Goal: Task Accomplishment & Management: Use online tool/utility

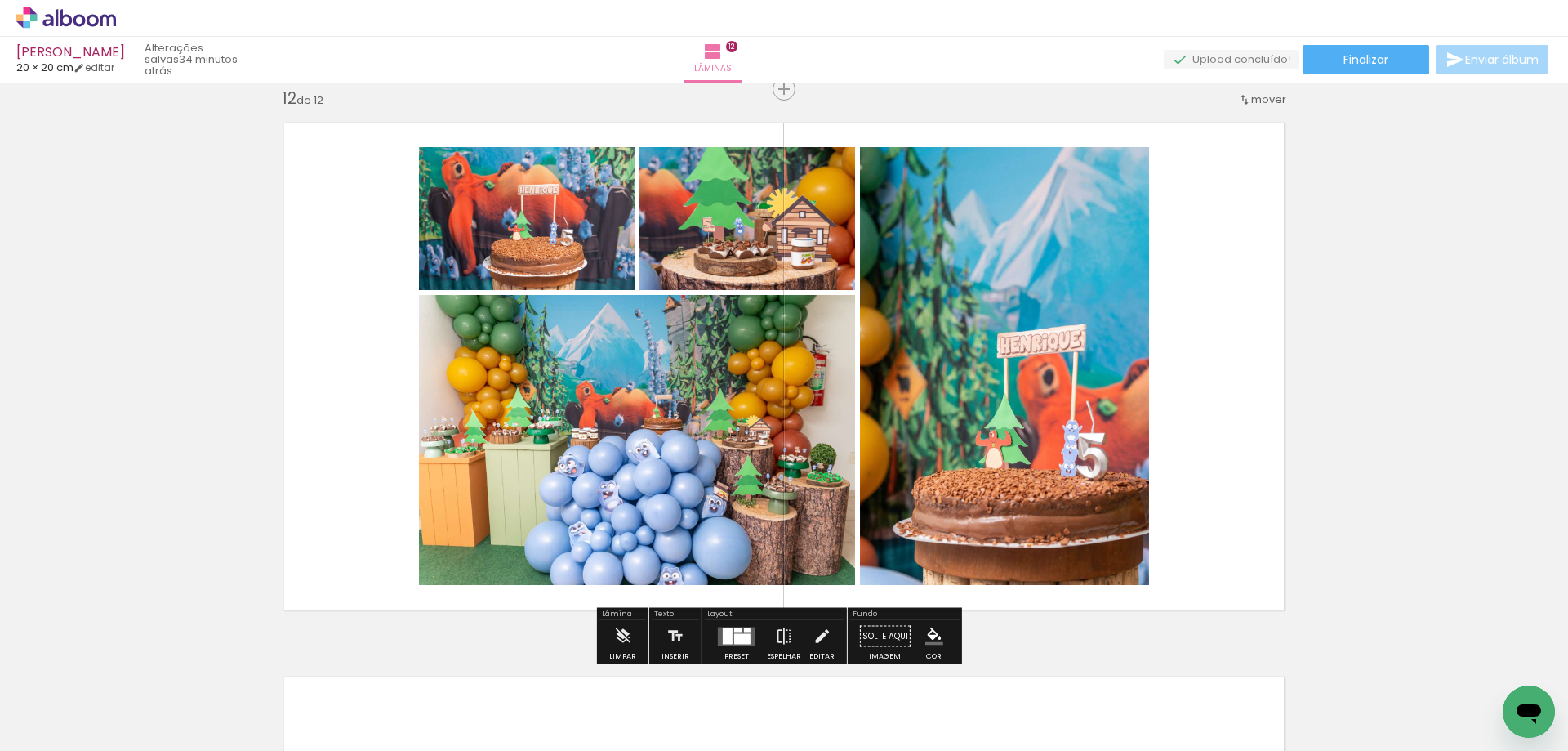
click at [57, 724] on span "Adicionar Fotos" at bounding box center [57, 728] width 49 height 18
click at [0, 0] on input "file" at bounding box center [0, 0] width 0 height 0
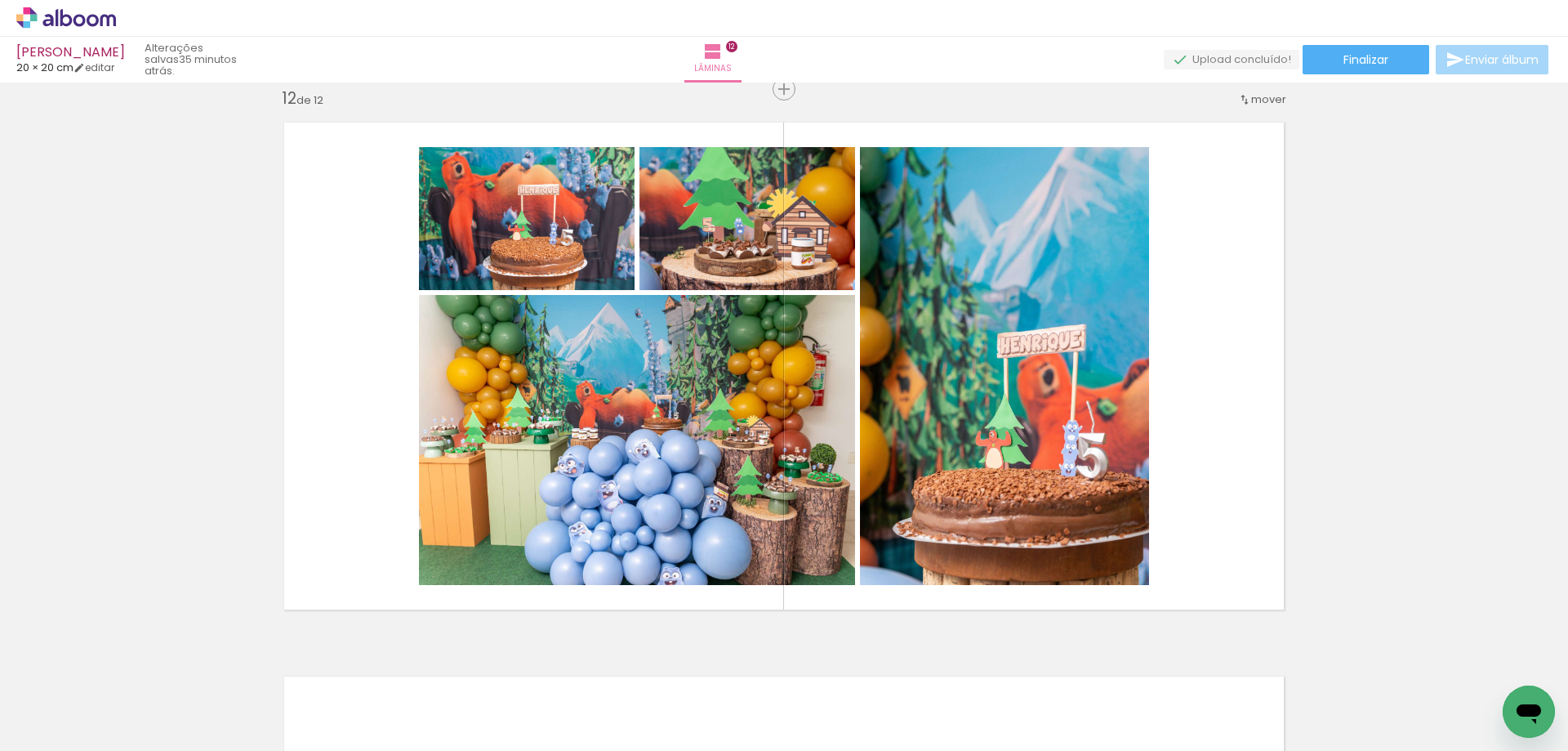
scroll to position [0, 784]
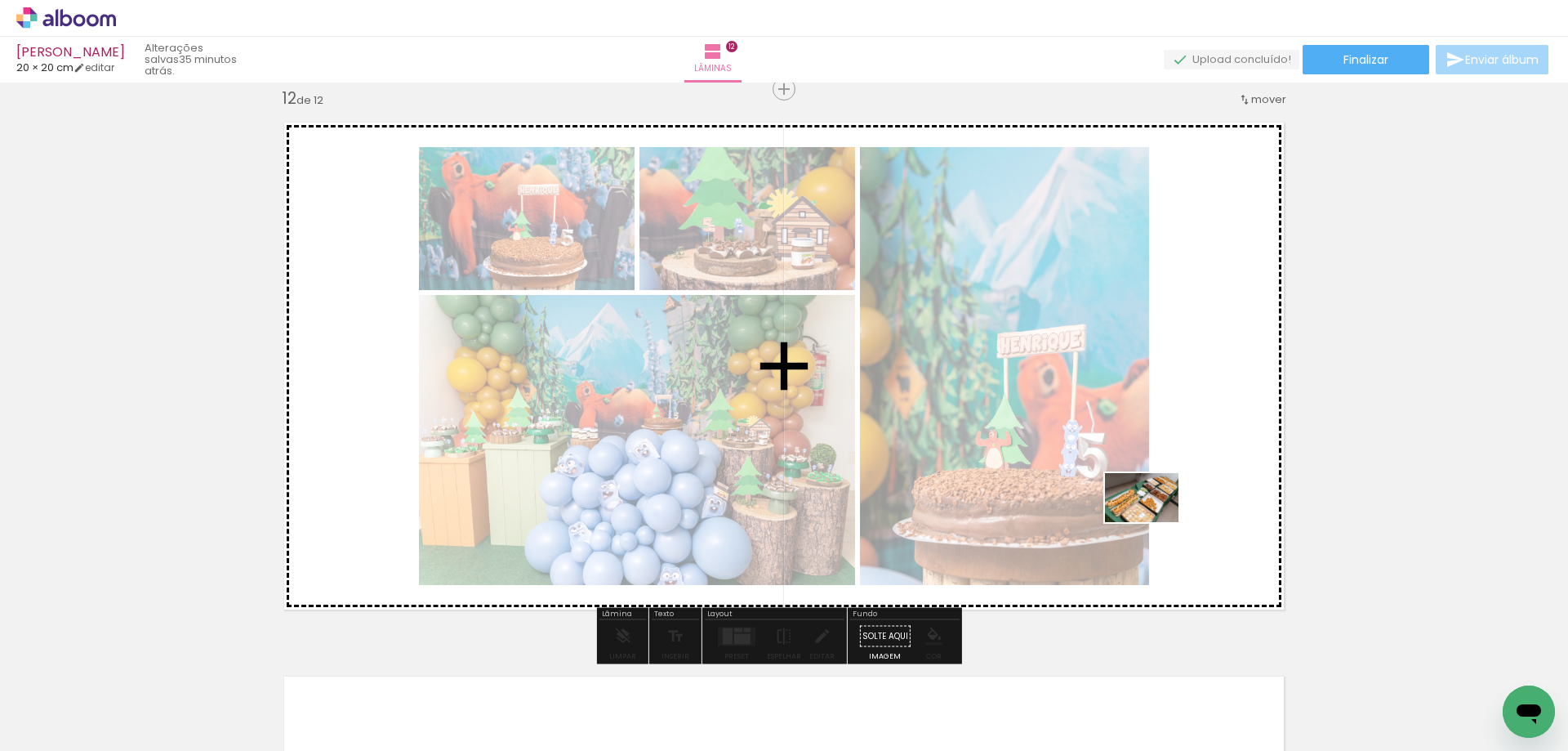
drag, startPoint x: 1126, startPoint y: 694, endPoint x: 1154, endPoint y: 522, distance: 174.3
click at [1154, 522] on quentale-workspace at bounding box center [784, 376] width 1568 height 751
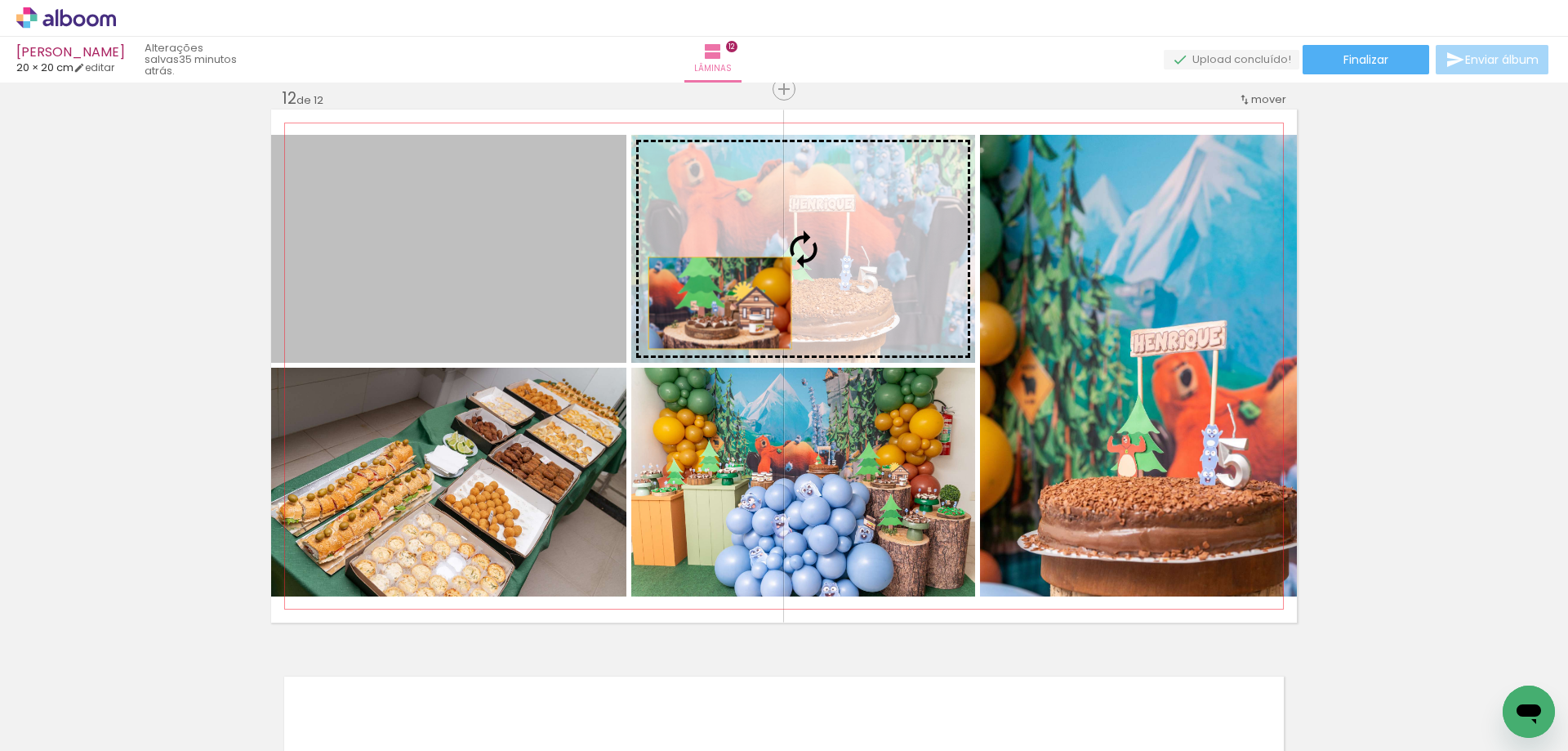
drag, startPoint x: 487, startPoint y: 312, endPoint x: 716, endPoint y: 303, distance: 229.2
click at [0, 0] on slot at bounding box center [0, 0] width 0 height 0
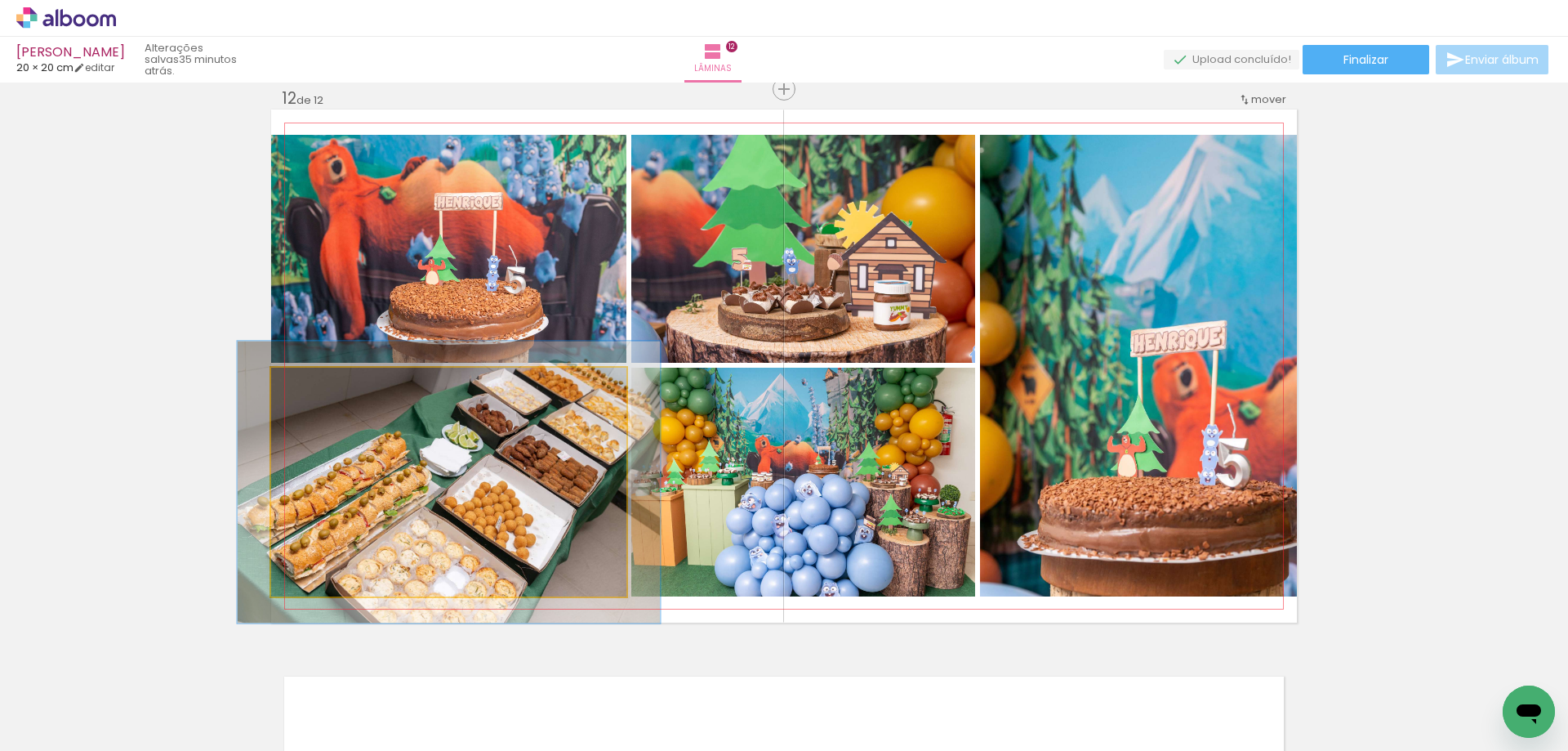
drag, startPoint x: 303, startPoint y: 387, endPoint x: 313, endPoint y: 387, distance: 10.0
click at [313, 387] on div at bounding box center [320, 384] width 15 height 15
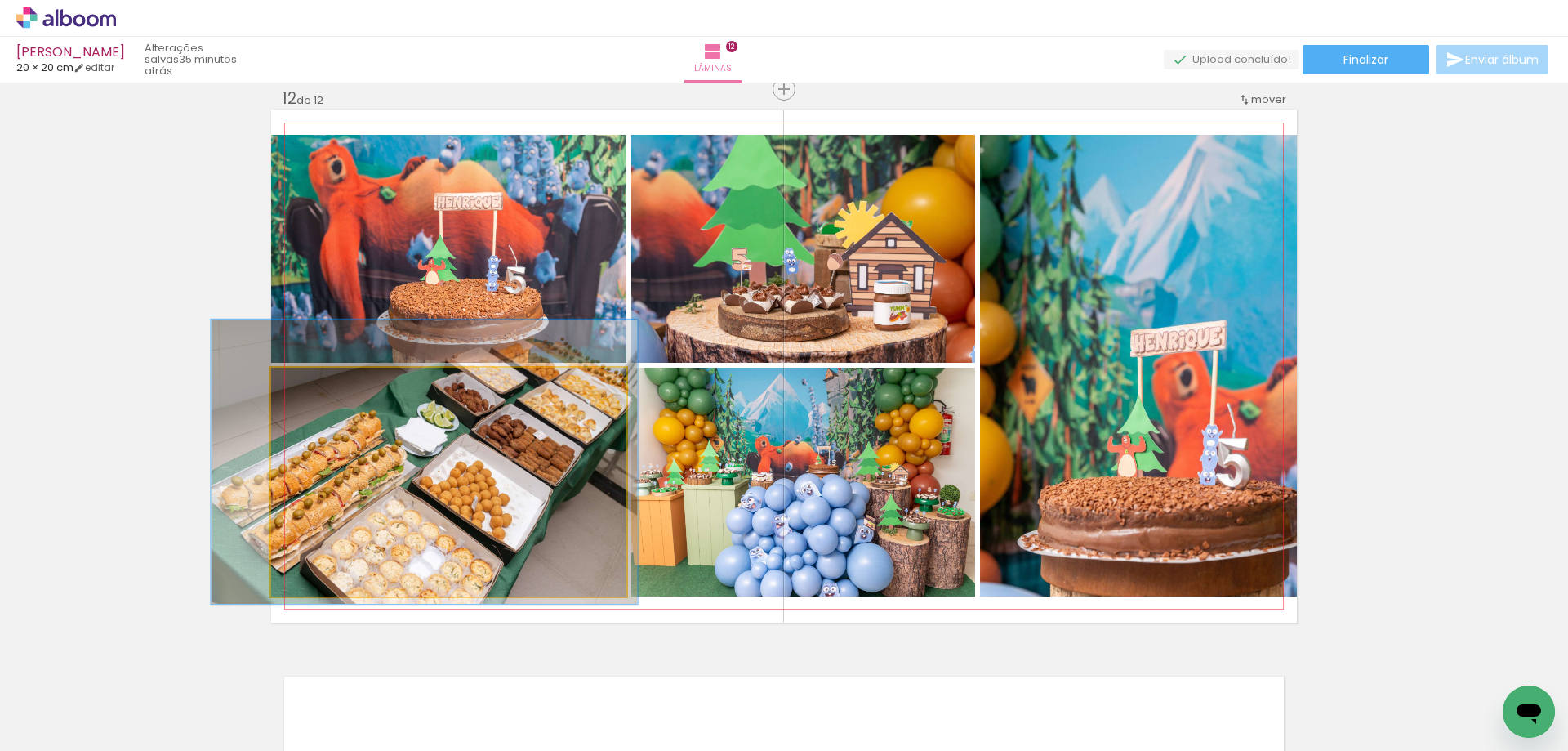
drag, startPoint x: 368, startPoint y: 536, endPoint x: 343, endPoint y: 518, distance: 30.8
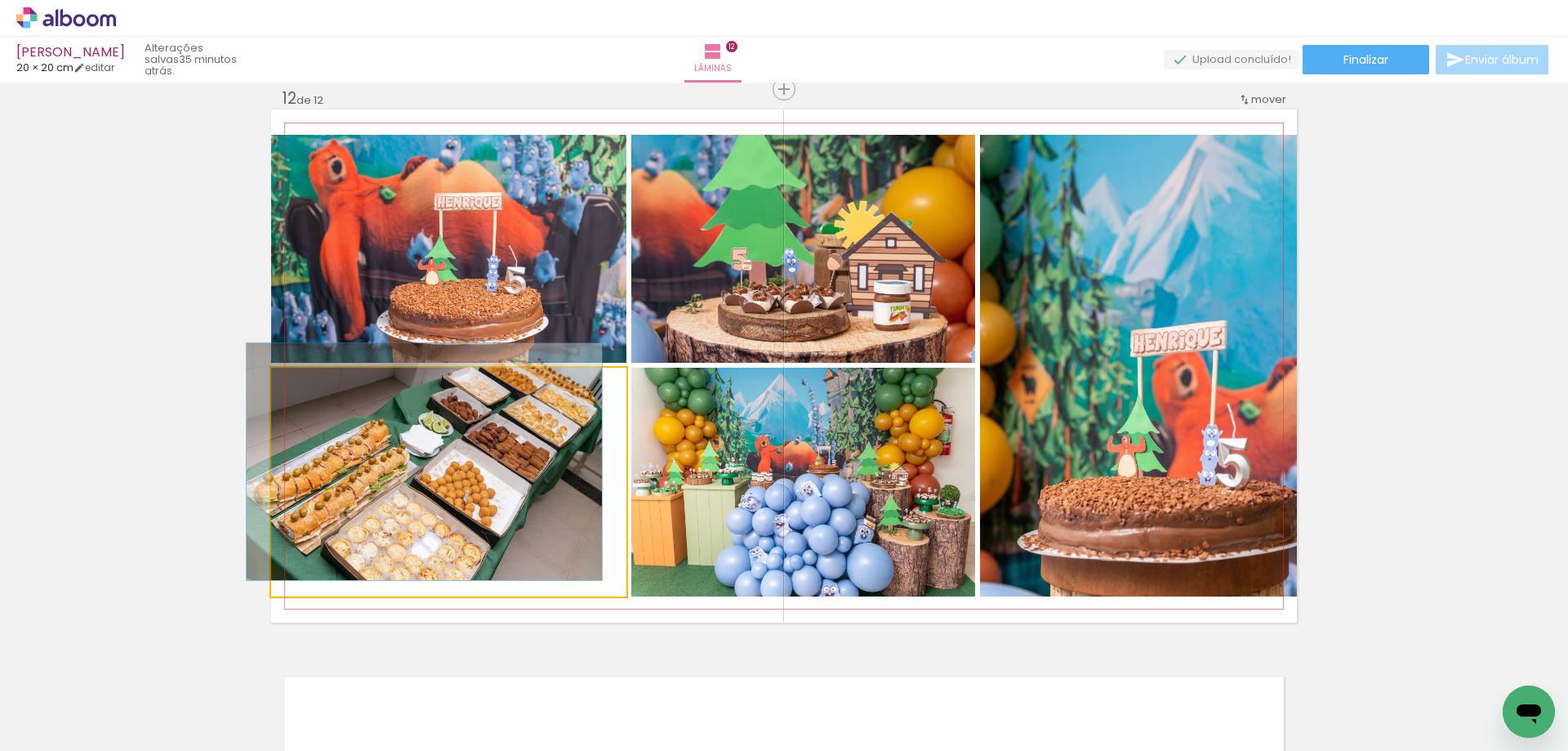
drag, startPoint x: 315, startPoint y: 386, endPoint x: 268, endPoint y: 423, distance: 59.8
type paper-slider "100"
click at [276, 390] on div at bounding box center [333, 385] width 114 height 25
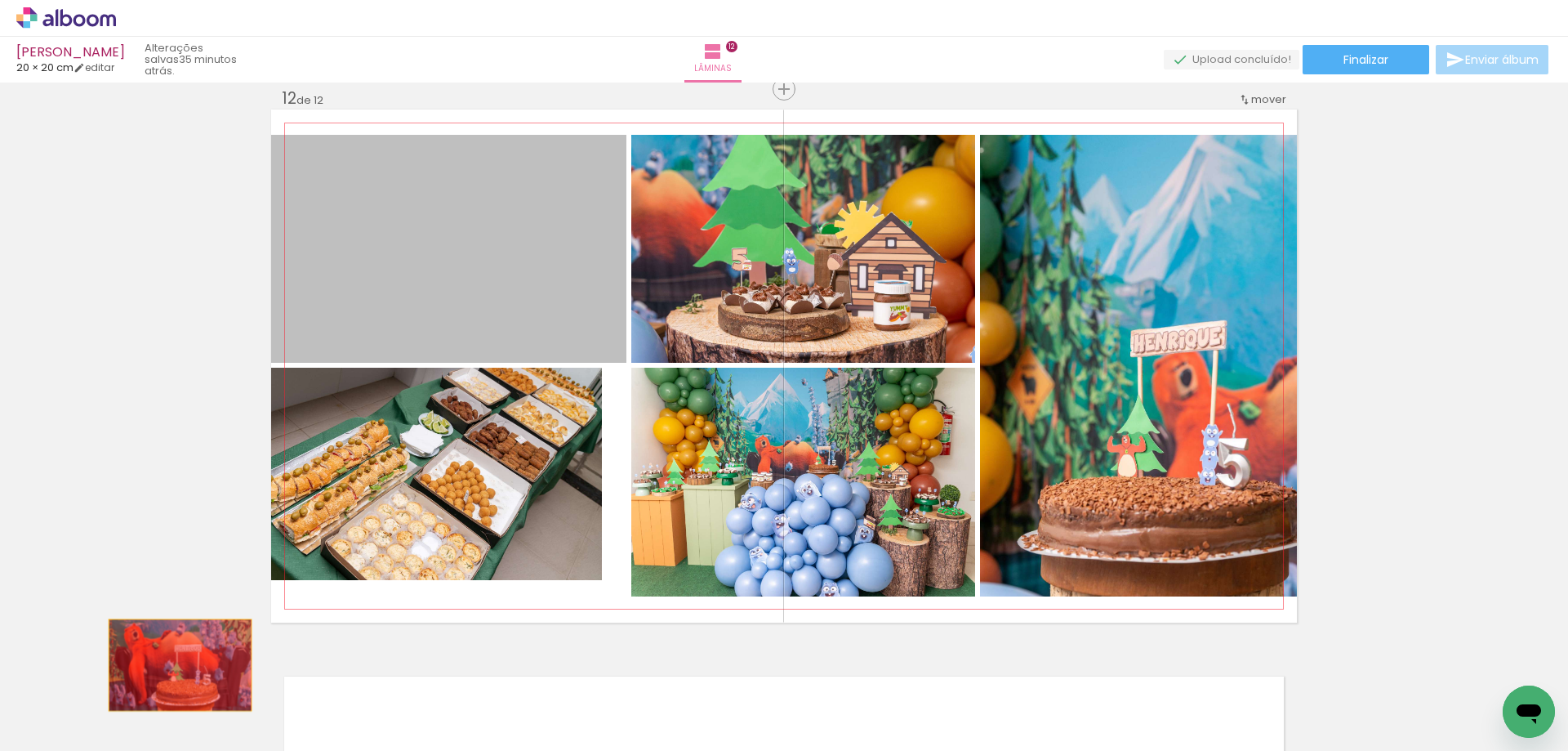
drag, startPoint x: 570, startPoint y: 191, endPoint x: 173, endPoint y: 665, distance: 618.3
click at [173, 665] on quentale-workspace at bounding box center [784, 376] width 1568 height 751
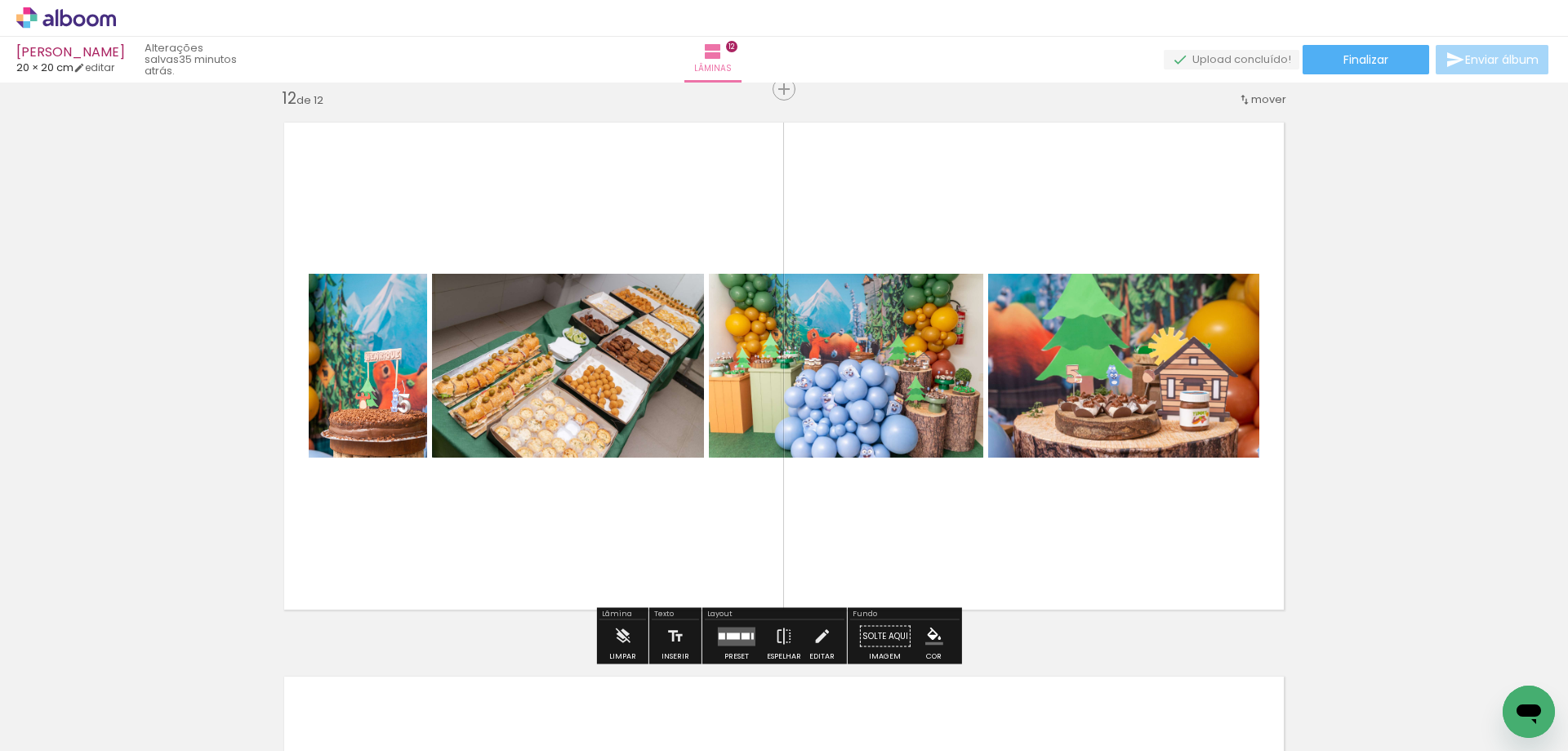
click at [29, 723] on iron-icon at bounding box center [23, 728] width 20 height 20
click at [0, 0] on input "file" at bounding box center [0, 0] width 0 height 0
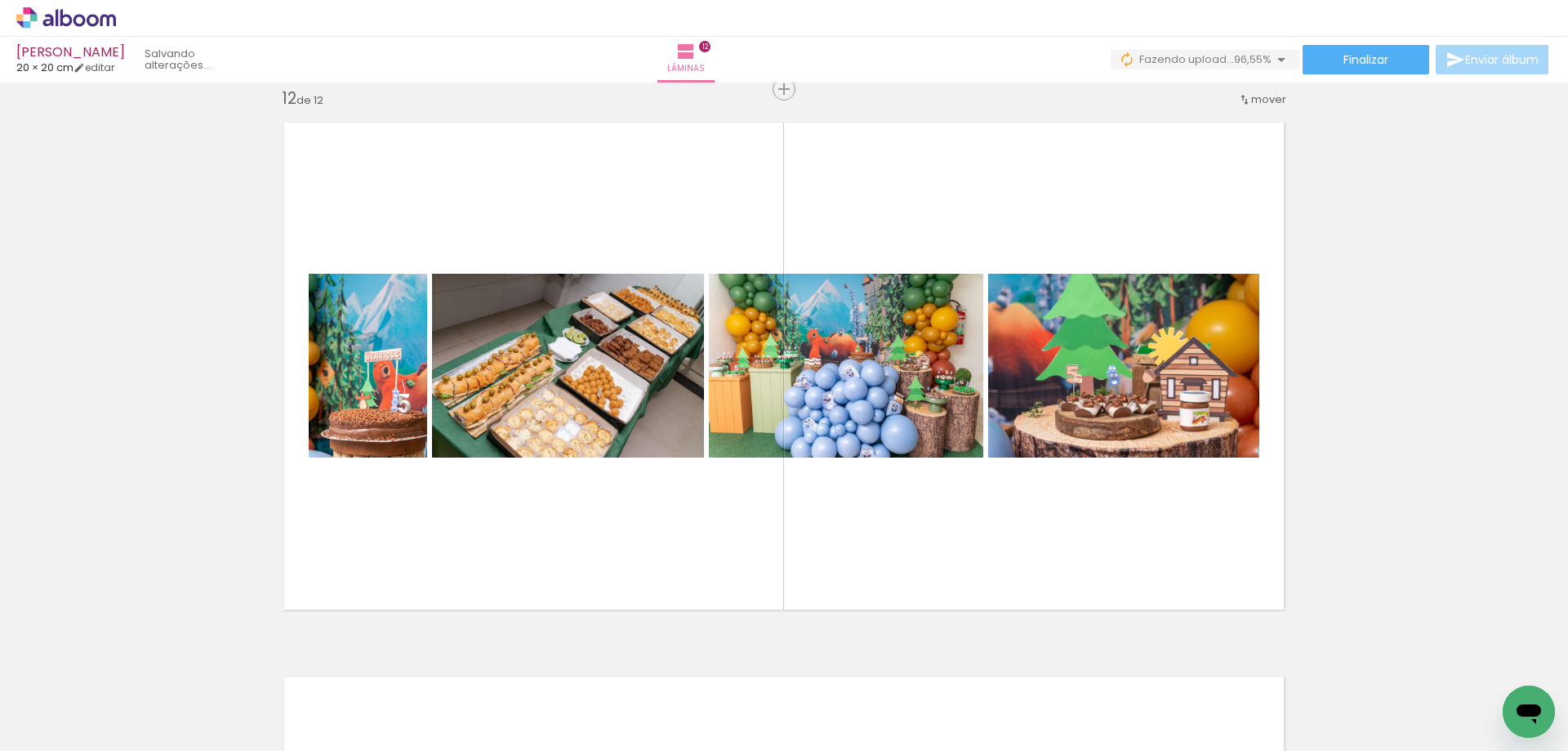
scroll to position [0, 0]
click at [138, 671] on paper-icon-button at bounding box center [128, 663] width 21 height 21
drag, startPoint x: 848, startPoint y: 695, endPoint x: 184, endPoint y: 723, distance: 664.6
click at [0, 0] on slot at bounding box center [0, 0] width 0 height 0
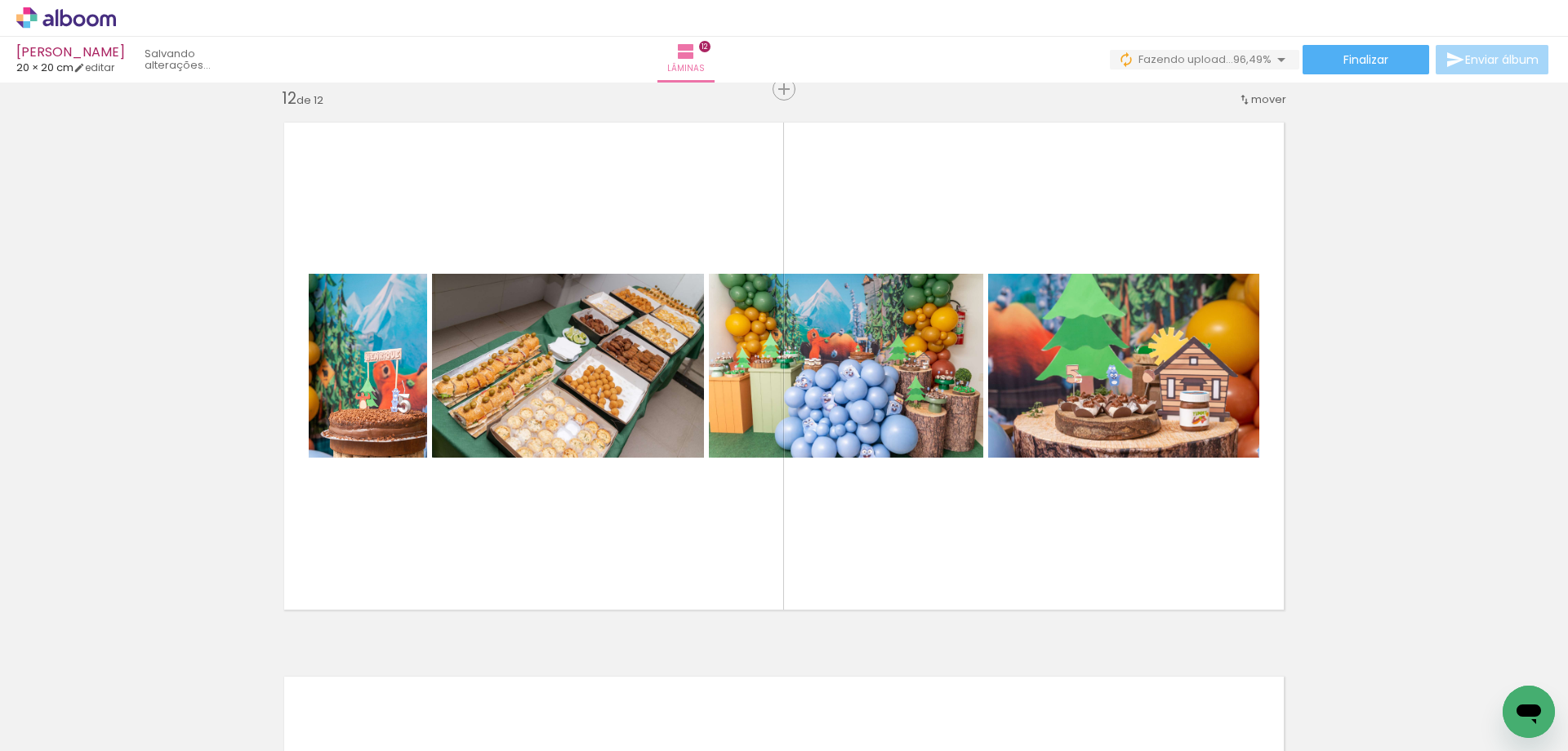
scroll to position [0, 3784]
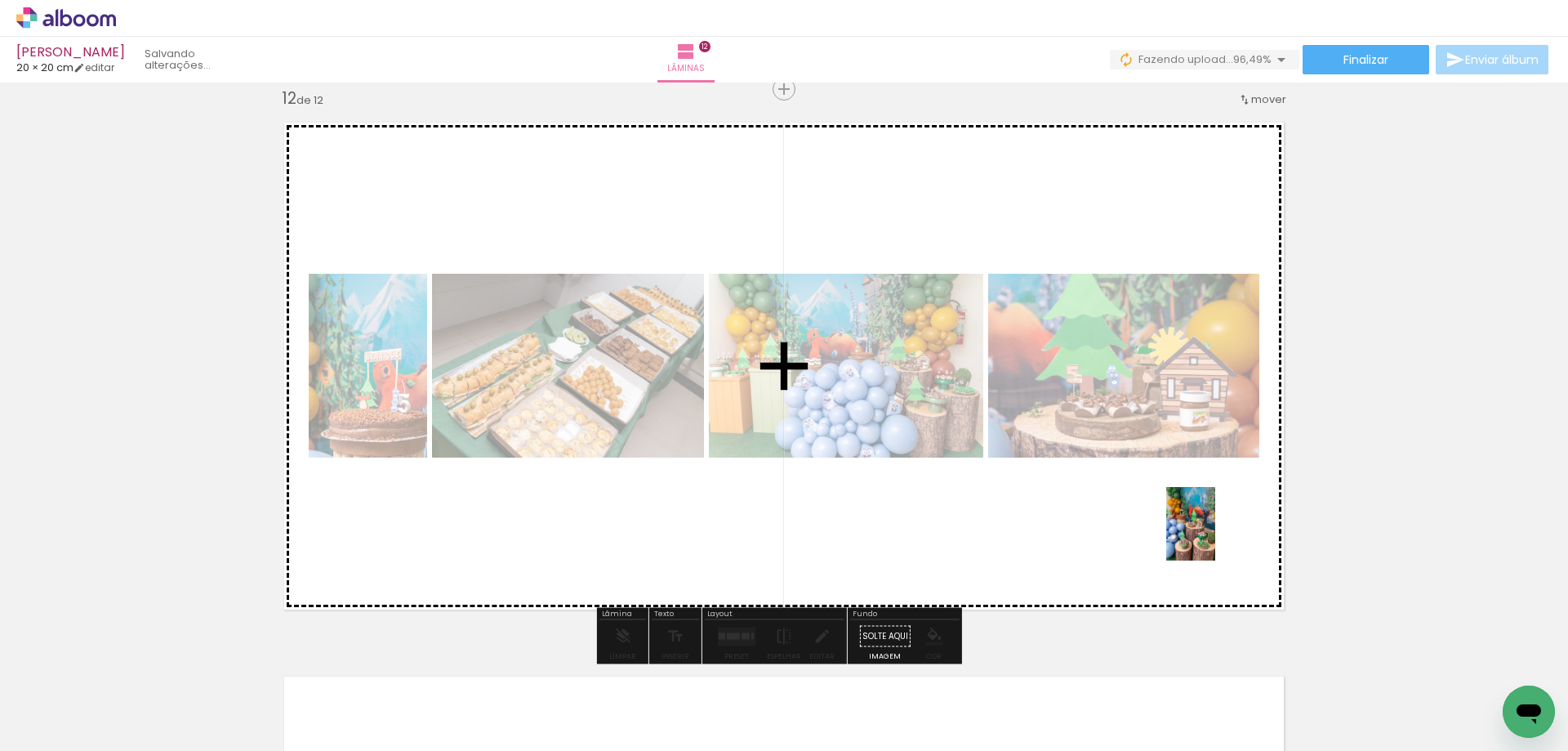
drag, startPoint x: 1407, startPoint y: 699, endPoint x: 1180, endPoint y: 509, distance: 296.0
click at [1180, 509] on quentale-workspace at bounding box center [784, 376] width 1568 height 751
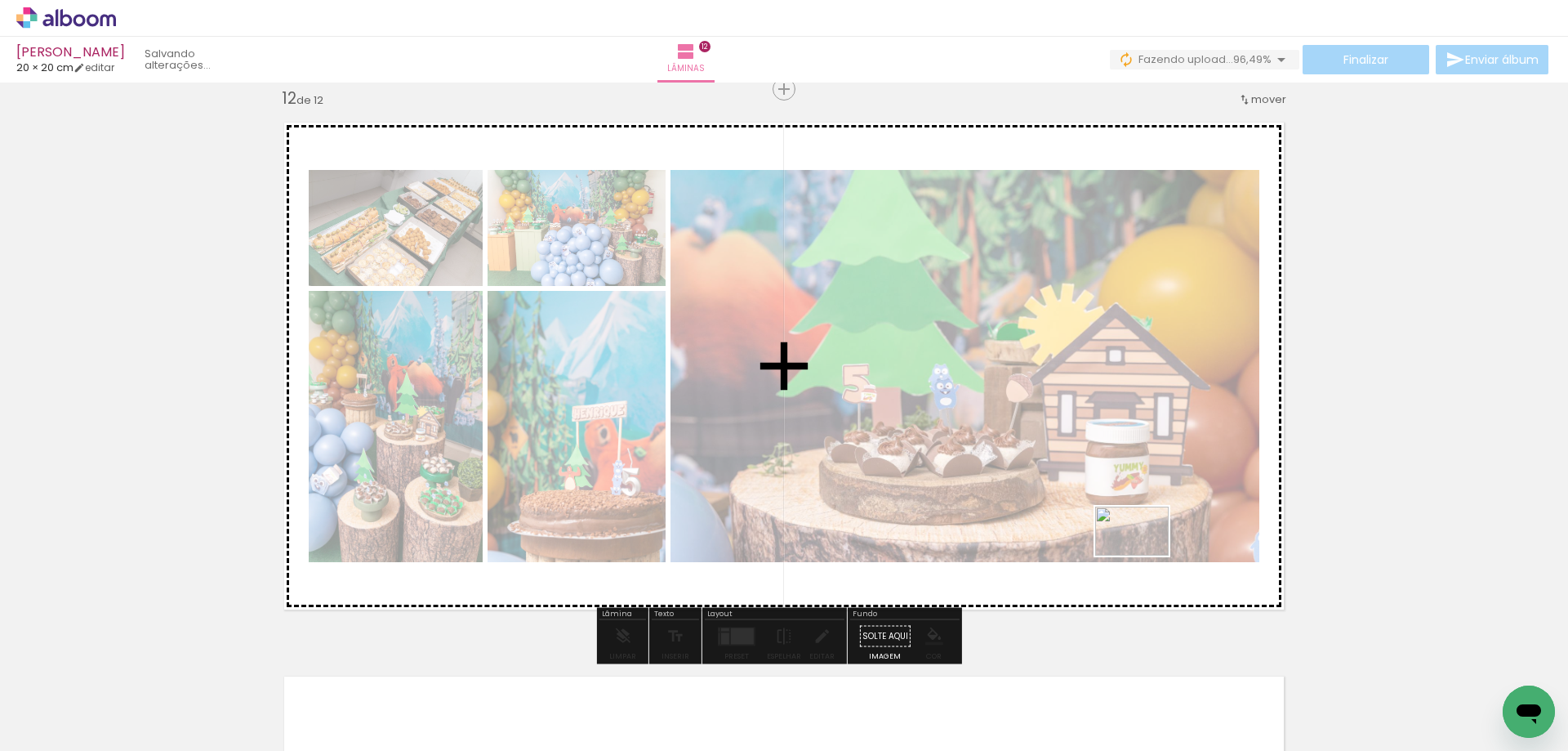
drag, startPoint x: 1480, startPoint y: 699, endPoint x: 1128, endPoint y: 545, distance: 384.2
click at [1128, 545] on quentale-workspace at bounding box center [784, 376] width 1568 height 751
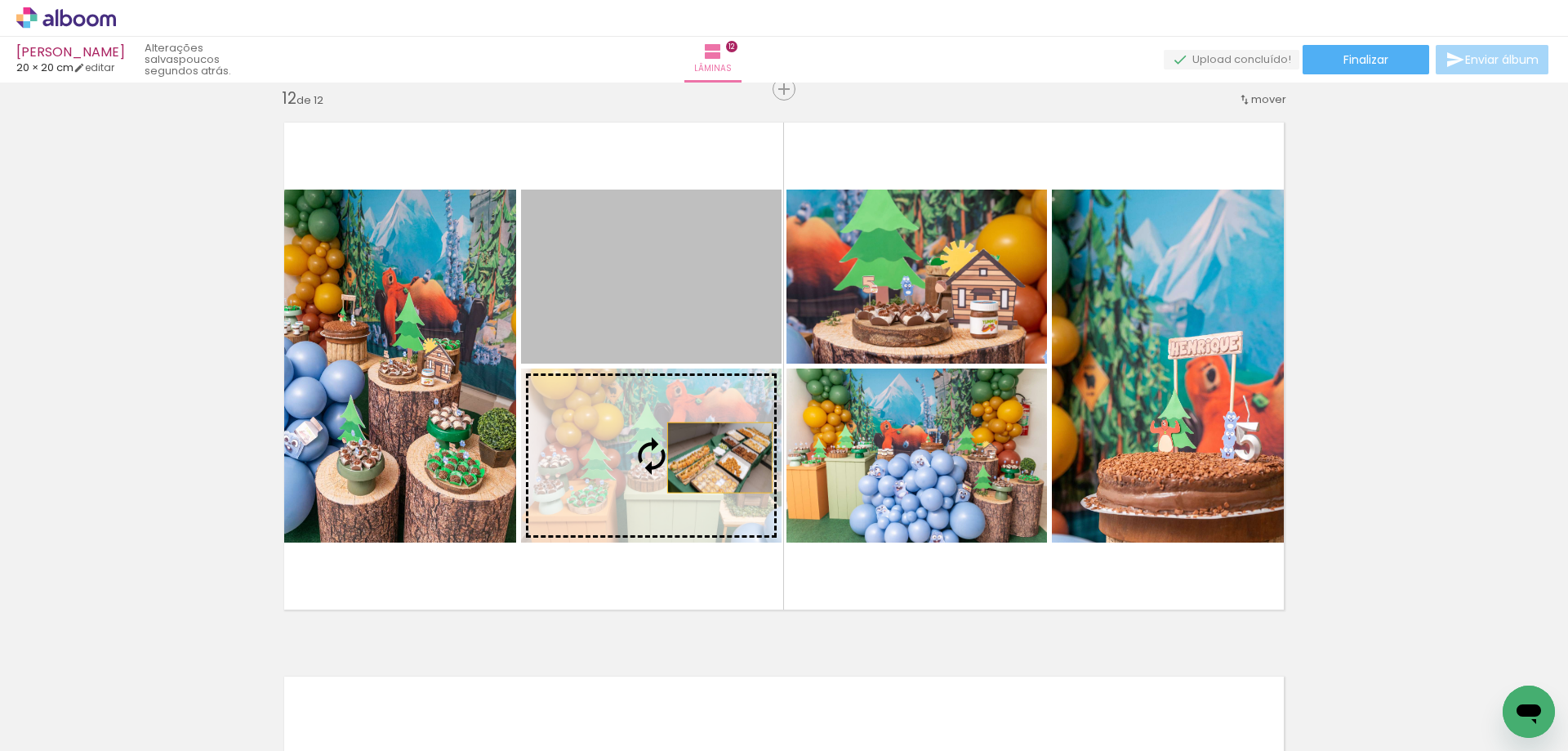
drag, startPoint x: 713, startPoint y: 303, endPoint x: 713, endPoint y: 458, distance: 155.0
click at [0, 0] on slot at bounding box center [0, 0] width 0 height 0
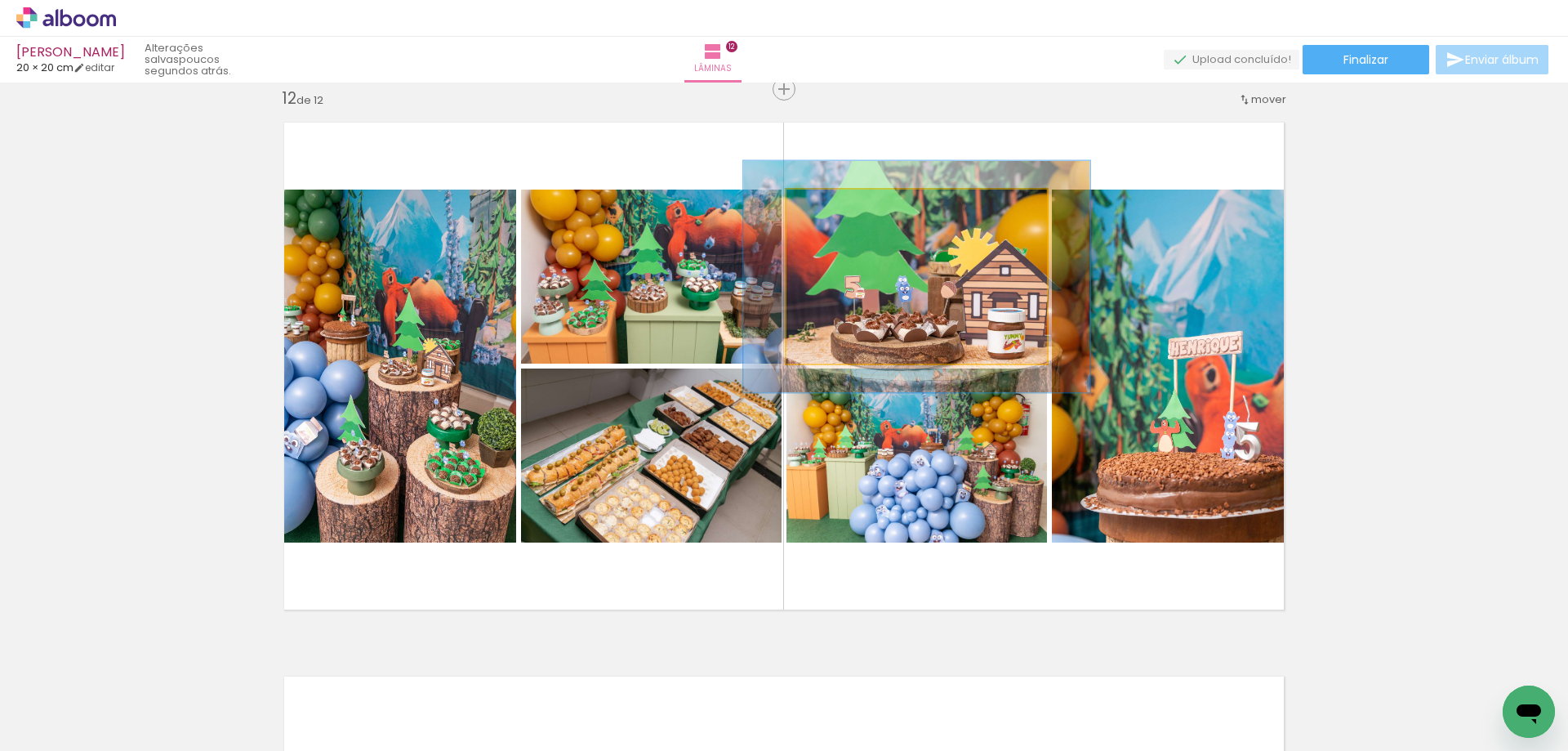
drag, startPoint x: 822, startPoint y: 208, endPoint x: 840, endPoint y: 208, distance: 18.0
type paper-slider "133"
click at [840, 208] on div at bounding box center [843, 206] width 15 height 15
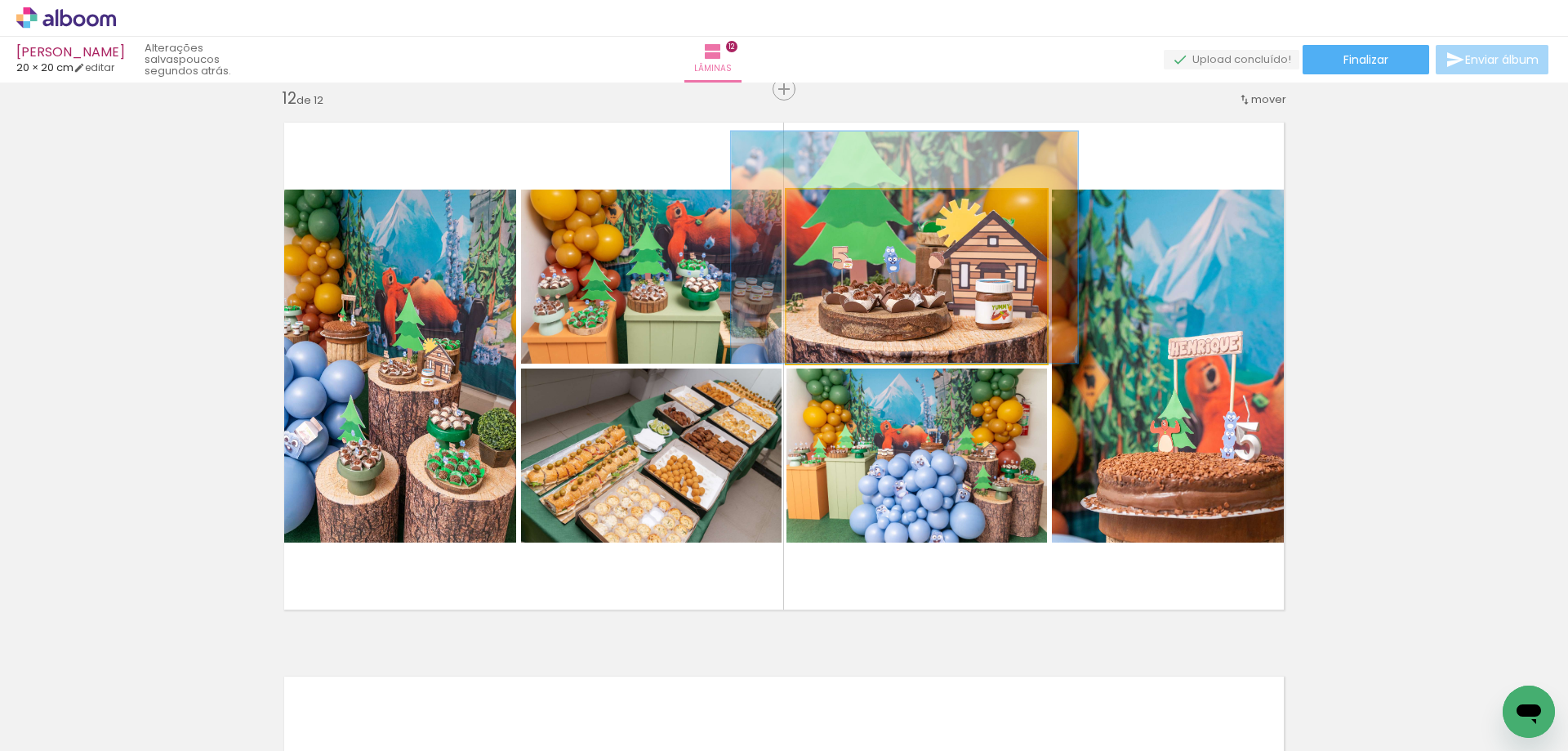
drag, startPoint x: 928, startPoint y: 334, endPoint x: 917, endPoint y: 303, distance: 32.9
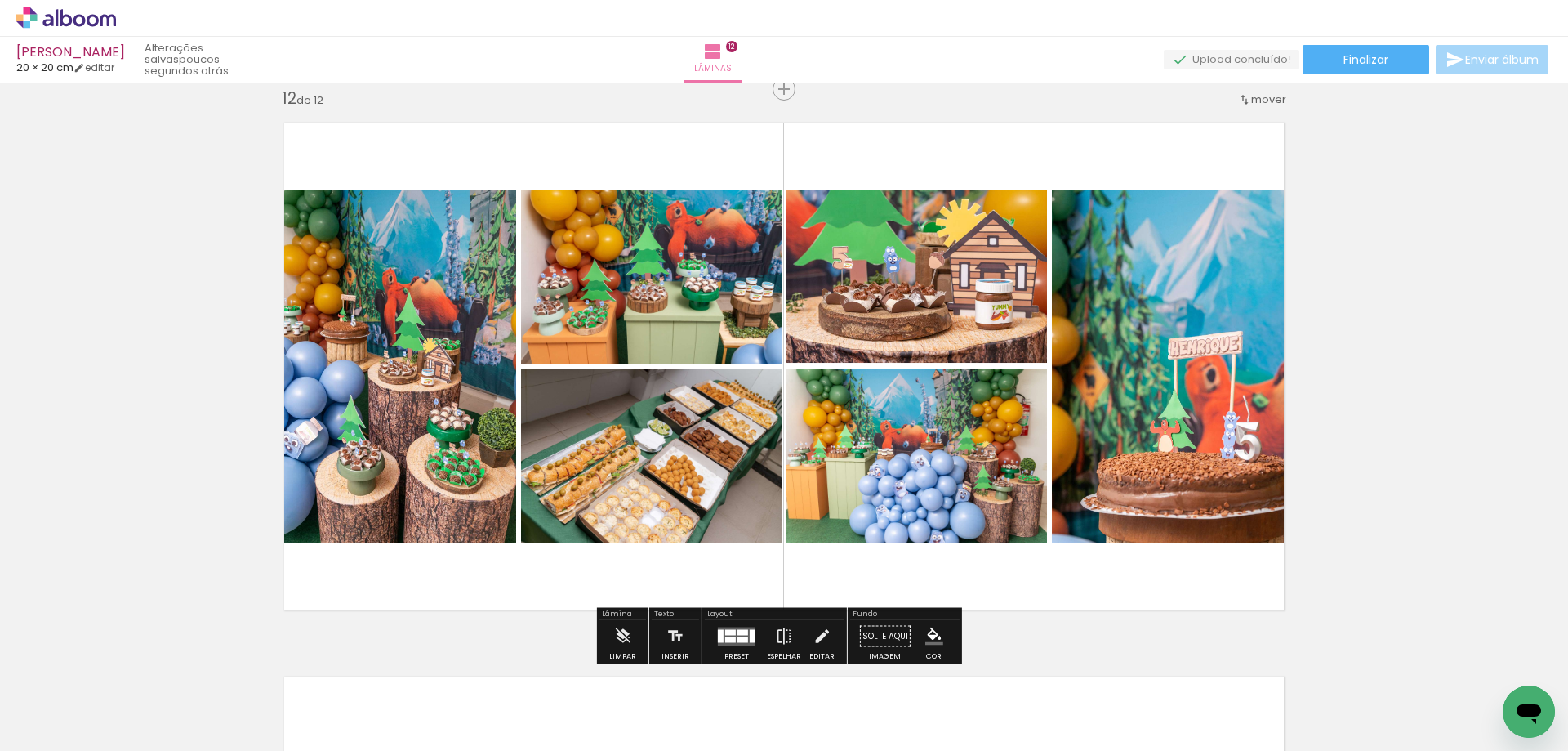
click at [738, 630] on div at bounding box center [742, 631] width 10 height 6
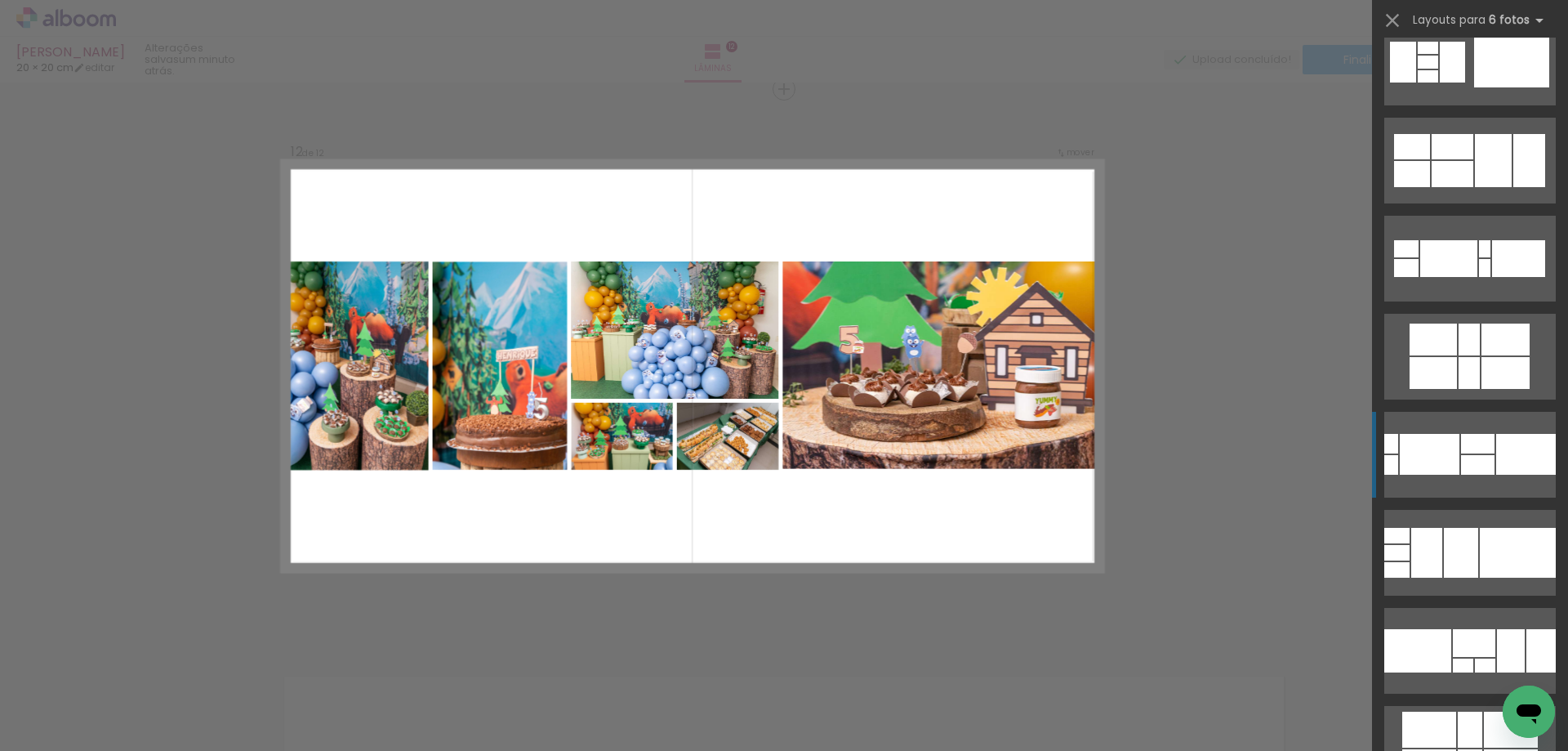
scroll to position [980, 0]
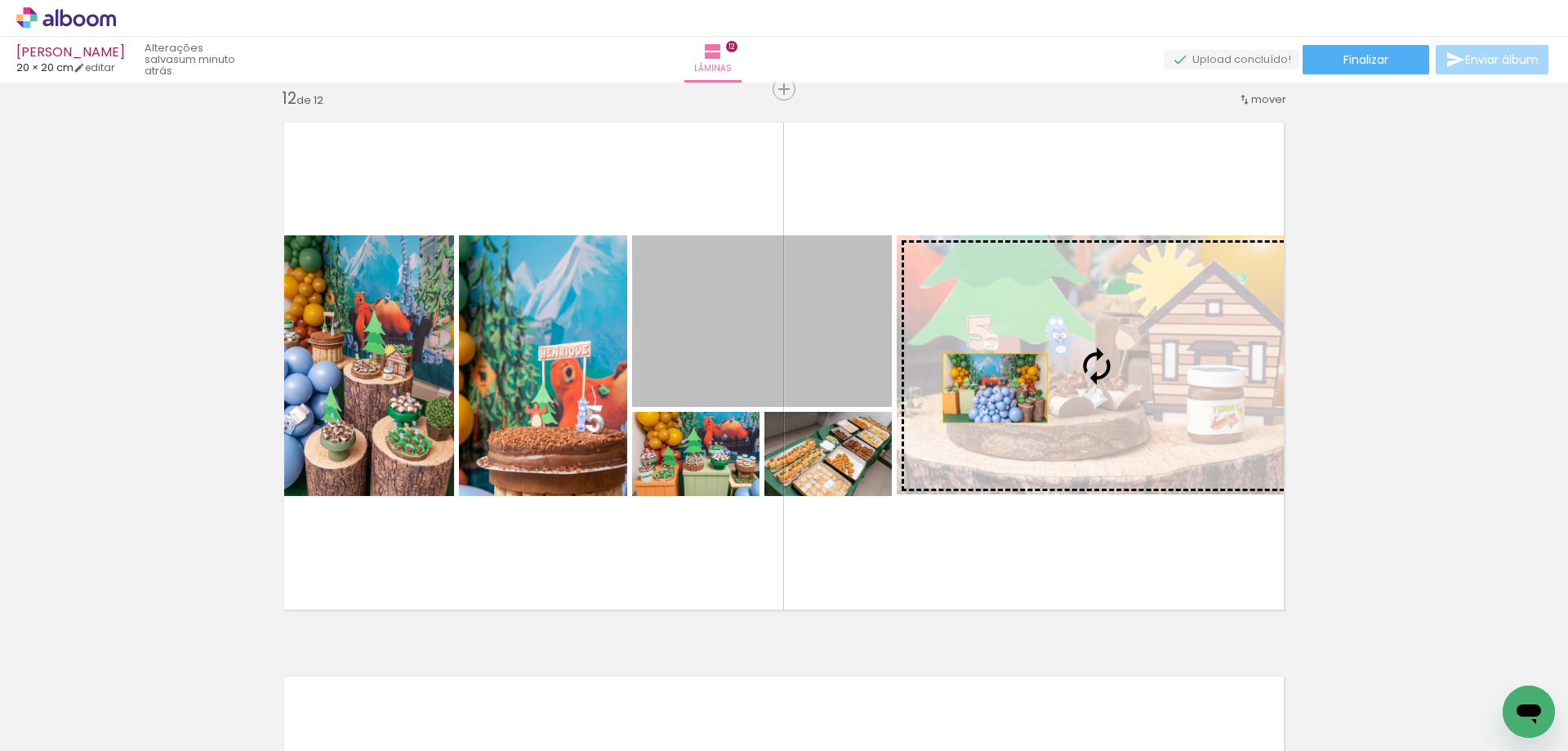
drag, startPoint x: 822, startPoint y: 354, endPoint x: 988, endPoint y: 388, distance: 169.4
click at [0, 0] on slot at bounding box center [0, 0] width 0 height 0
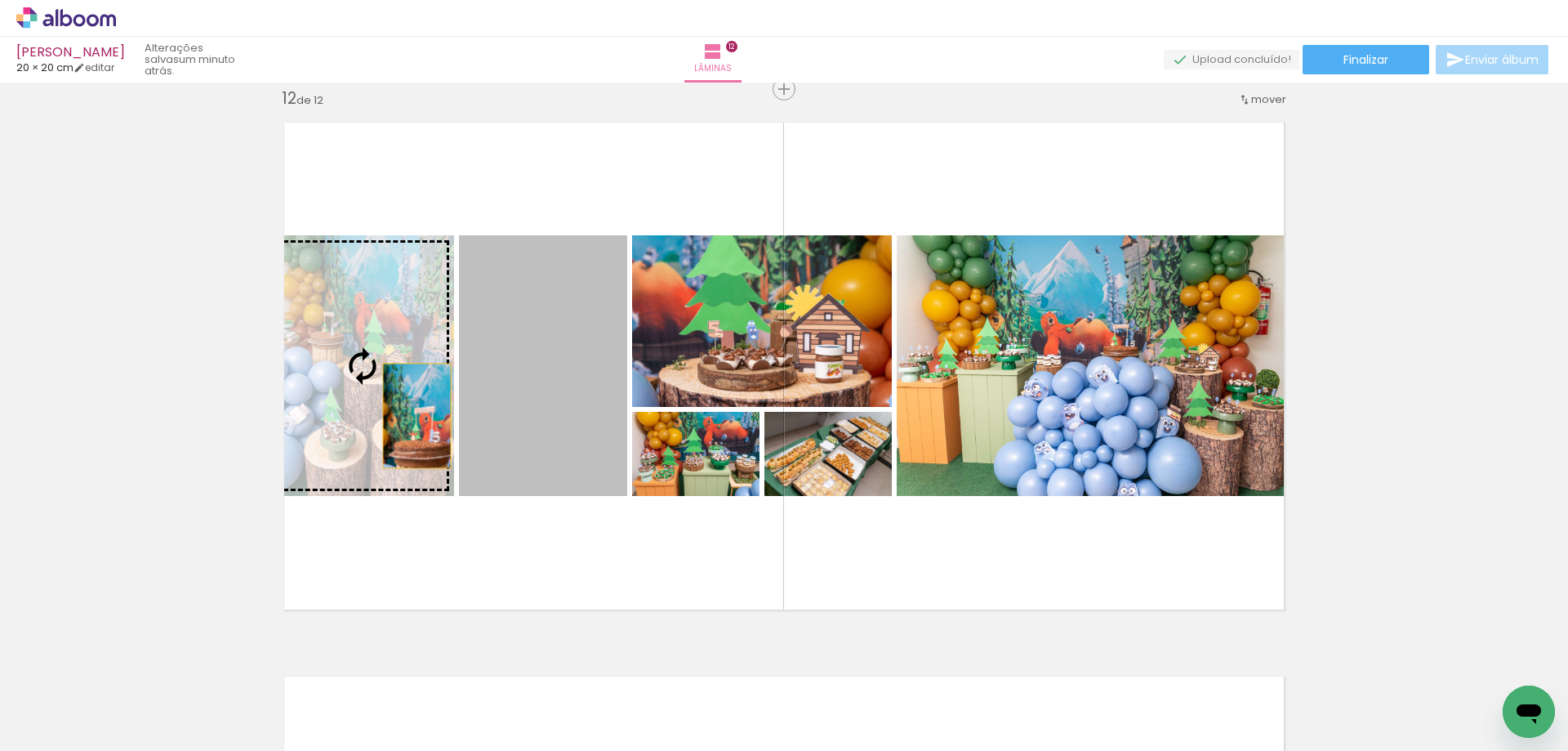
drag, startPoint x: 524, startPoint y: 422, endPoint x: 410, endPoint y: 416, distance: 114.2
click at [0, 0] on slot at bounding box center [0, 0] width 0 height 0
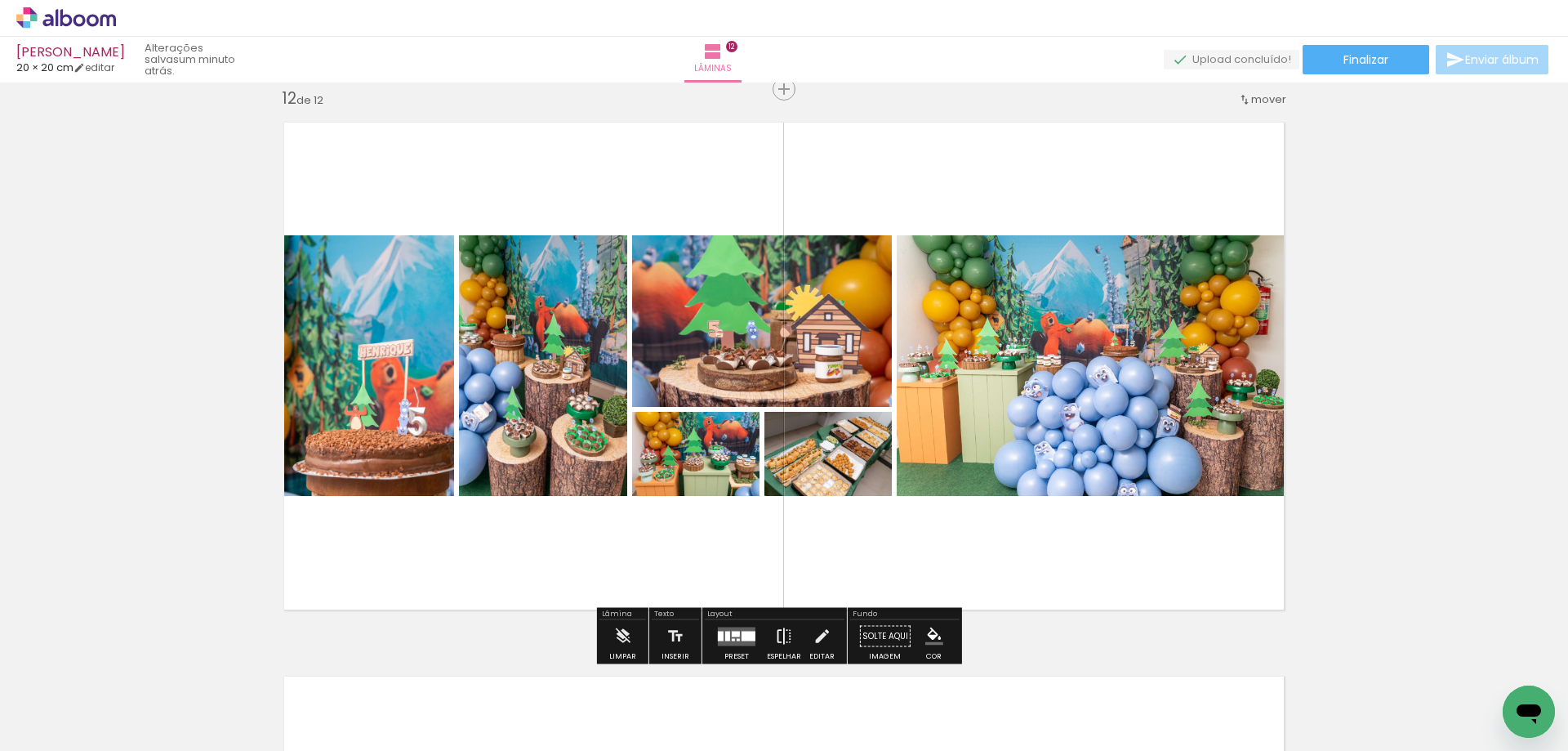
click at [779, 630] on iron-icon at bounding box center [783, 636] width 18 height 33
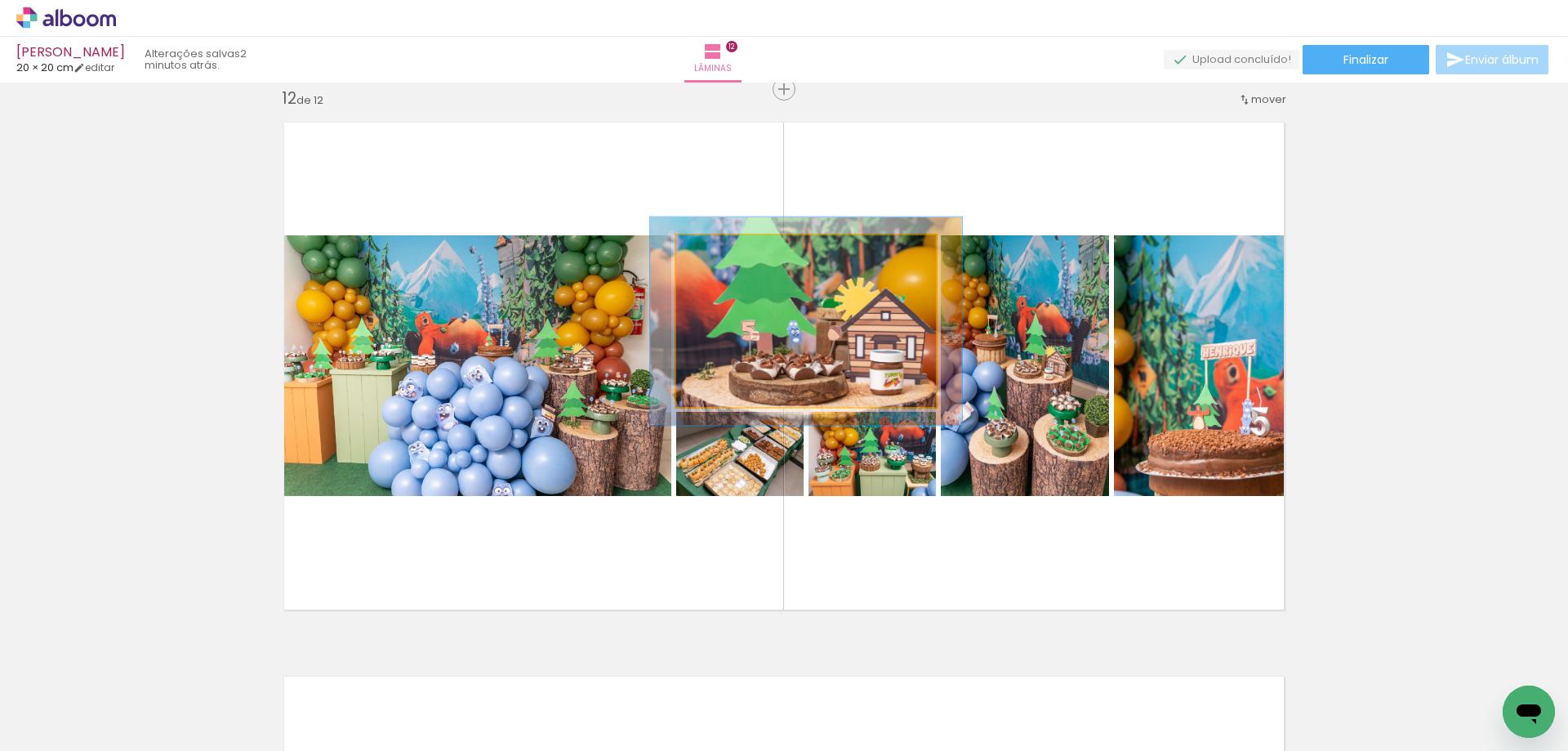
drag, startPoint x: 707, startPoint y: 254, endPoint x: 718, endPoint y: 254, distance: 11.0
type paper-slider "120"
click at [718, 254] on div at bounding box center [725, 252] width 15 height 15
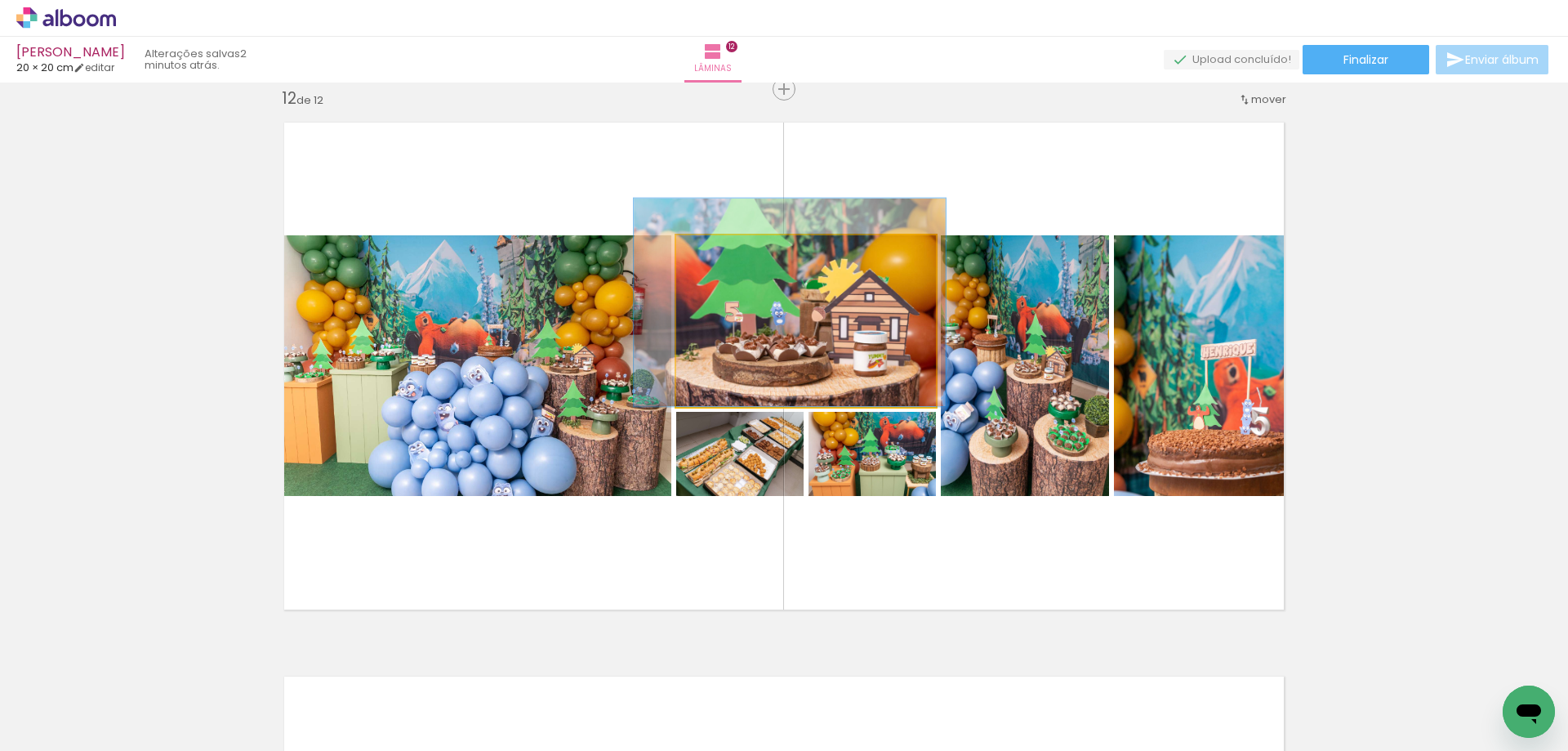
drag, startPoint x: 835, startPoint y: 359, endPoint x: 819, endPoint y: 338, distance: 26.4
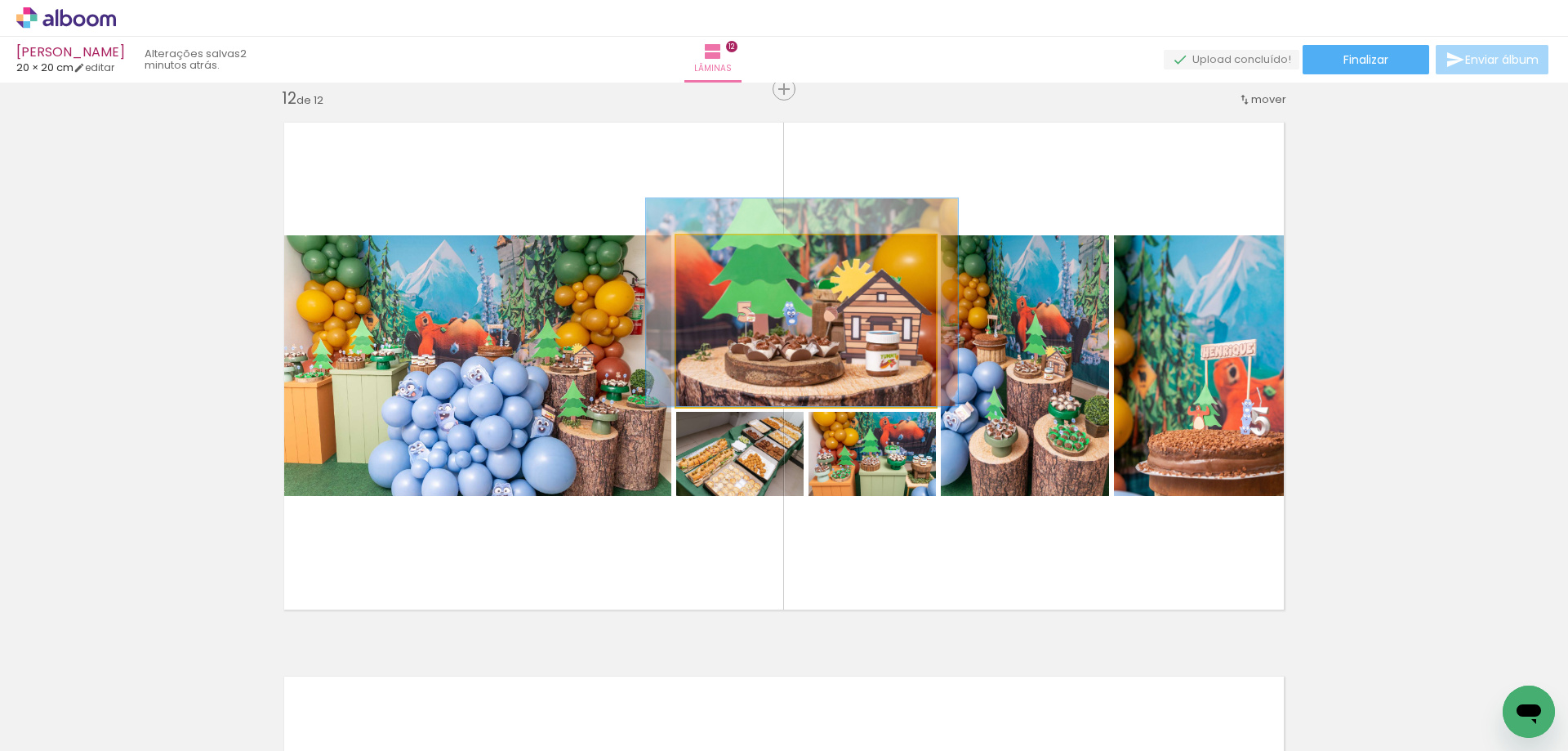
drag, startPoint x: 858, startPoint y: 367, endPoint x: 870, endPoint y: 365, distance: 12.2
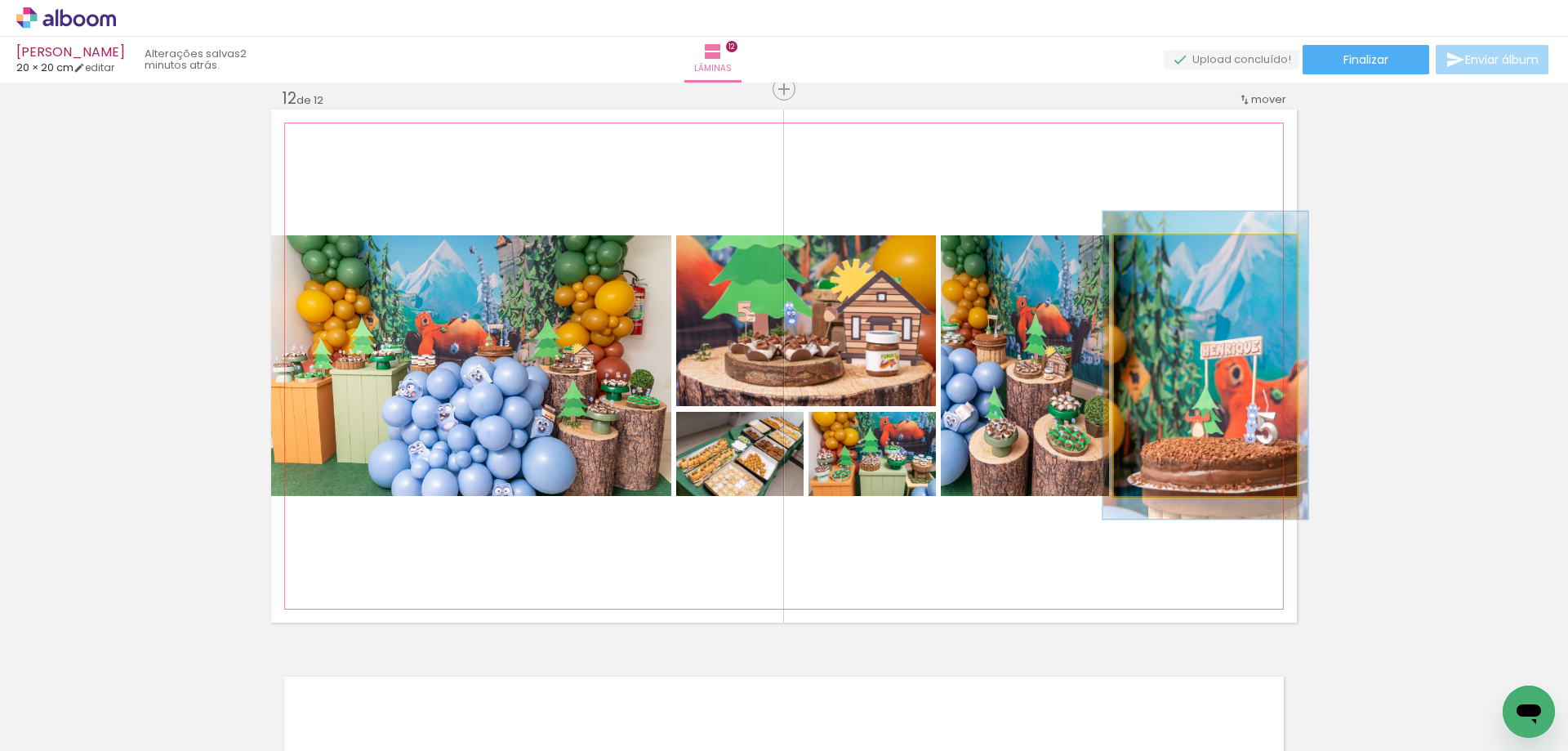
type paper-slider "112"
click at [1157, 254] on div at bounding box center [1158, 252] width 27 height 27
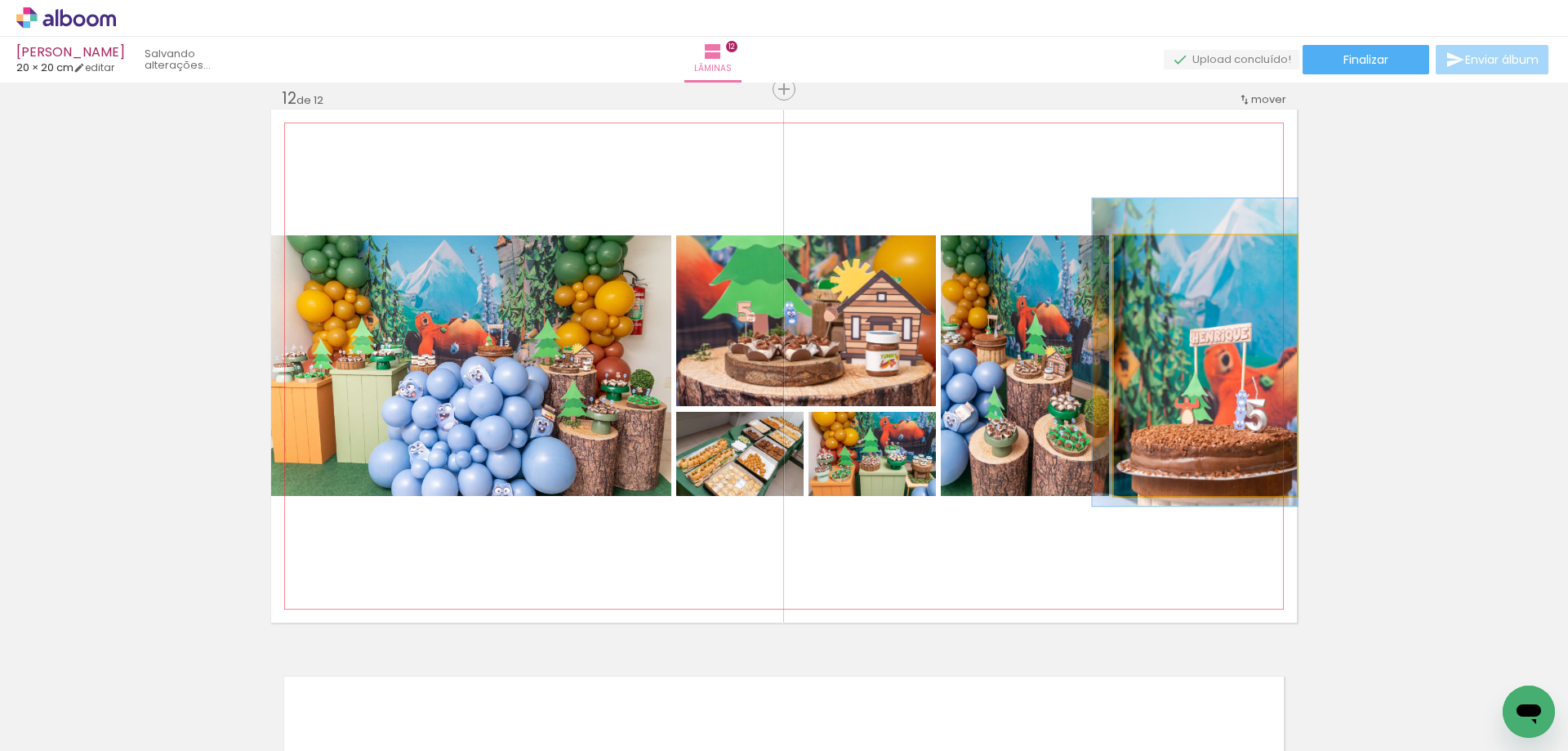
drag, startPoint x: 1173, startPoint y: 409, endPoint x: 1163, endPoint y: 395, distance: 17.2
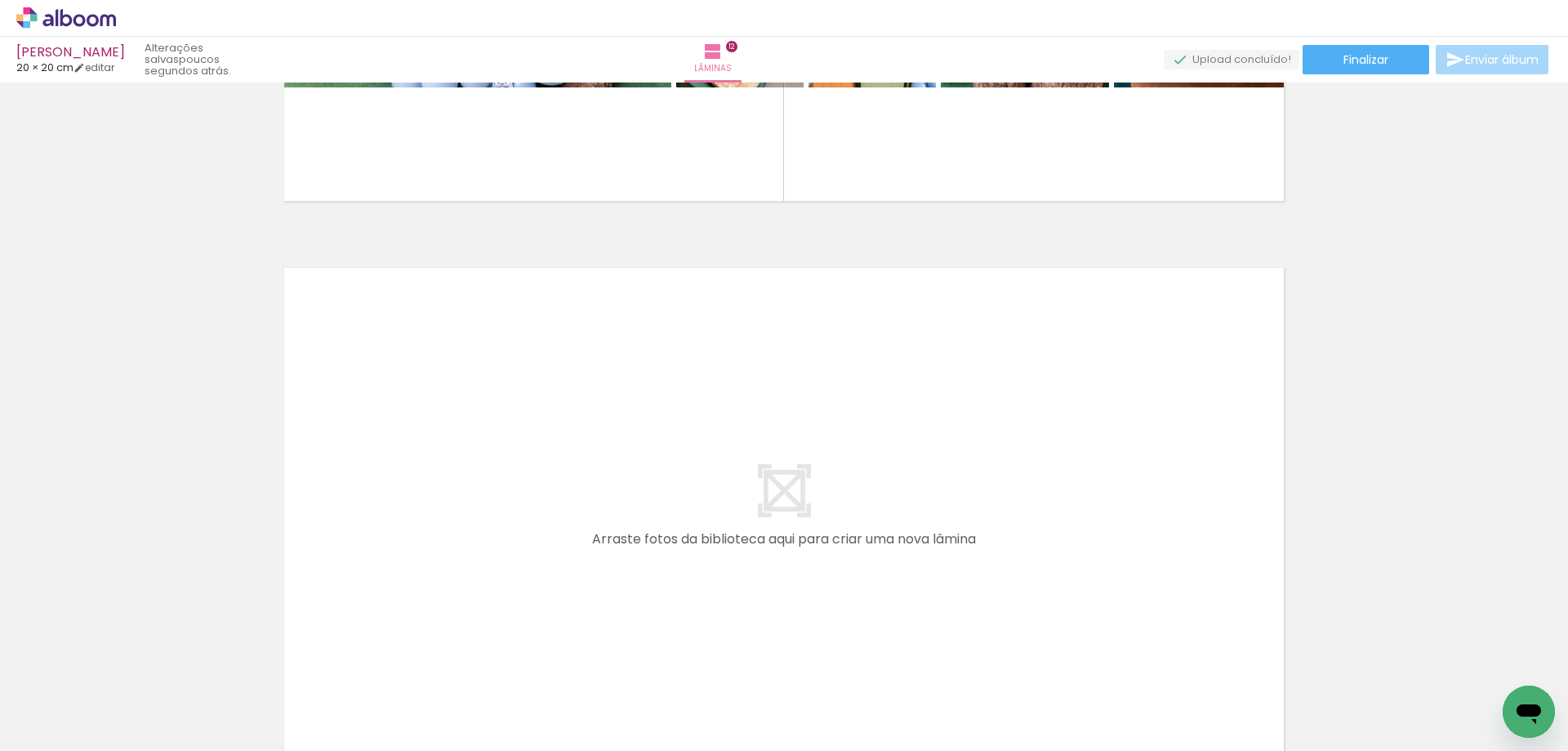
scroll to position [0, 0]
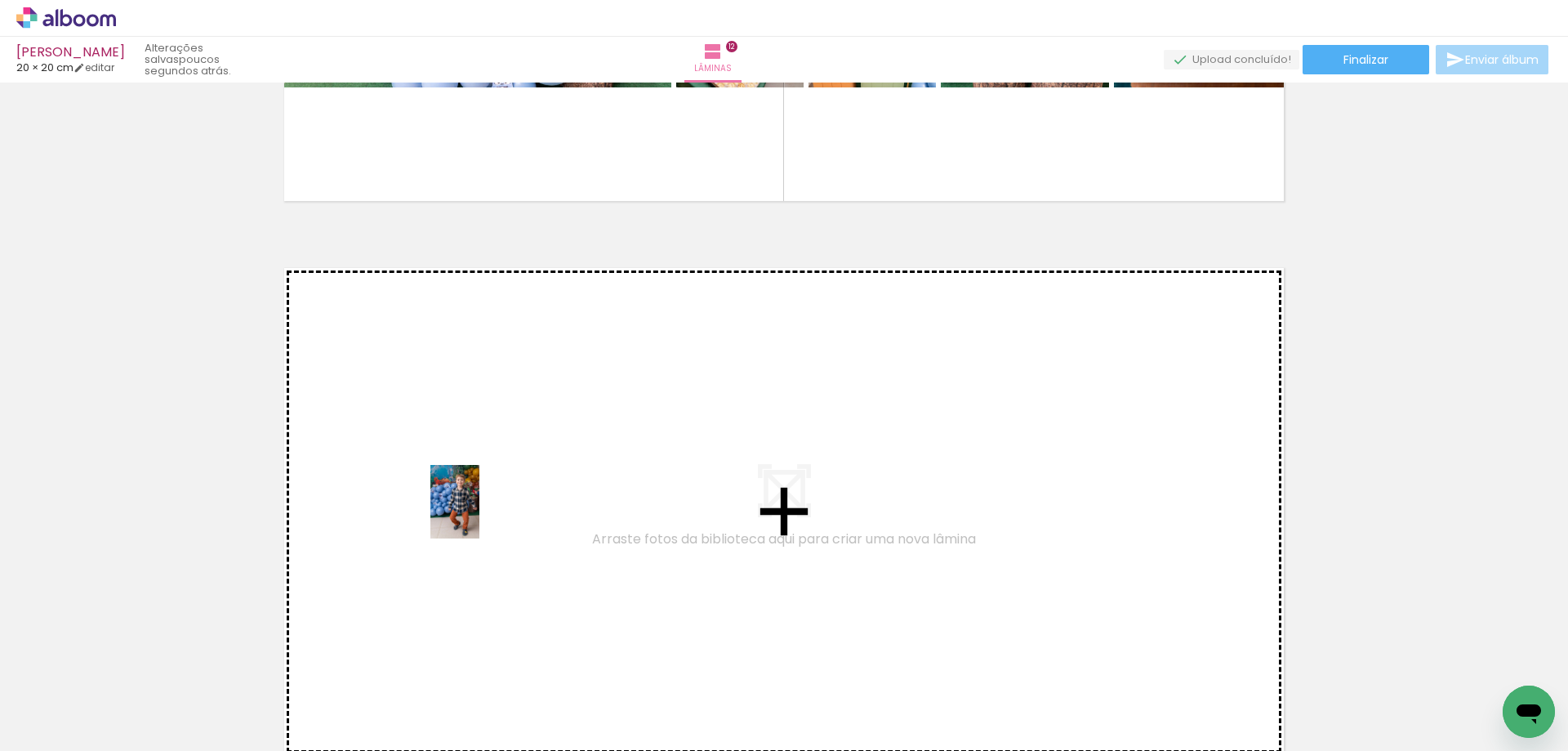
drag, startPoint x: 545, startPoint y: 702, endPoint x: 480, endPoint y: 514, distance: 198.9
click at [480, 514] on quentale-workspace at bounding box center [784, 376] width 1568 height 751
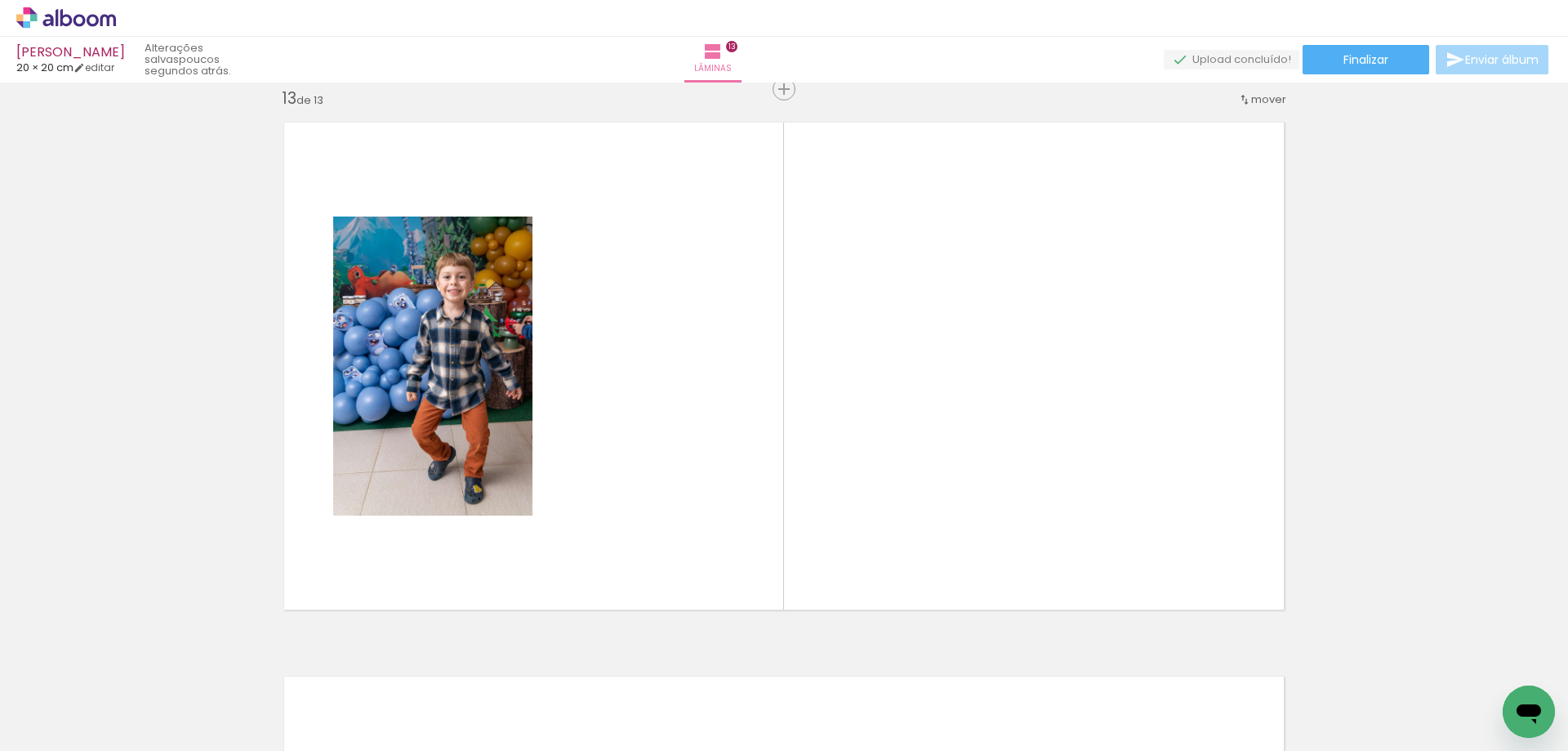
scroll to position [6667, 0]
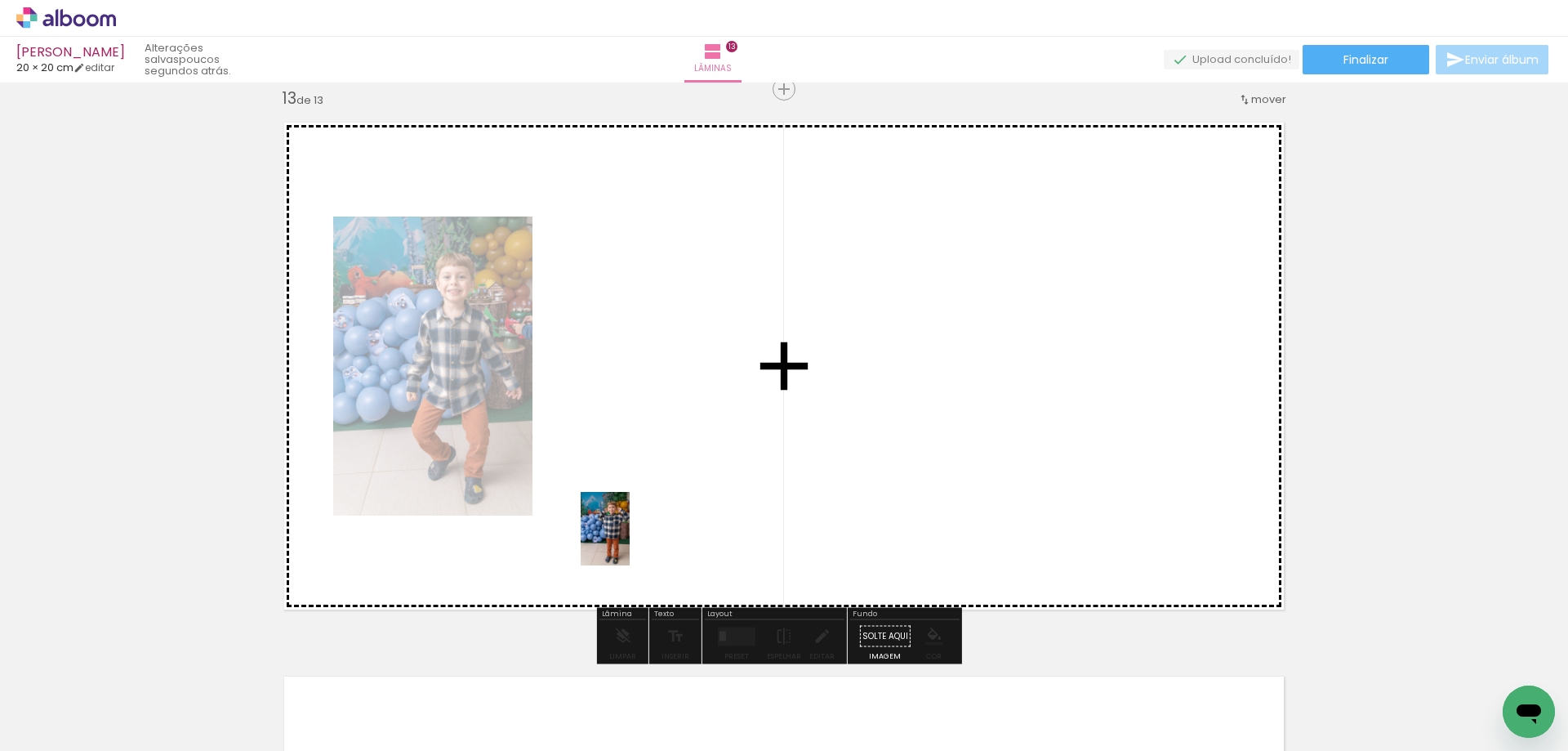
drag, startPoint x: 628, startPoint y: 718, endPoint x: 634, endPoint y: 517, distance: 201.1
click at [634, 517] on quentale-workspace at bounding box center [784, 376] width 1568 height 751
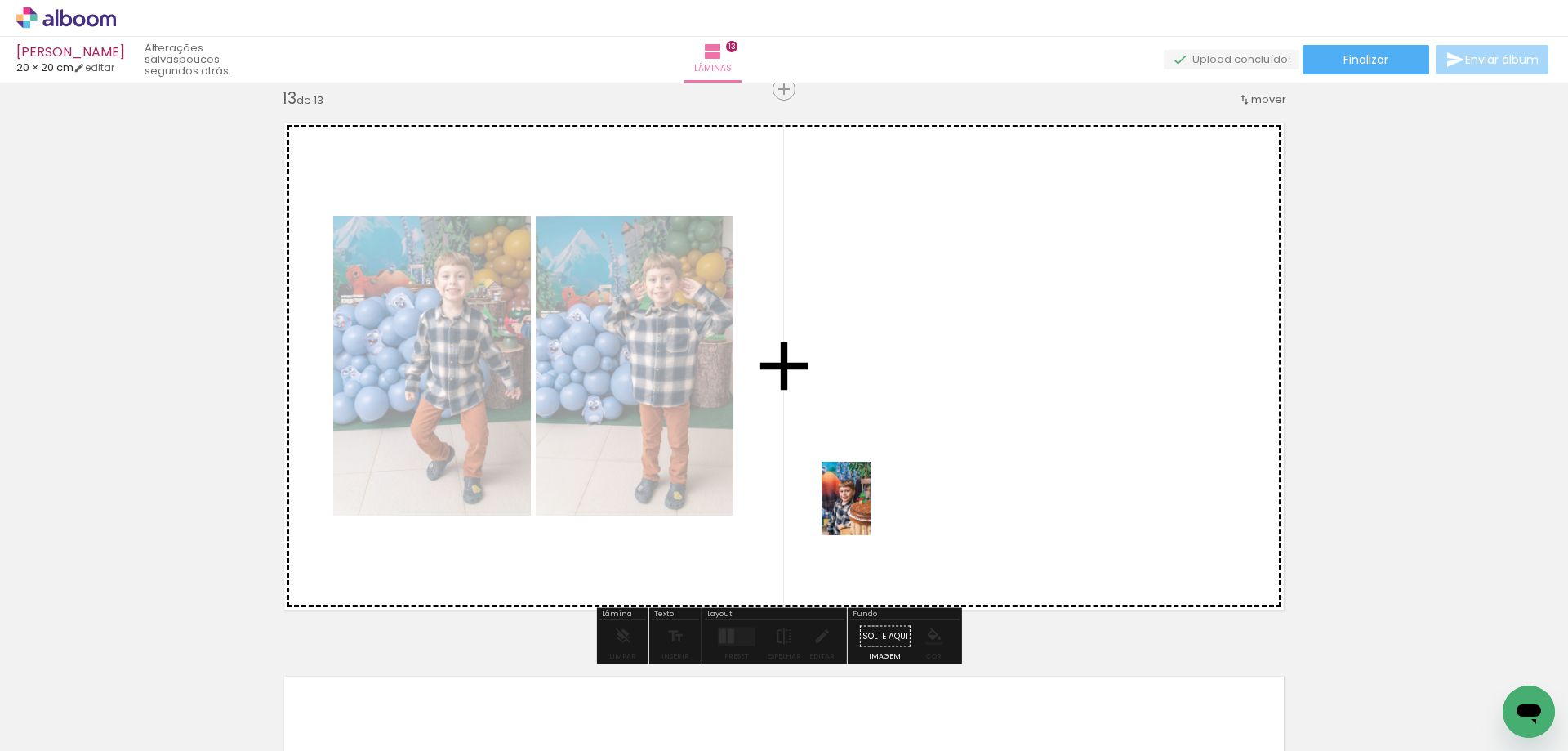
drag, startPoint x: 718, startPoint y: 698, endPoint x: 870, endPoint y: 511, distance: 241.0
click at [870, 511] on quentale-workspace at bounding box center [784, 376] width 1568 height 751
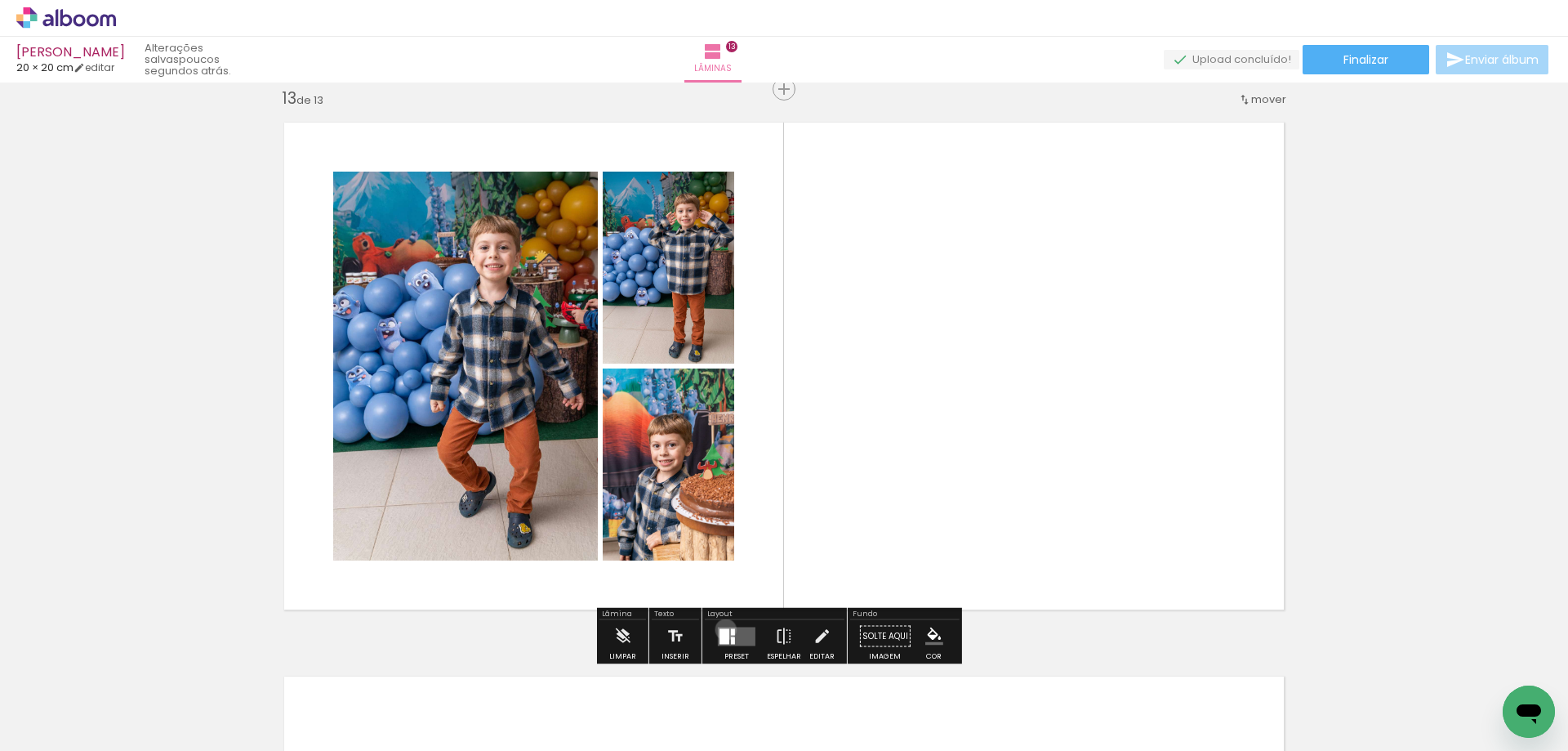
click at [722, 629] on div at bounding box center [723, 636] width 9 height 15
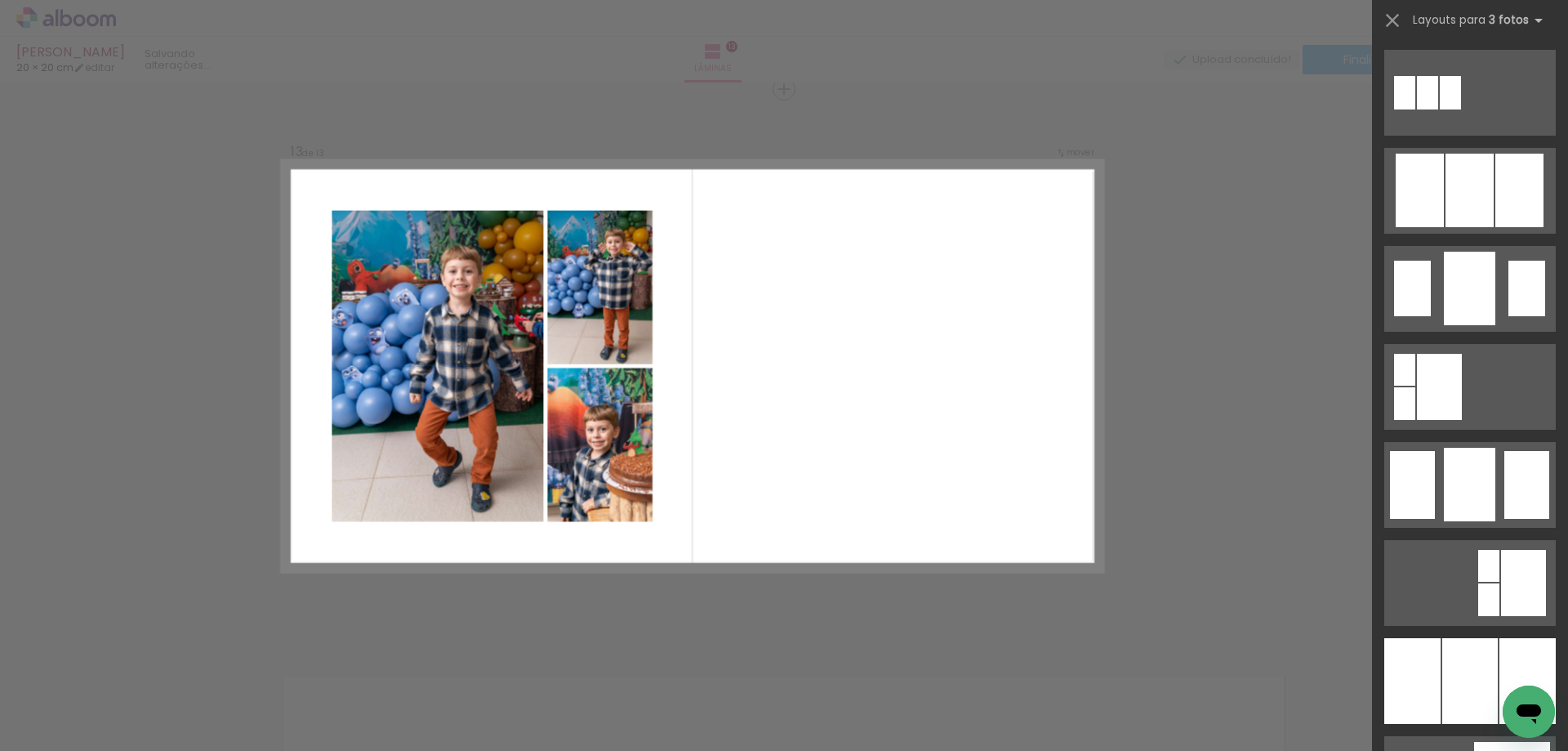
scroll to position [0, 0]
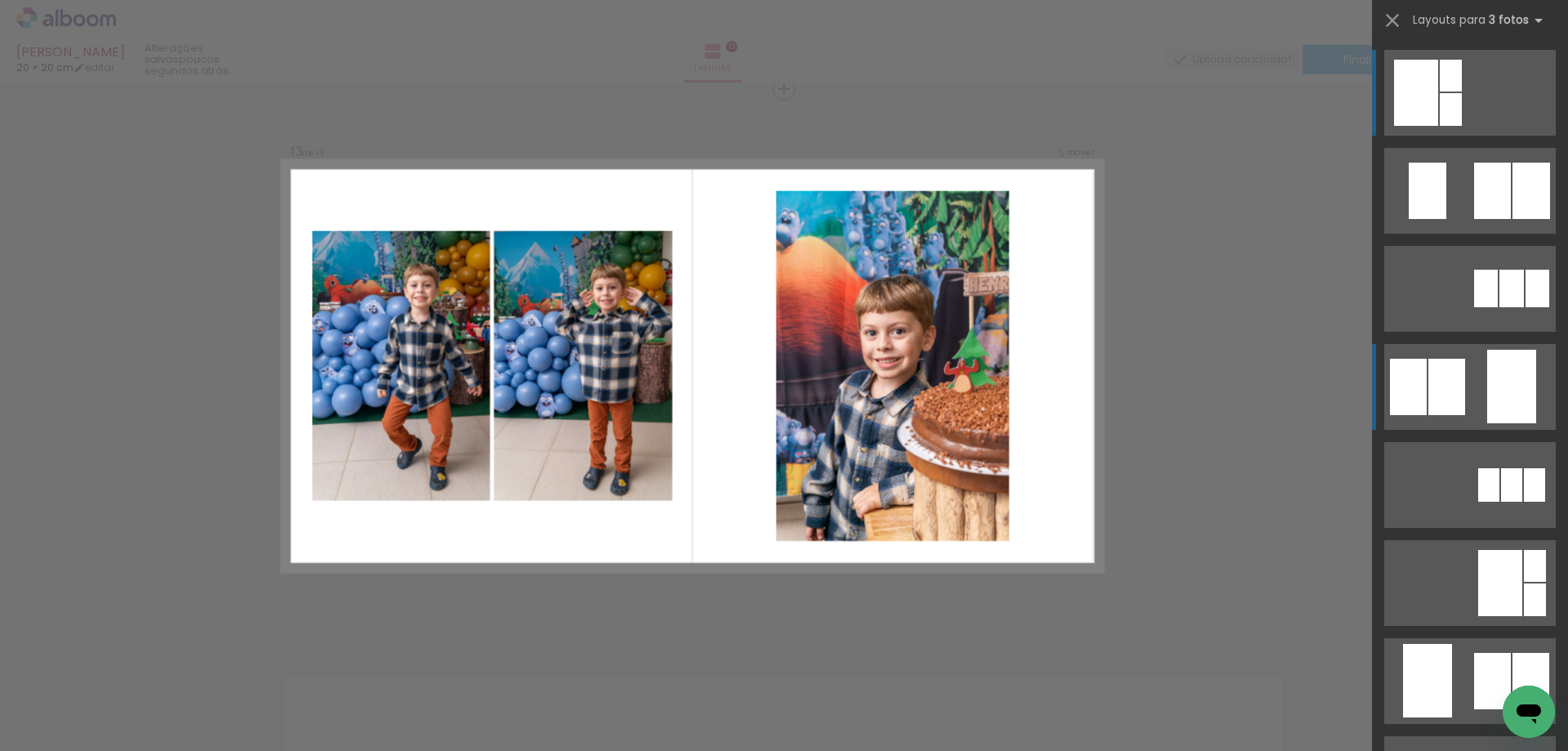
click at [1512, 219] on div at bounding box center [1531, 191] width 38 height 56
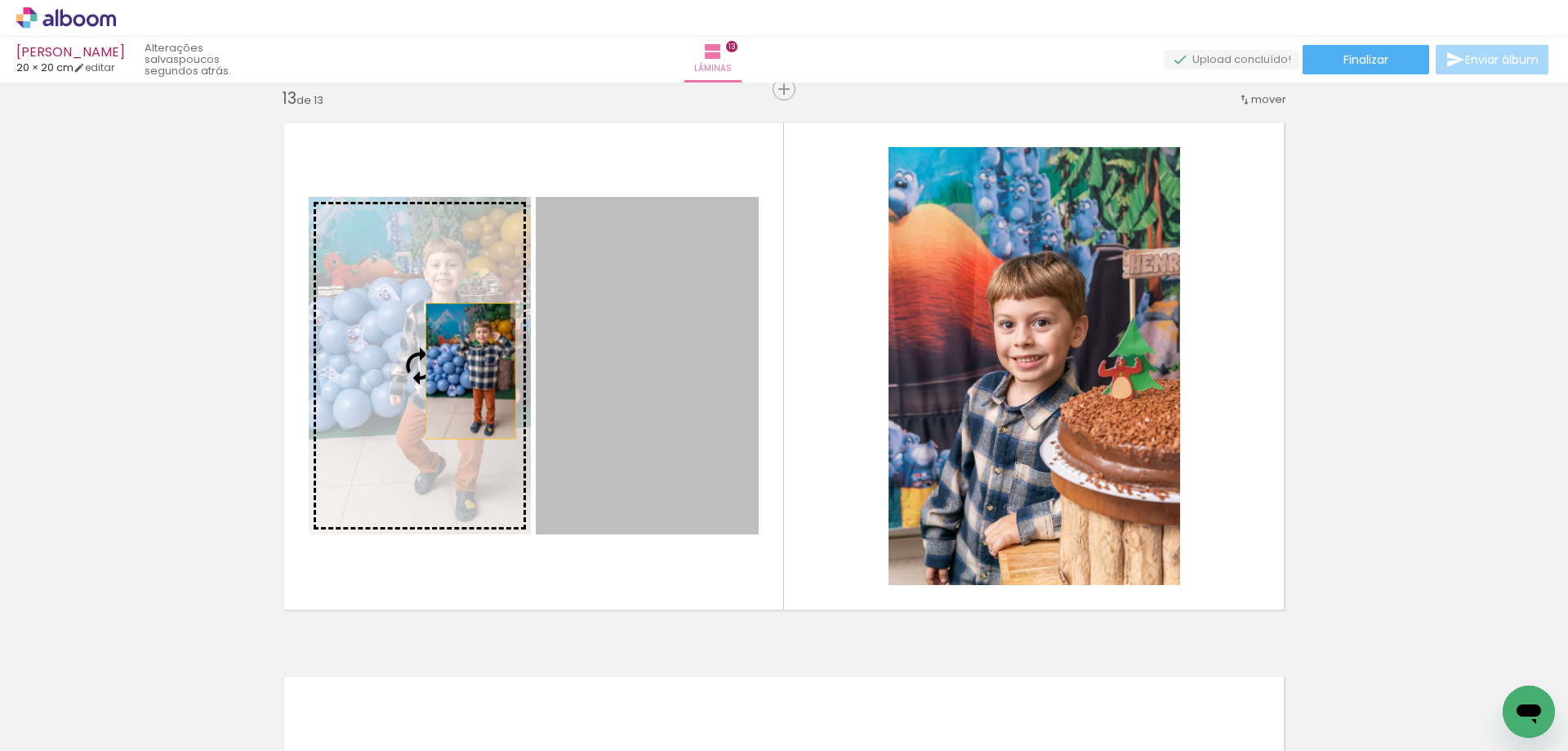
drag, startPoint x: 568, startPoint y: 381, endPoint x: 463, endPoint y: 371, distance: 105.5
click at [0, 0] on slot at bounding box center [0, 0] width 0 height 0
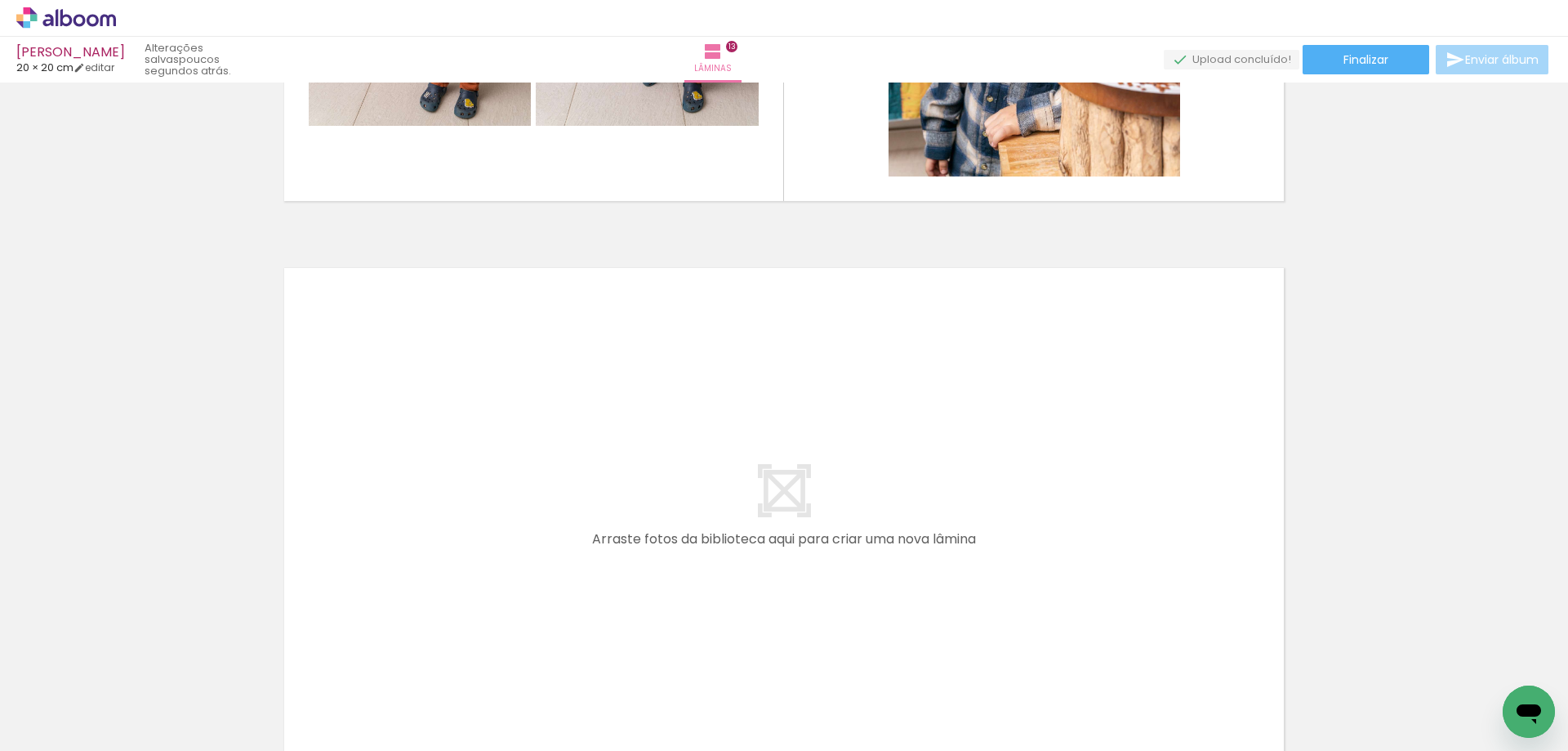
scroll to position [7157, 0]
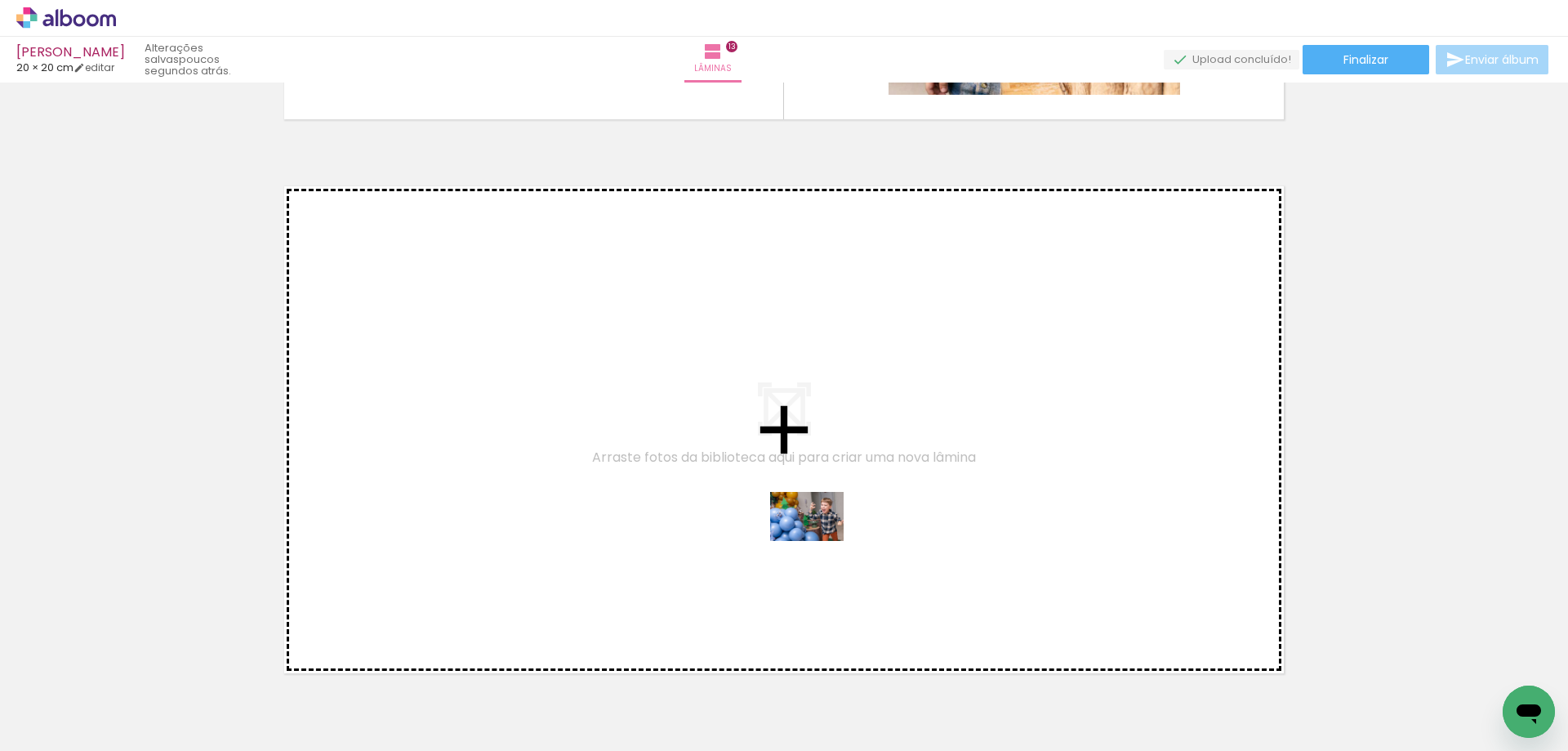
drag, startPoint x: 825, startPoint y: 704, endPoint x: 819, endPoint y: 541, distance: 163.1
click at [819, 541] on quentale-workspace at bounding box center [784, 376] width 1568 height 751
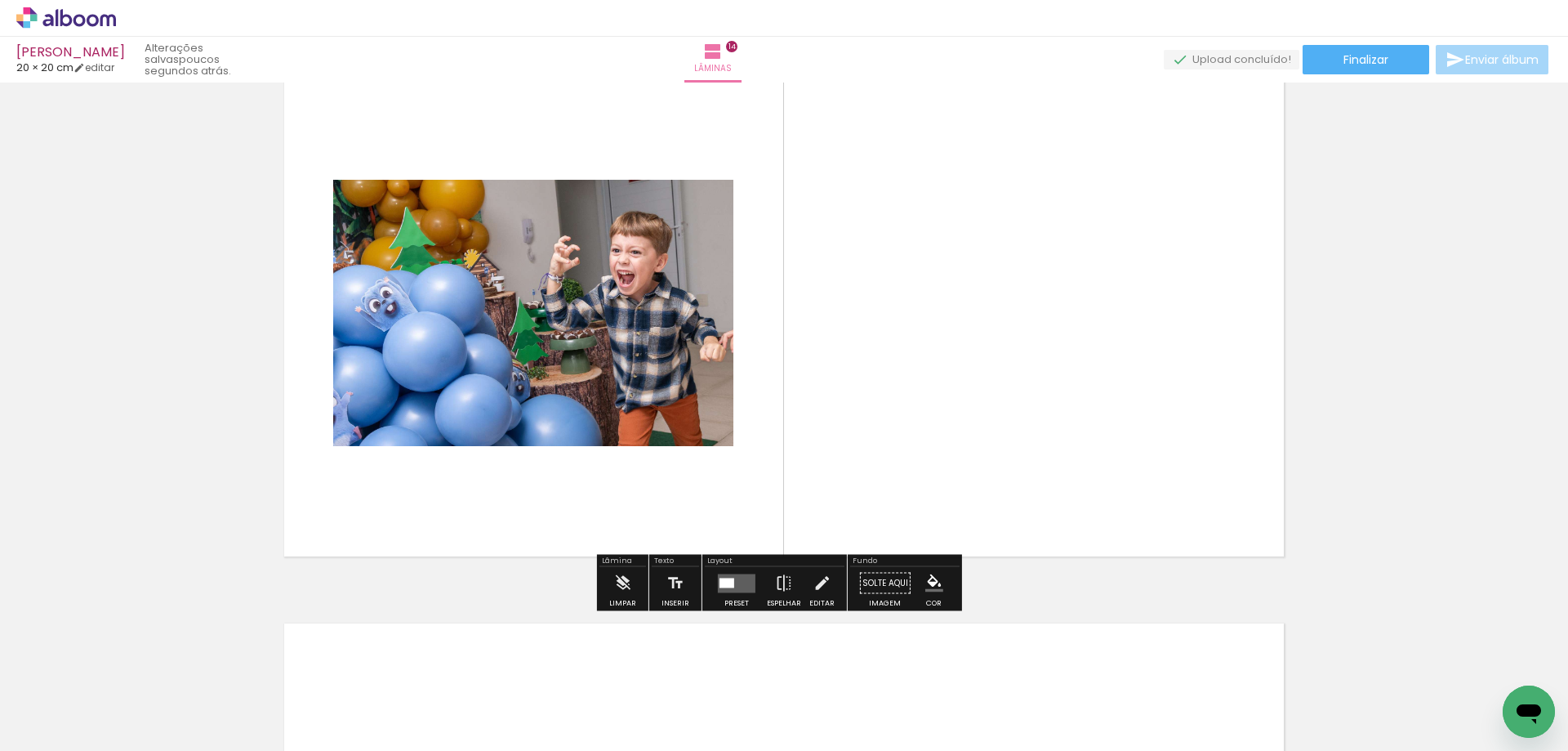
scroll to position [7302, 0]
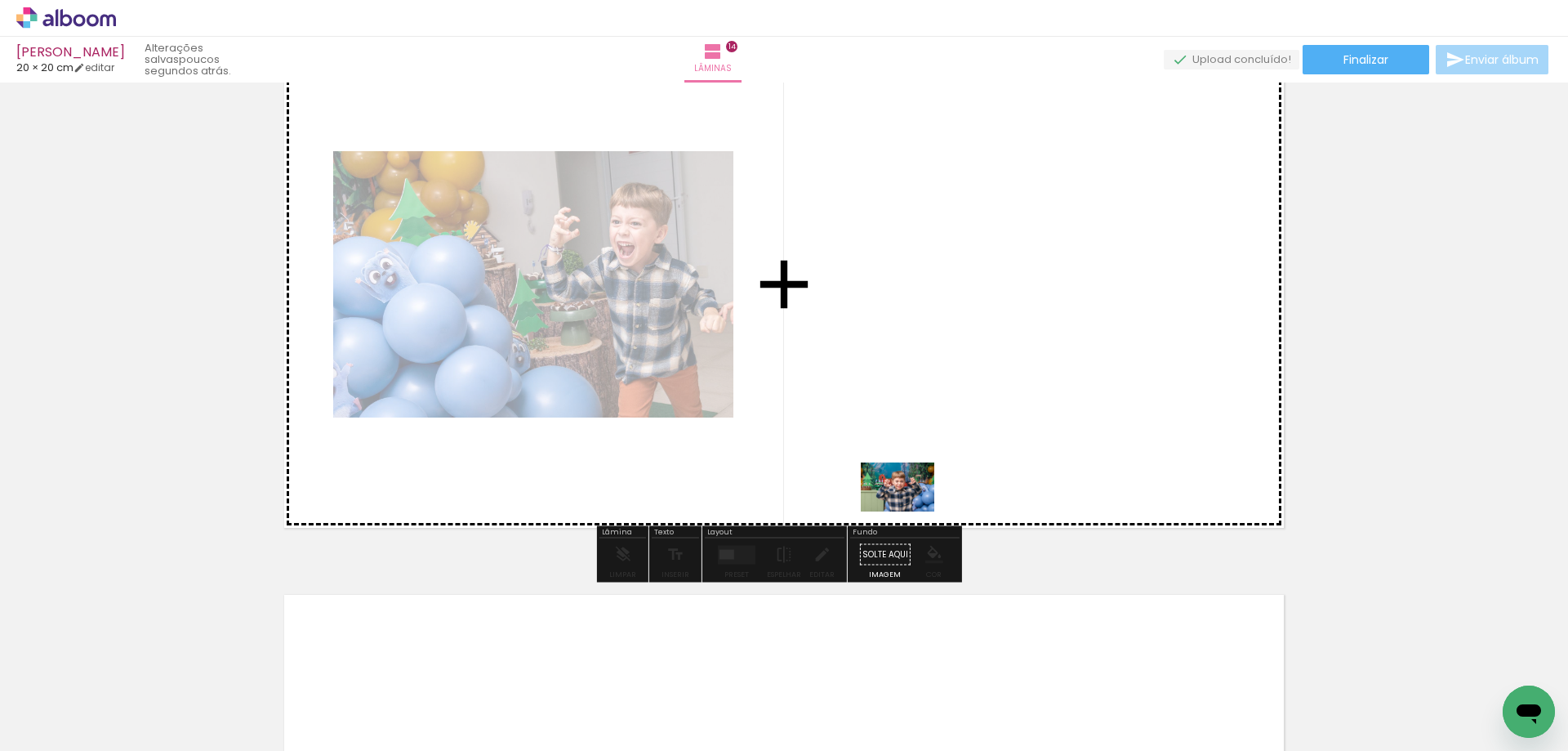
drag, startPoint x: 895, startPoint y: 695, endPoint x: 918, endPoint y: 470, distance: 226.2
click at [918, 470] on quentale-workspace at bounding box center [784, 376] width 1568 height 751
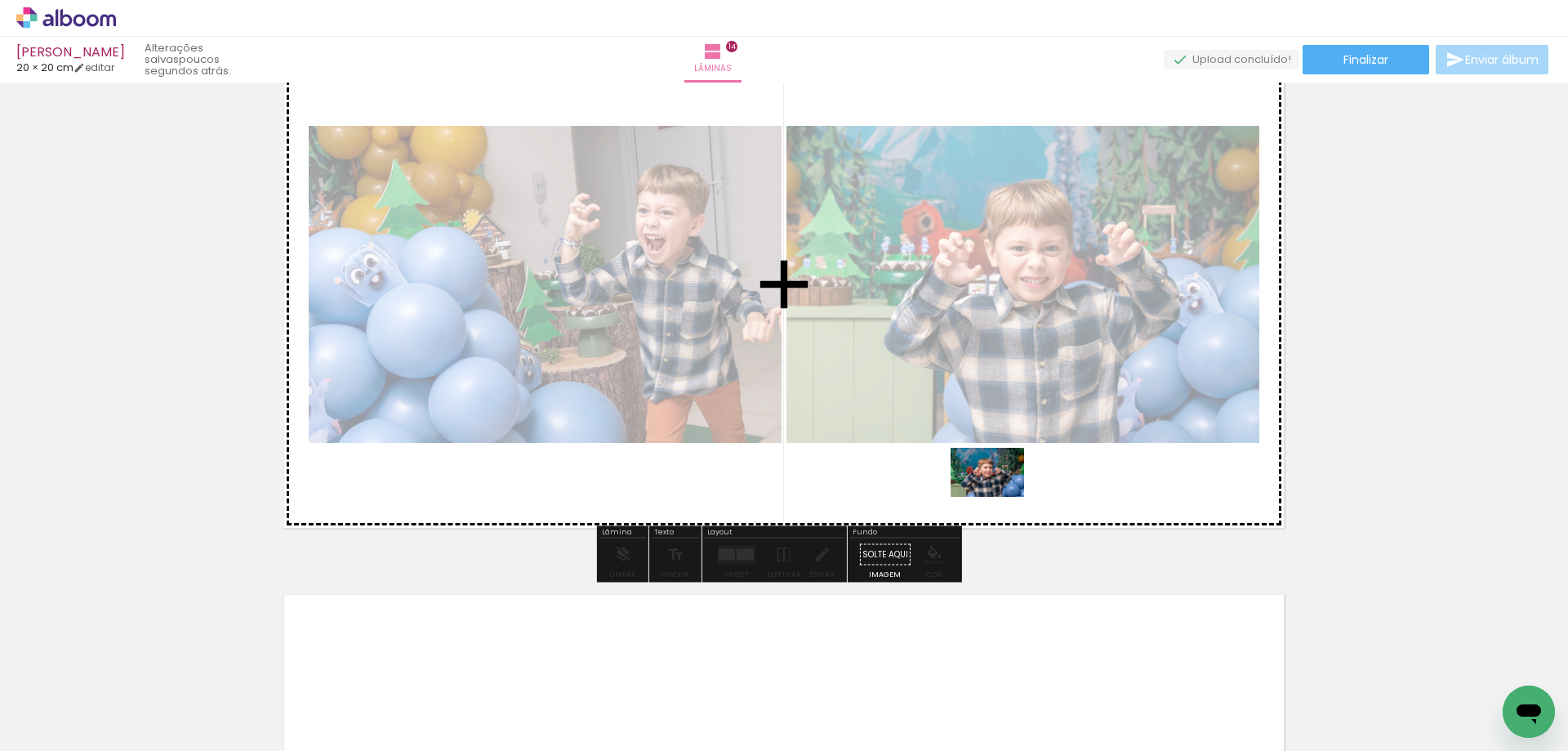
drag, startPoint x: 1005, startPoint y: 705, endPoint x: 999, endPoint y: 495, distance: 210.1
click at [999, 495] on quentale-workspace at bounding box center [784, 376] width 1568 height 751
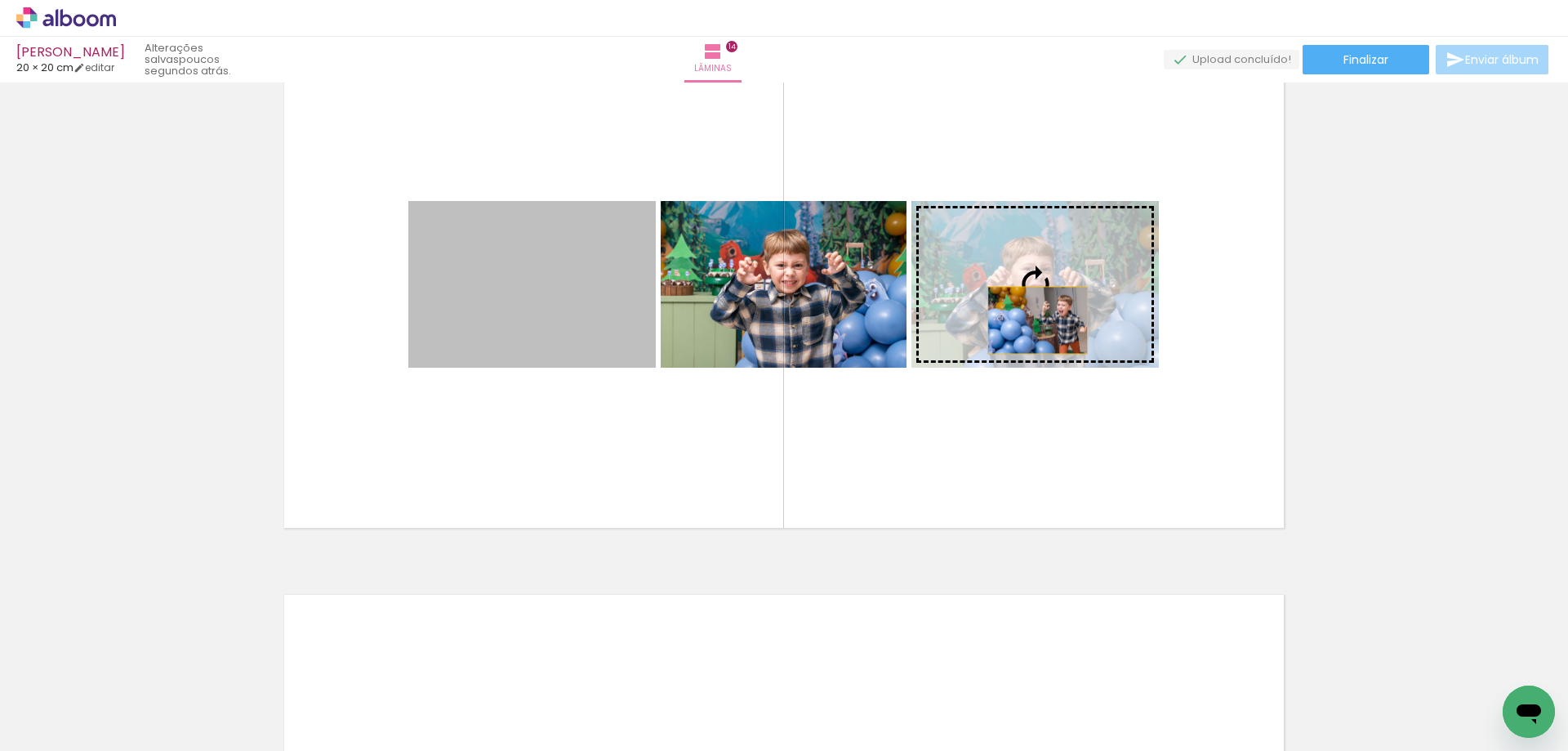
drag, startPoint x: 535, startPoint y: 305, endPoint x: 1030, endPoint y: 320, distance: 495.2
click at [0, 0] on slot at bounding box center [0, 0] width 0 height 0
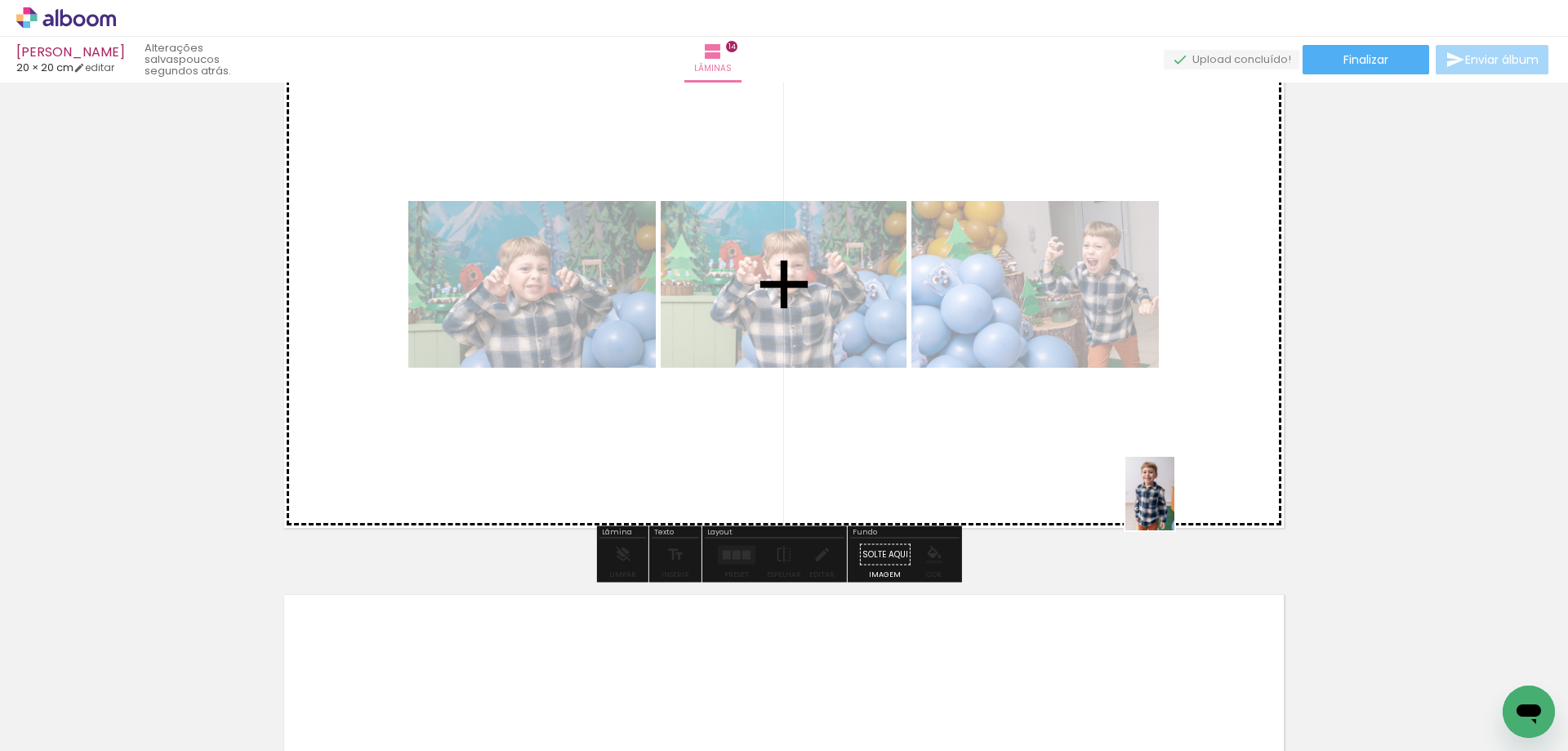
drag, startPoint x: 1172, startPoint y: 700, endPoint x: 1174, endPoint y: 500, distance: 200.0
click at [1174, 500] on quentale-workspace at bounding box center [784, 376] width 1568 height 751
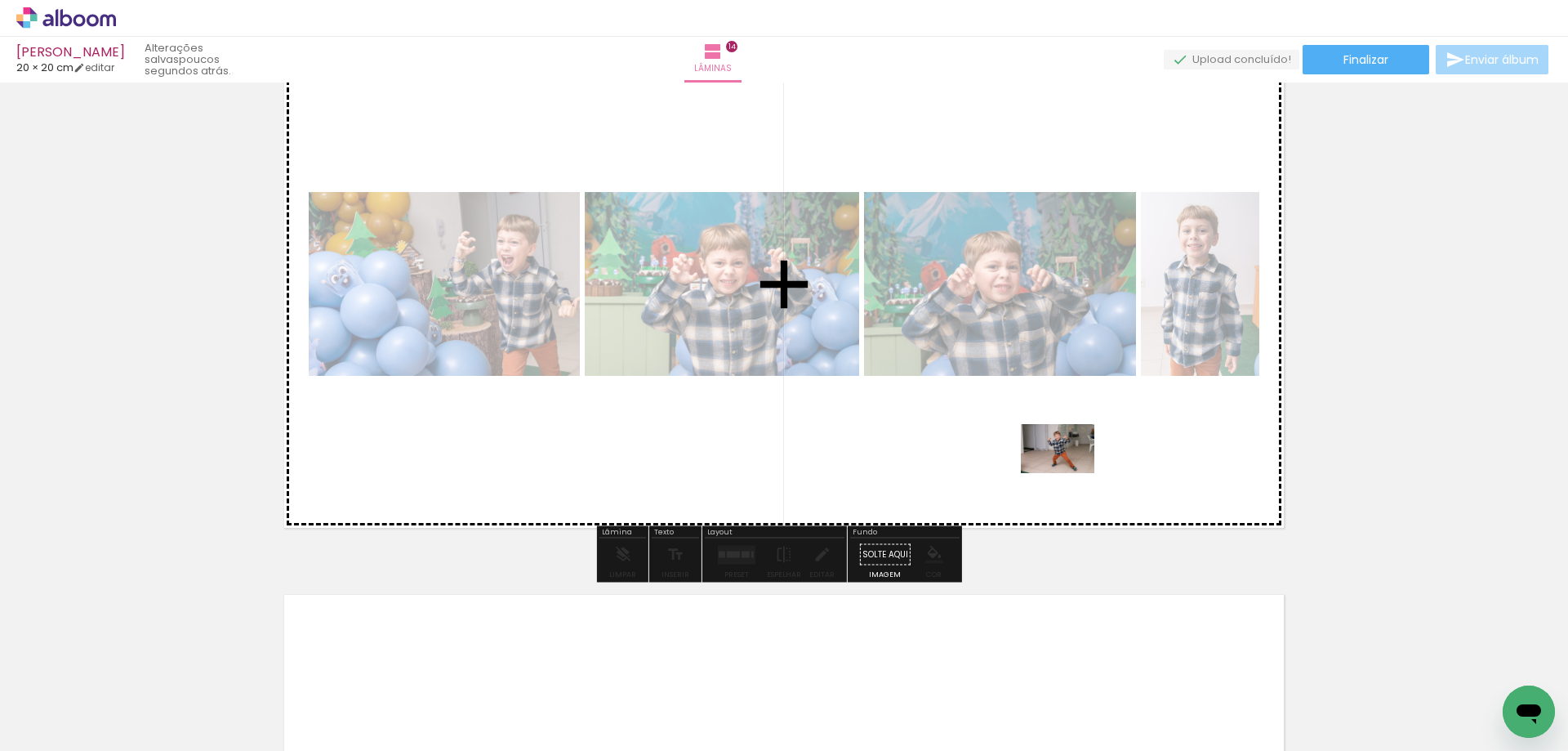
drag, startPoint x: 1088, startPoint y: 700, endPoint x: 1070, endPoint y: 473, distance: 227.7
click at [1070, 473] on quentale-workspace at bounding box center [784, 376] width 1568 height 751
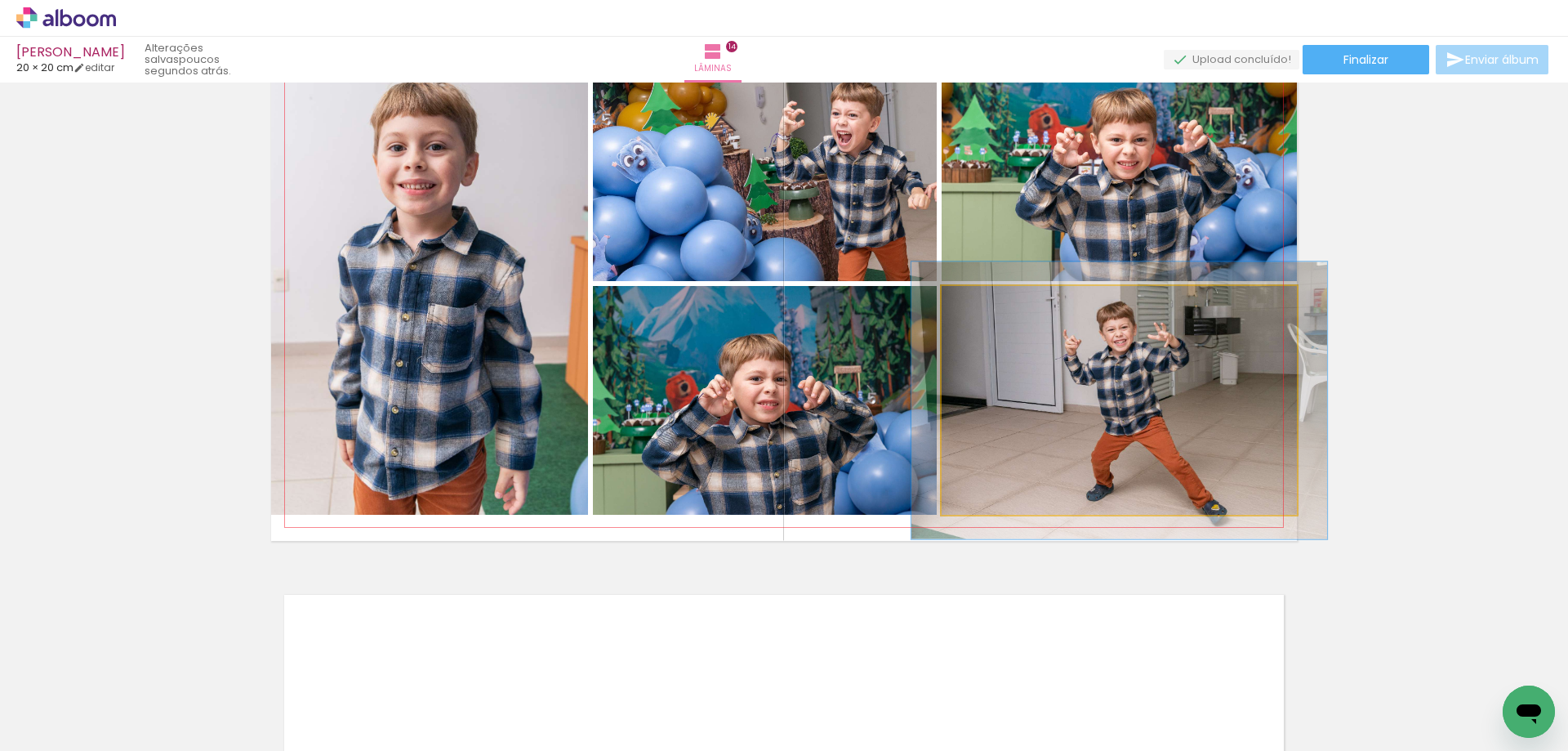
drag, startPoint x: 970, startPoint y: 304, endPoint x: 979, endPoint y: 304, distance: 9.0
type paper-slider "117"
click at [982, 304] on div at bounding box center [989, 303] width 15 height 15
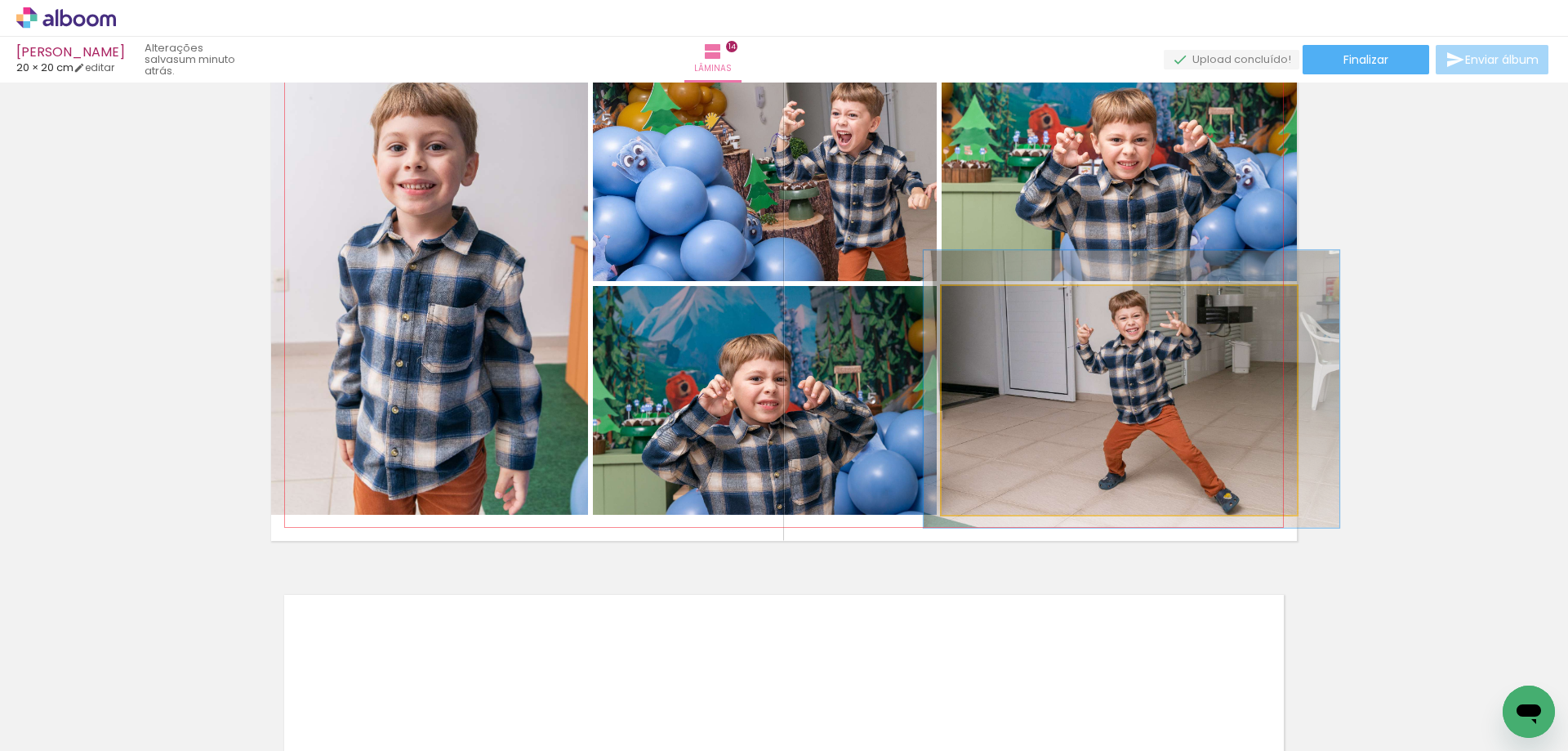
drag, startPoint x: 1133, startPoint y: 415, endPoint x: 1145, endPoint y: 404, distance: 16.3
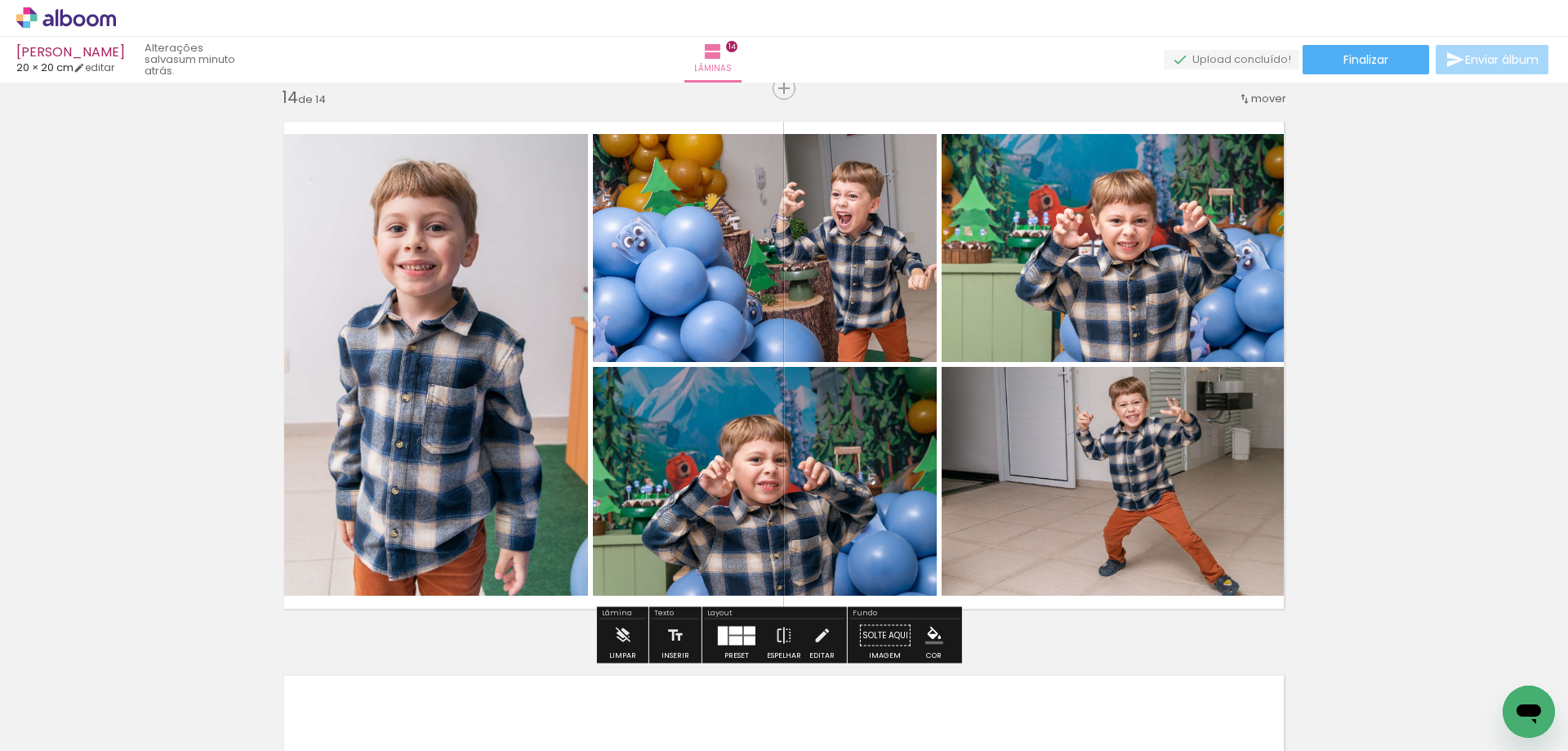
scroll to position [7221, 0]
click at [735, 629] on div at bounding box center [735, 631] width 13 height 9
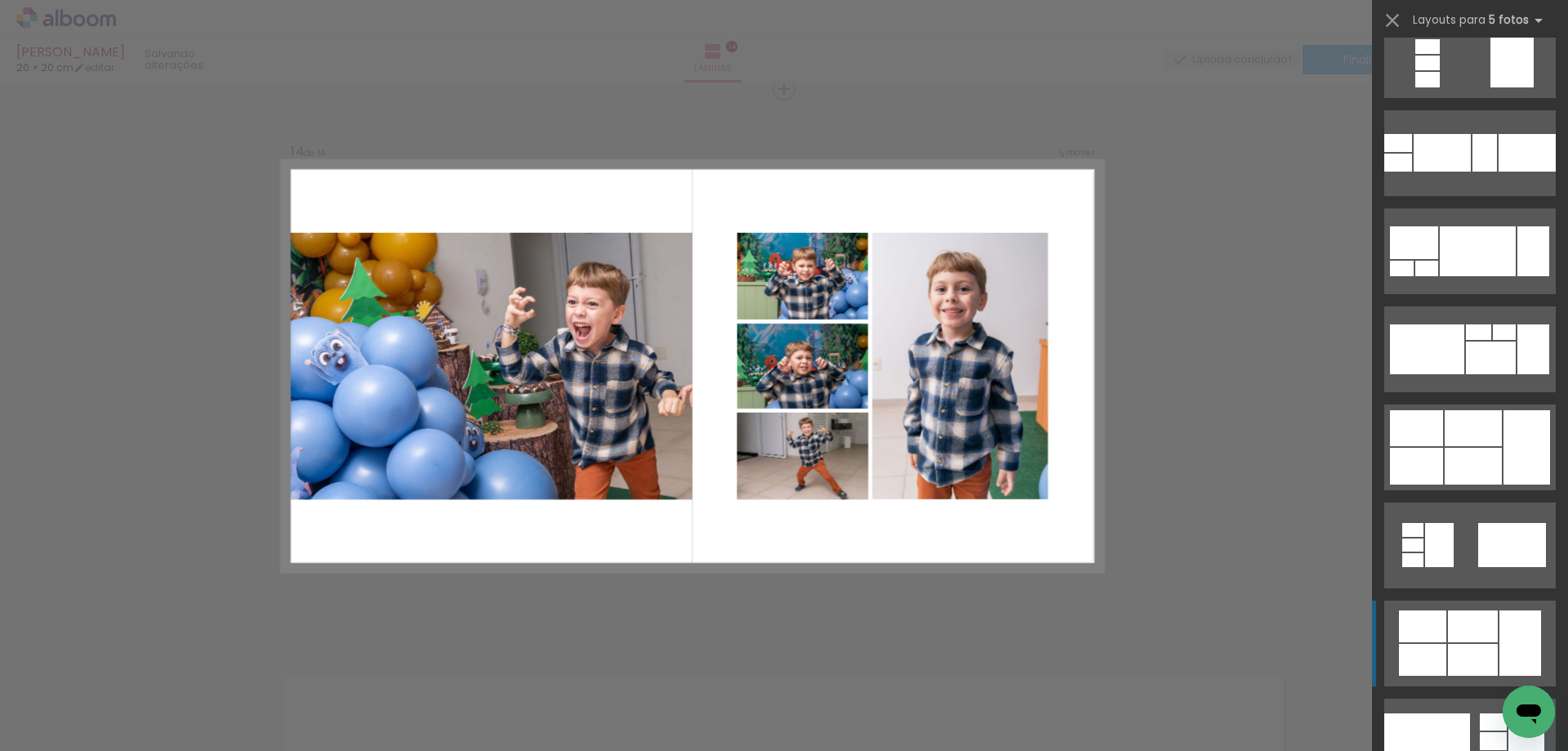
scroll to position [2206, 0]
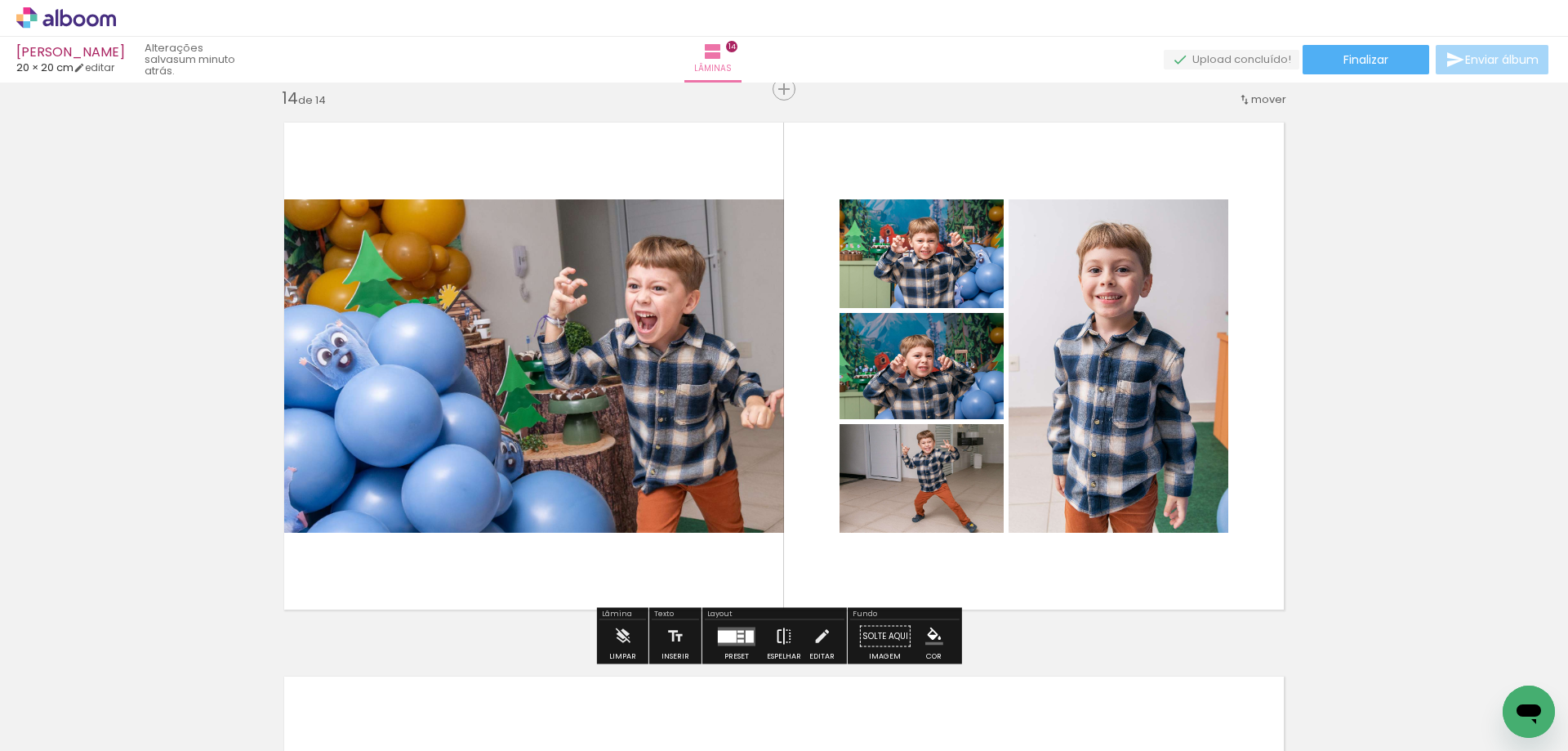
click at [780, 633] on iron-icon at bounding box center [783, 636] width 18 height 33
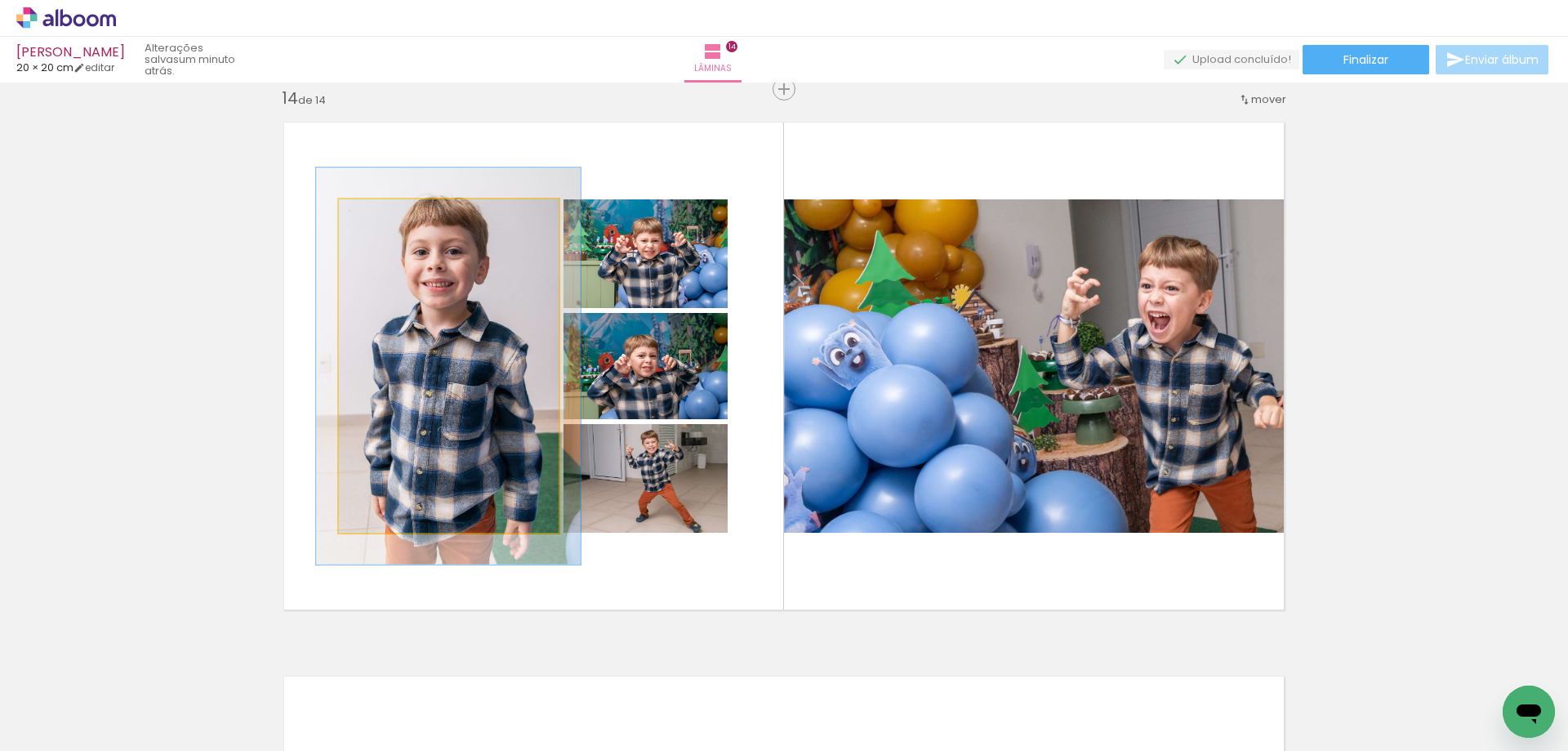
drag, startPoint x: 368, startPoint y: 218, endPoint x: 379, endPoint y: 218, distance: 11.0
click at [380, 218] on div at bounding box center [387, 216] width 15 height 15
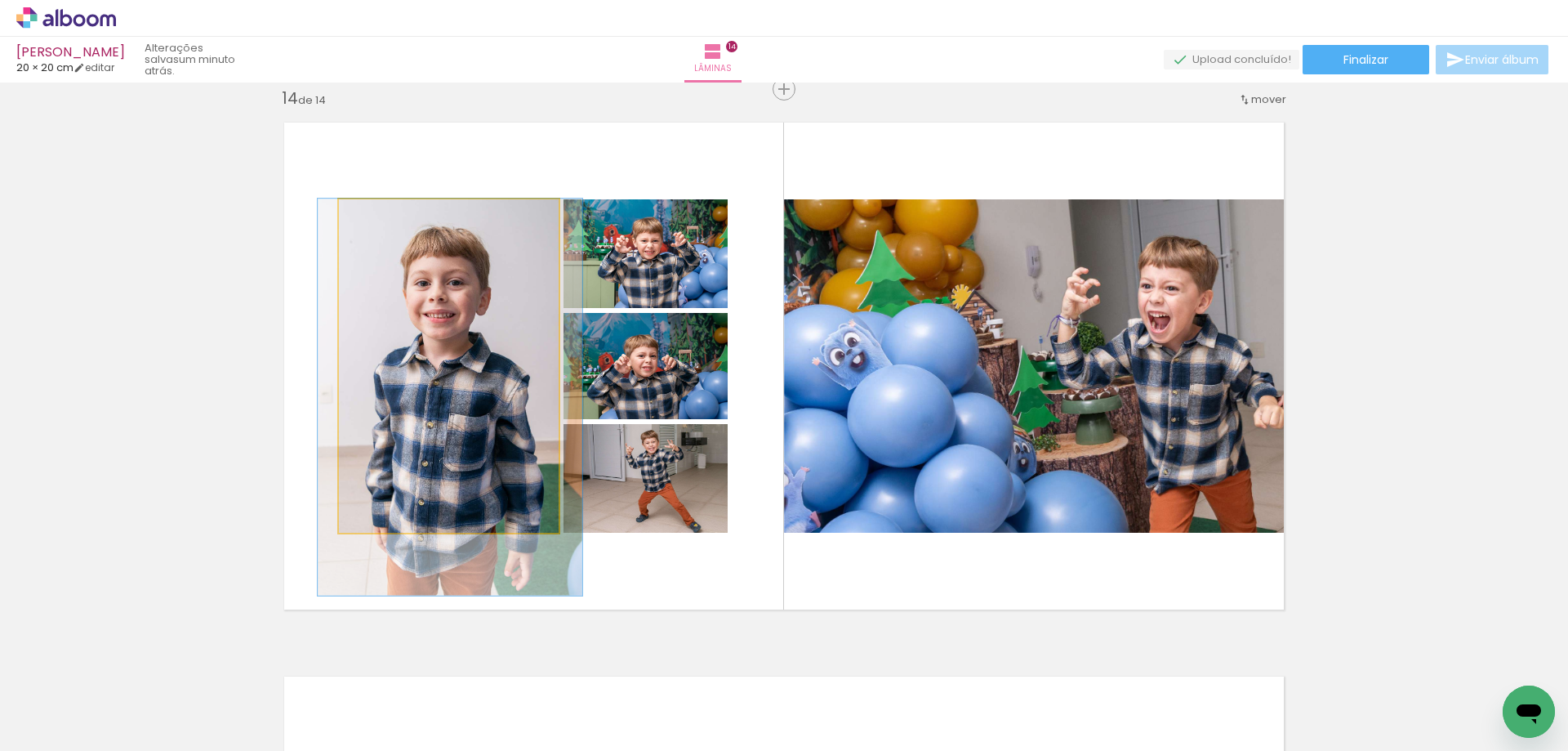
drag, startPoint x: 468, startPoint y: 318, endPoint x: 469, endPoint y: 373, distance: 55.0
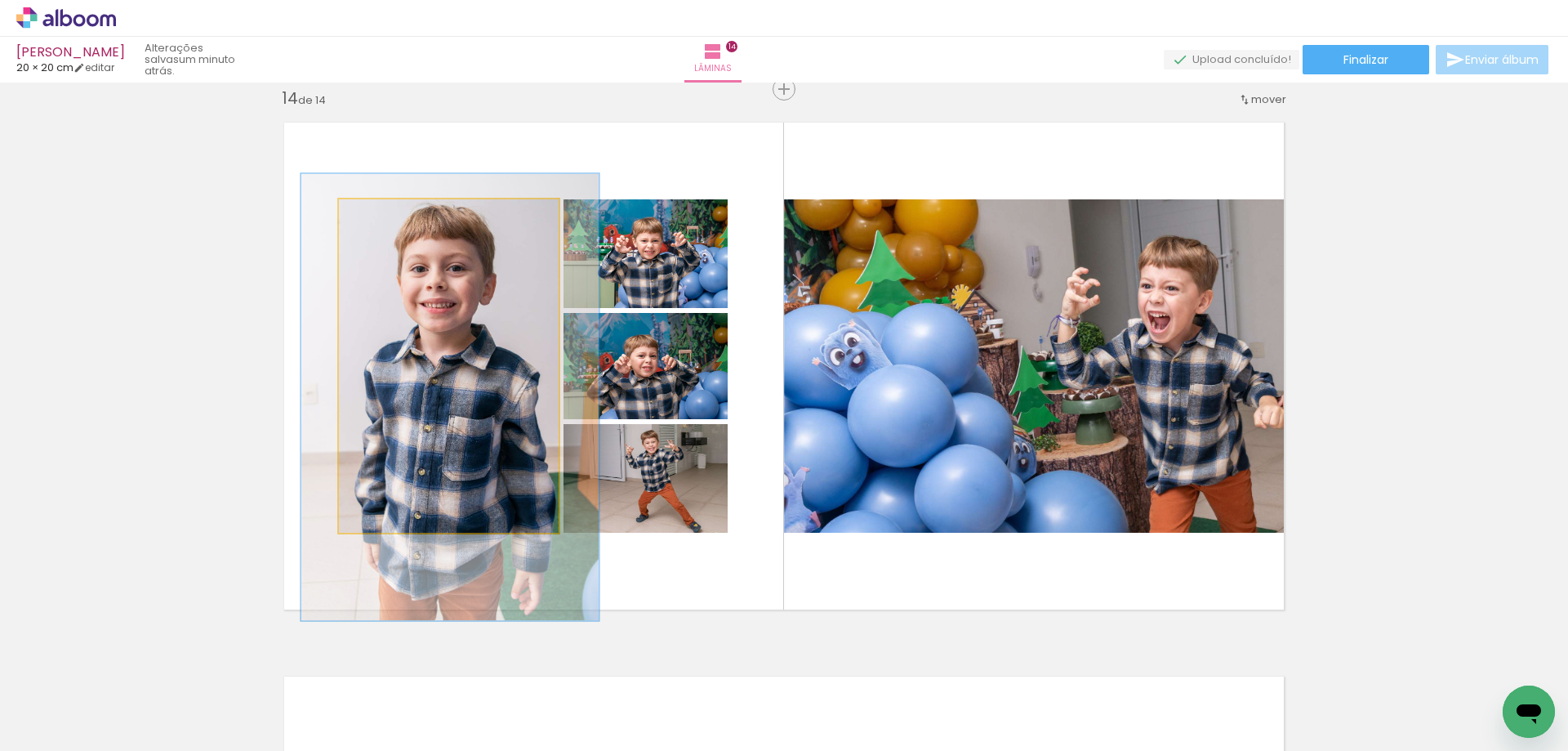
drag, startPoint x: 387, startPoint y: 222, endPoint x: 397, endPoint y: 221, distance: 10.0
type paper-slider "134"
click at [397, 221] on div at bounding box center [399, 216] width 27 height 27
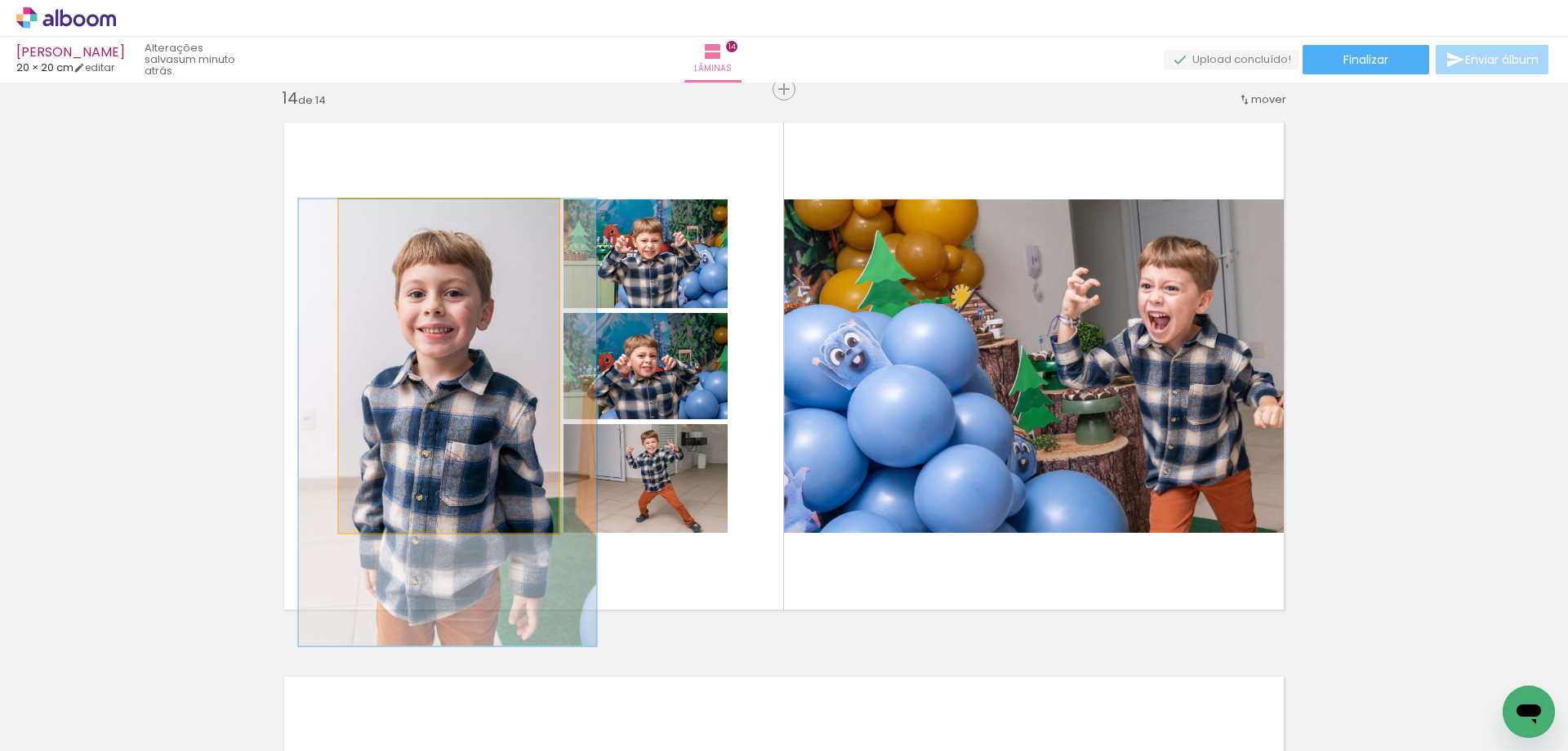
drag, startPoint x: 472, startPoint y: 356, endPoint x: 470, endPoint y: 402, distance: 46.0
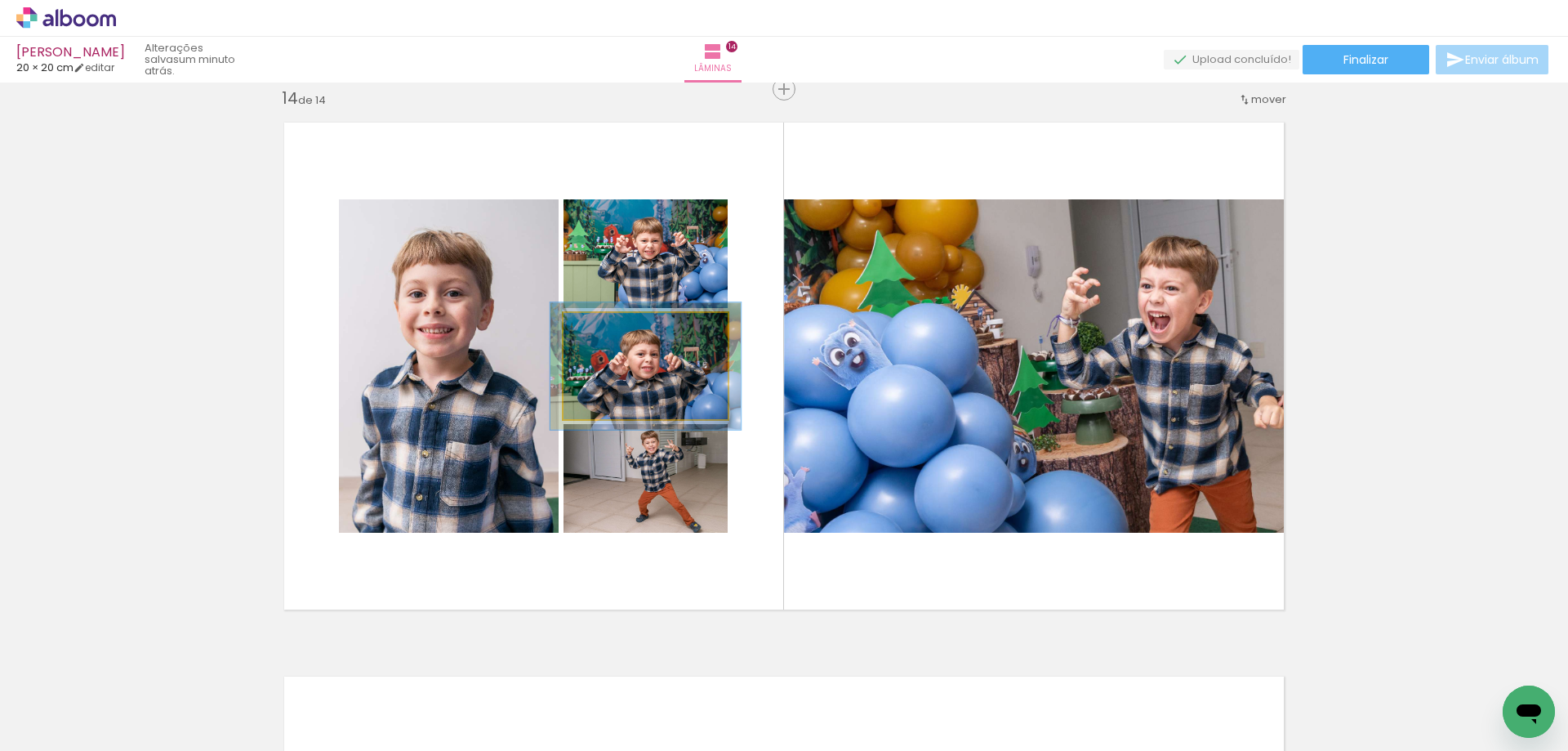
drag, startPoint x: 599, startPoint y: 329, endPoint x: 609, endPoint y: 329, distance: 10.0
type paper-slider "116"
click at [609, 329] on div at bounding box center [610, 329] width 15 height 15
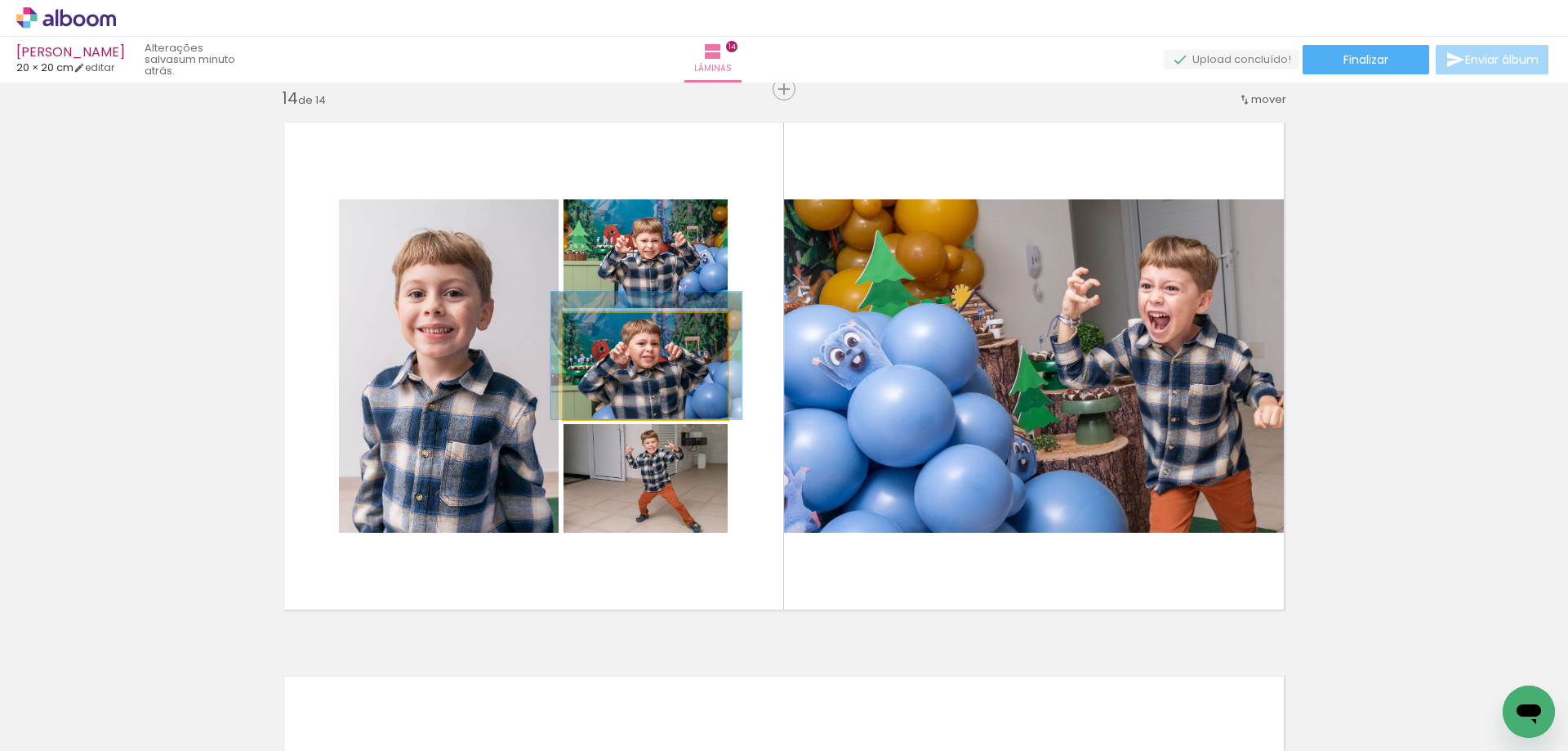
drag, startPoint x: 657, startPoint y: 383, endPoint x: 657, endPoint y: 371, distance: 12.0
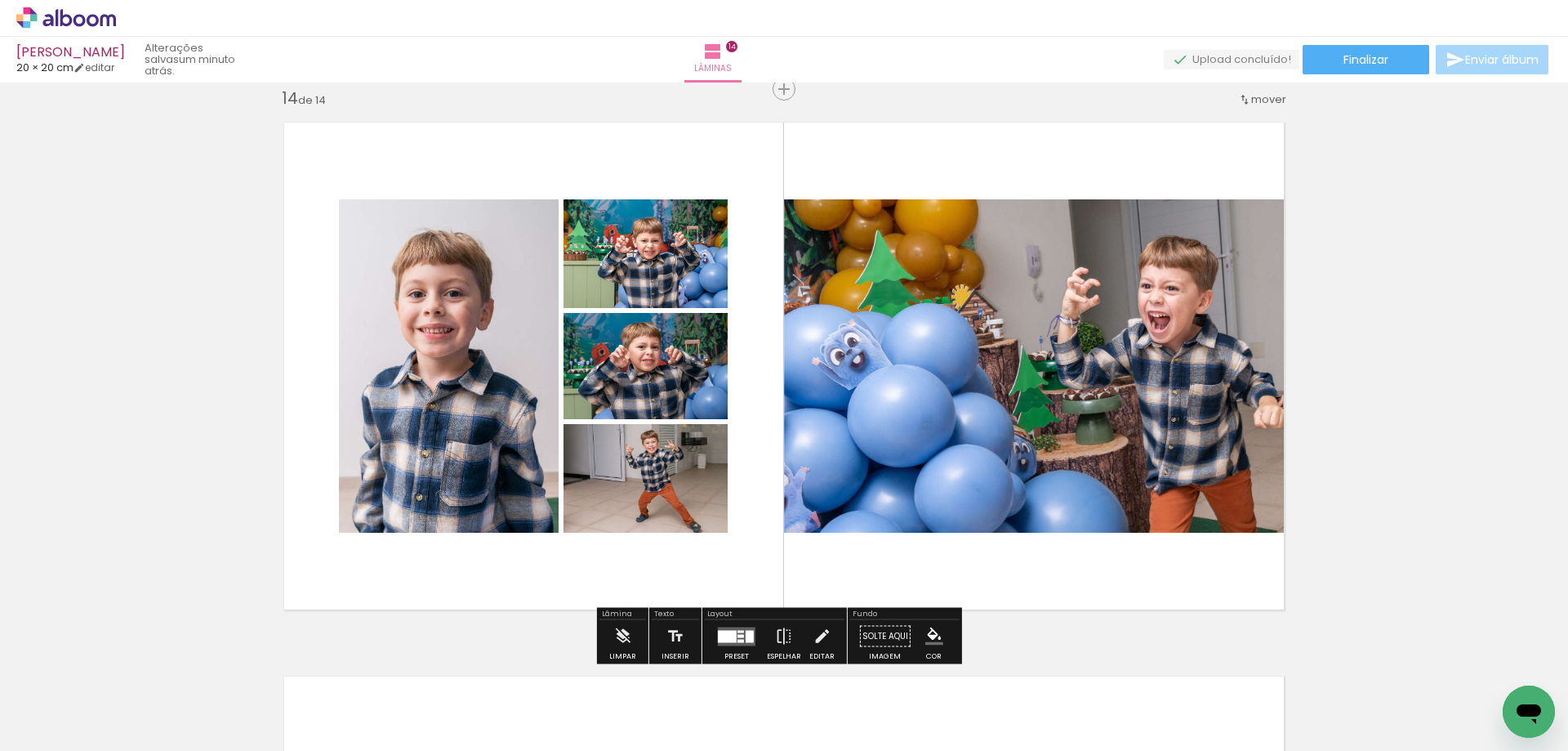
click at [672, 264] on quentale-photo at bounding box center [645, 253] width 164 height 109
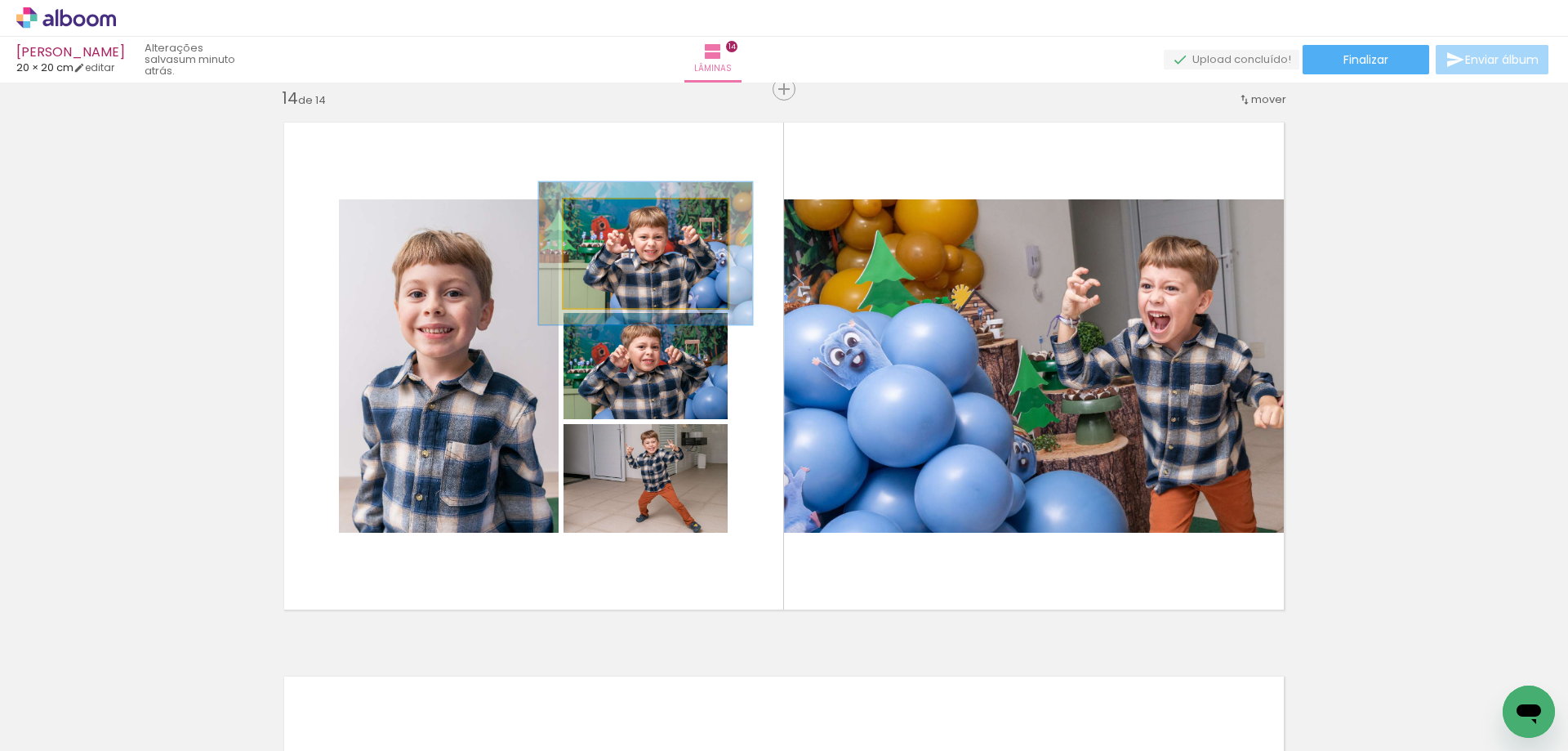
drag, startPoint x: 598, startPoint y: 217, endPoint x: 615, endPoint y: 216, distance: 17.0
click at [615, 216] on div at bounding box center [618, 216] width 15 height 15
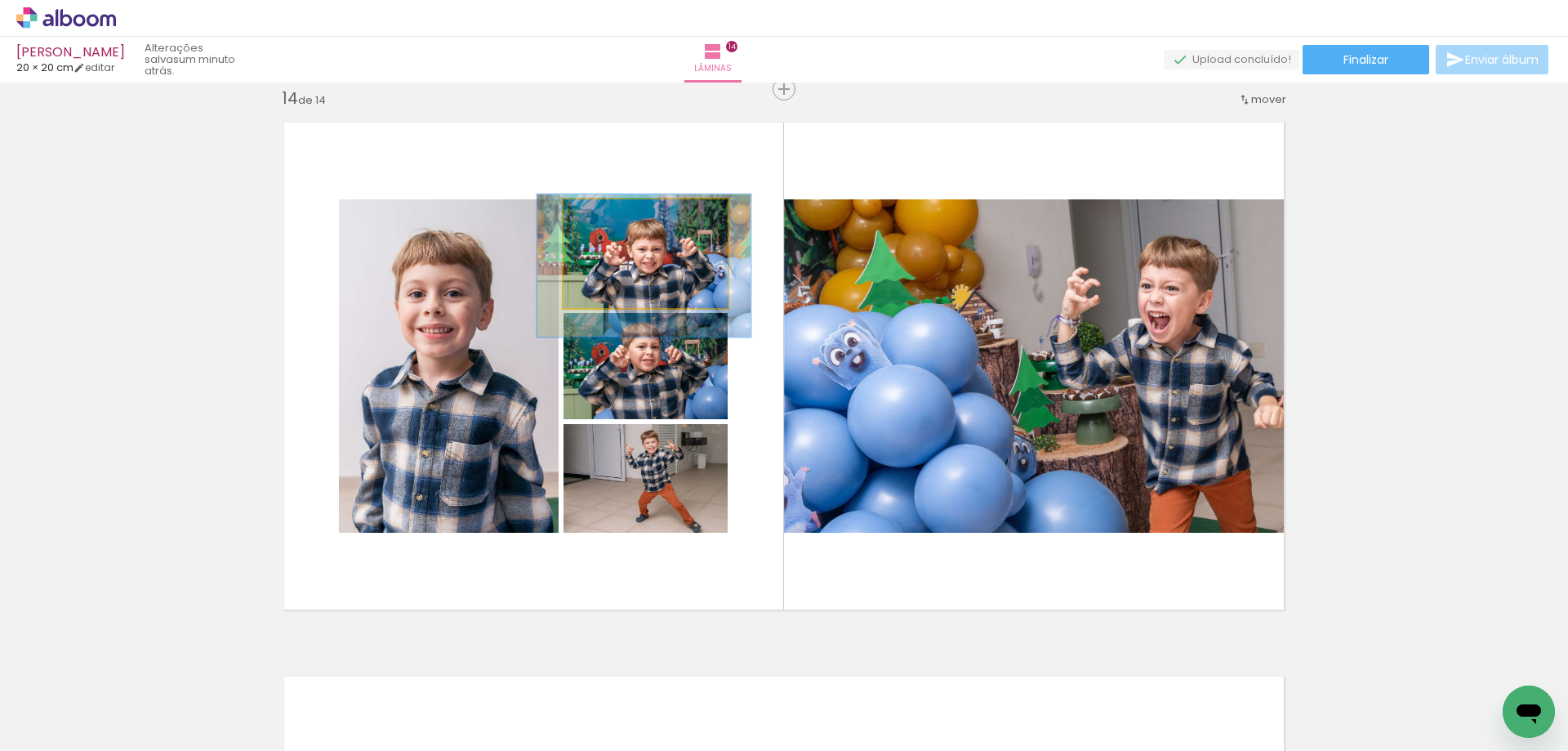
drag, startPoint x: 657, startPoint y: 265, endPoint x: 655, endPoint y: 278, distance: 13.2
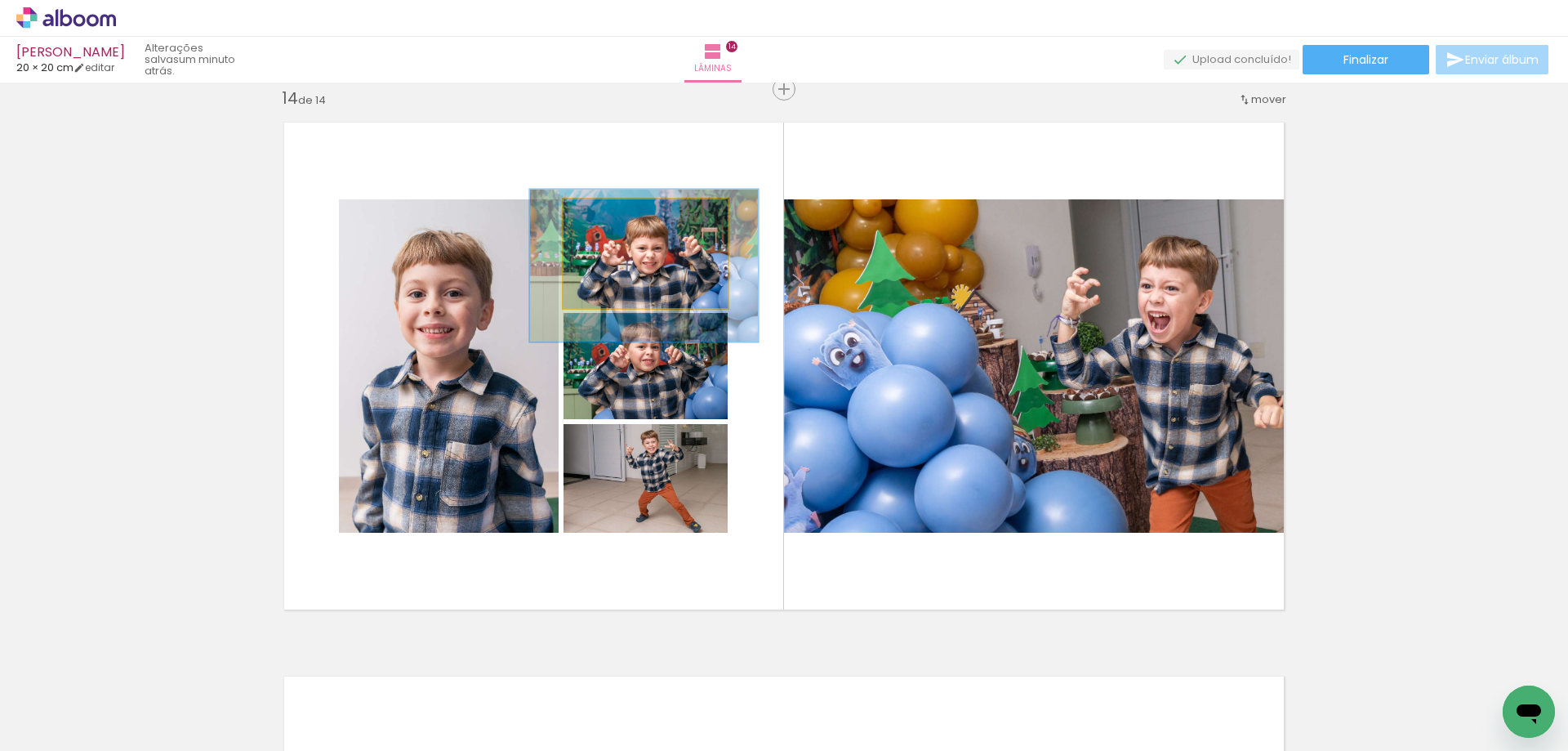
type paper-slider "139"
click at [621, 217] on div at bounding box center [626, 216] width 15 height 15
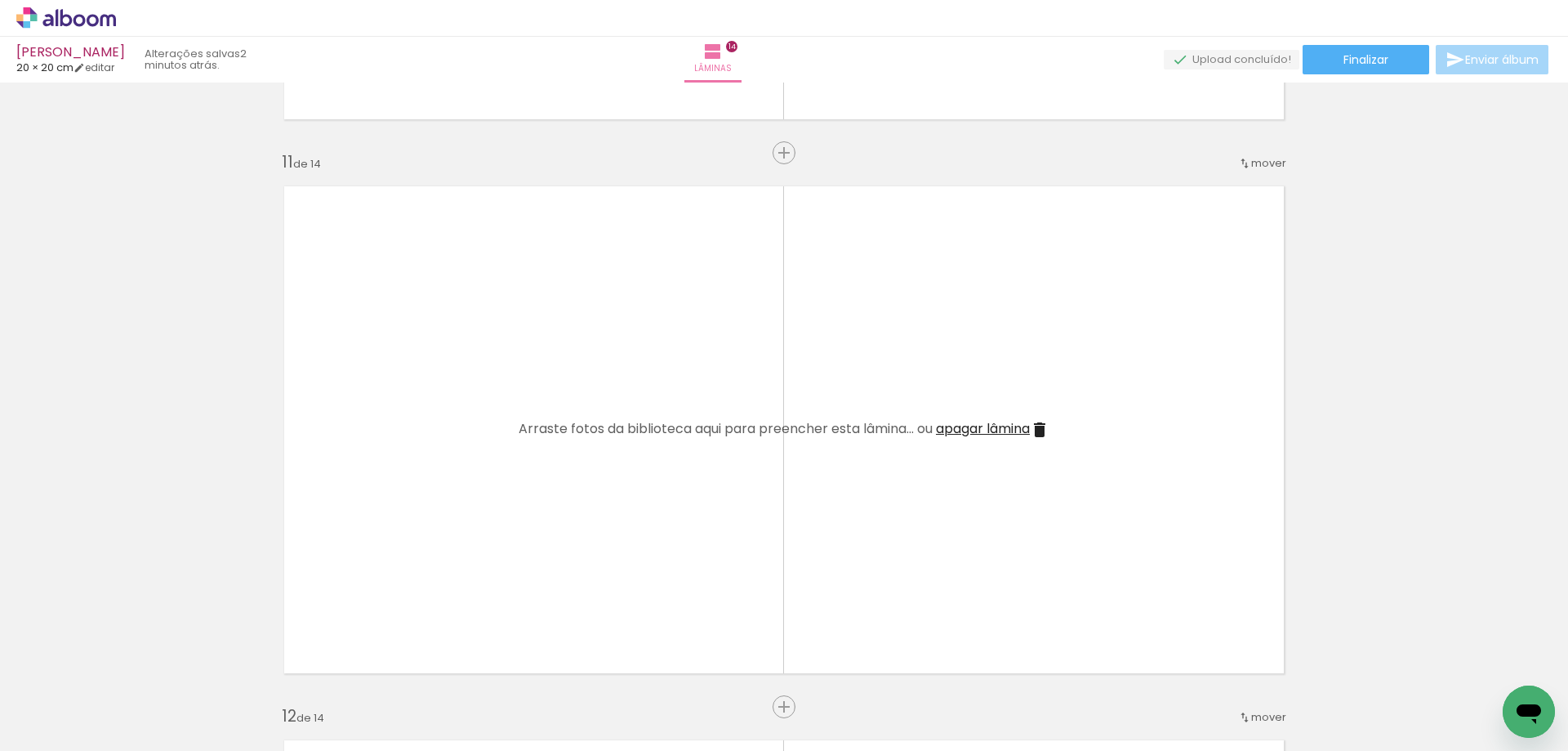
scroll to position [5424, 0]
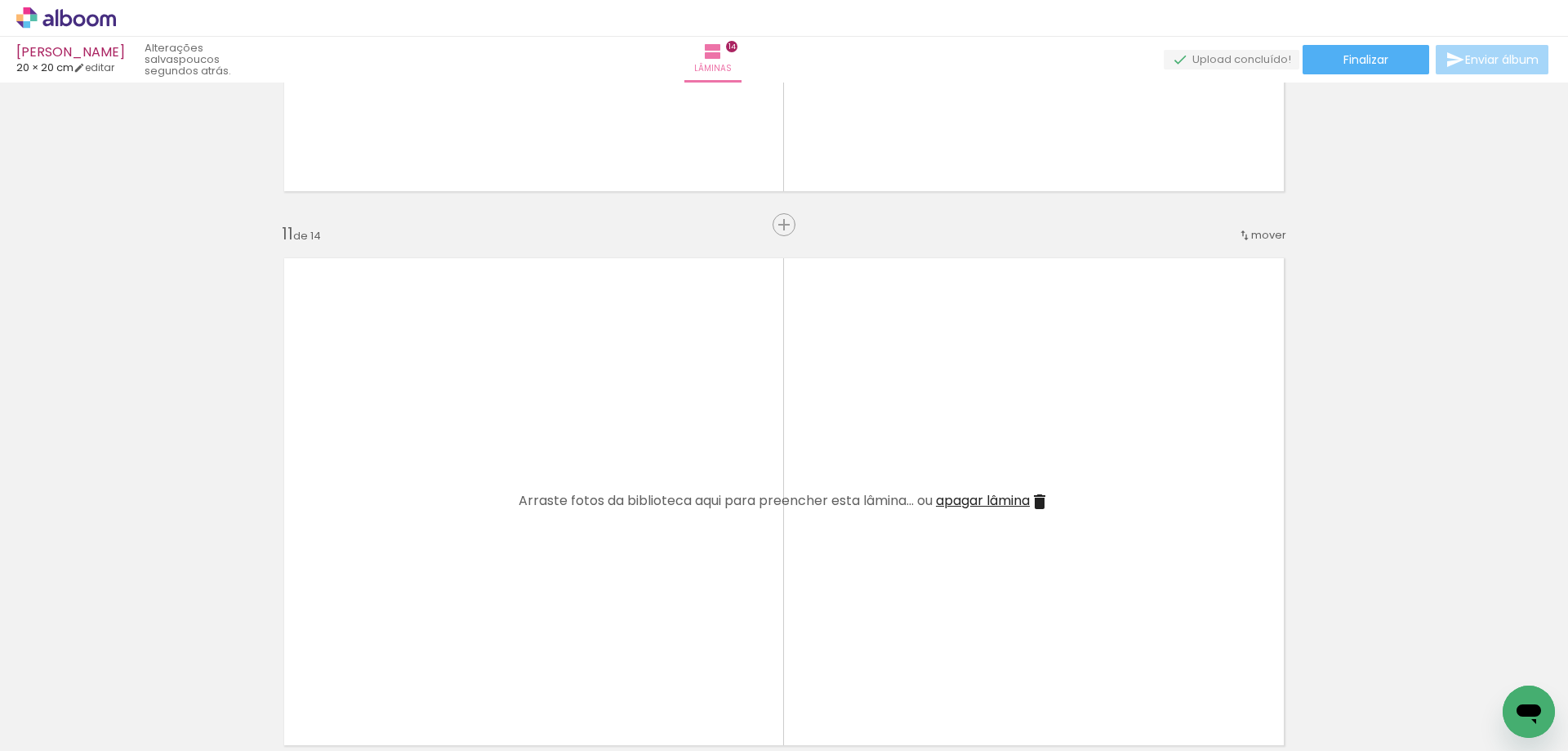
click at [1035, 502] on iron-icon at bounding box center [1039, 501] width 20 height 20
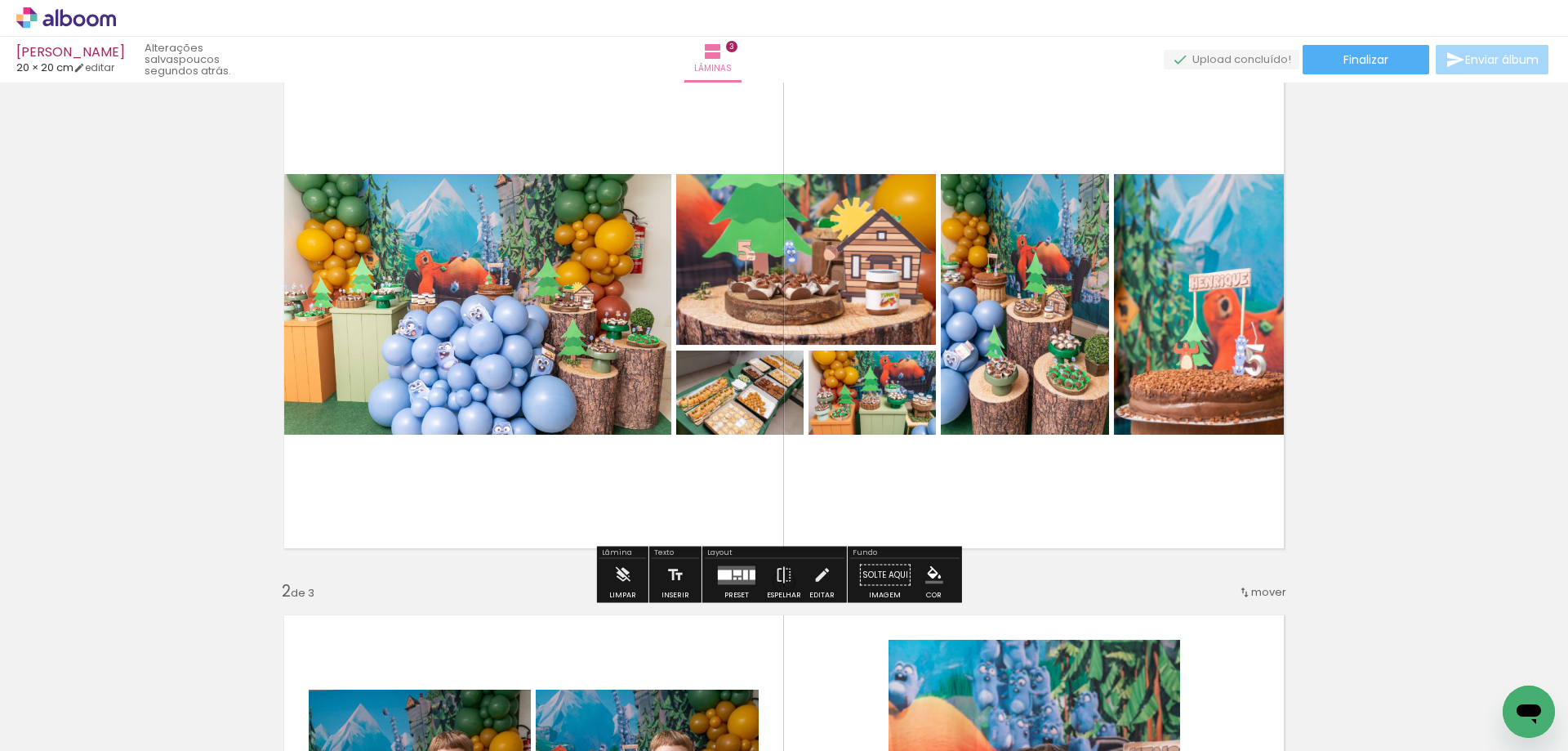
scroll to position [2206, 0]
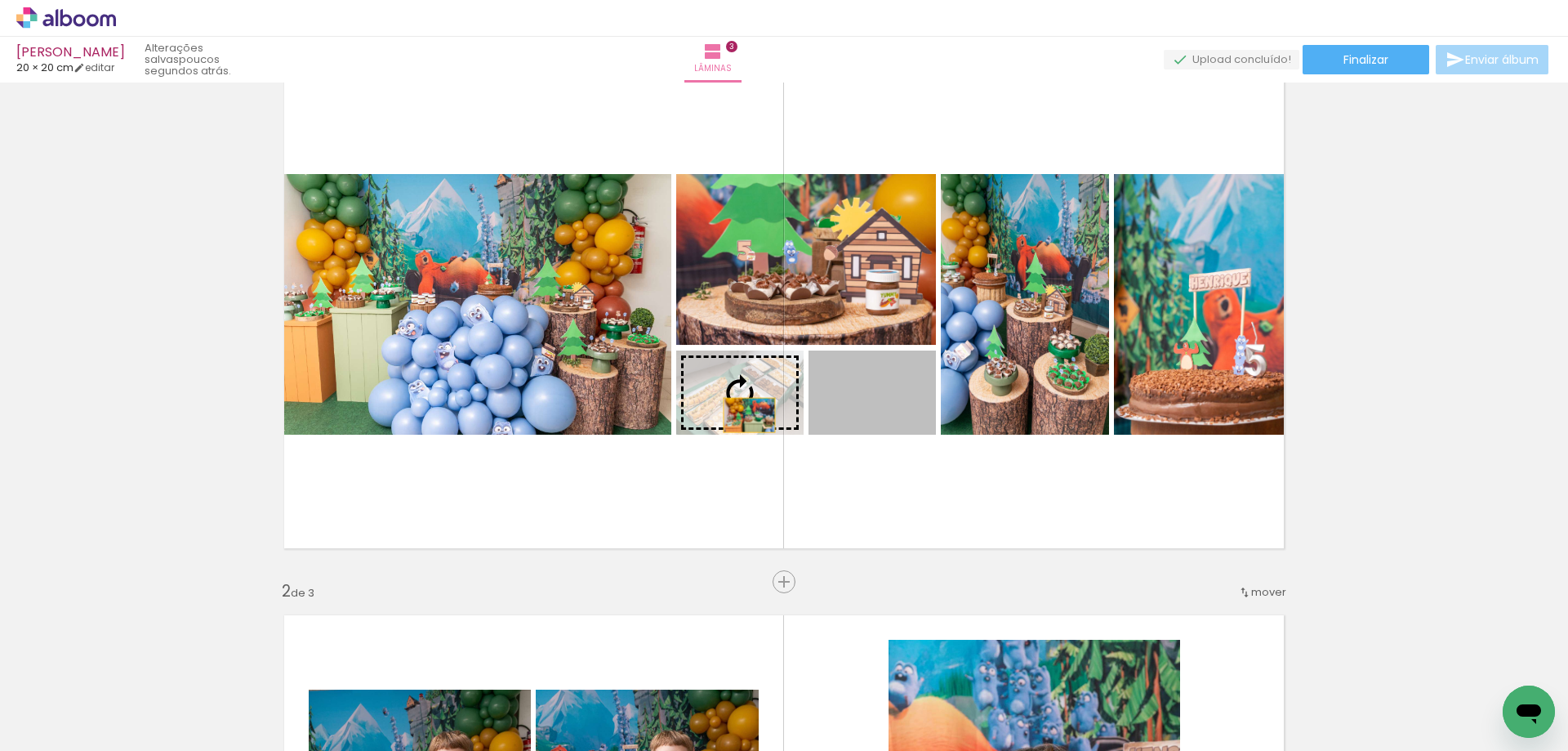
drag, startPoint x: 823, startPoint y: 428, endPoint x: 742, endPoint y: 414, distance: 82.2
click at [0, 0] on slot at bounding box center [0, 0] width 0 height 0
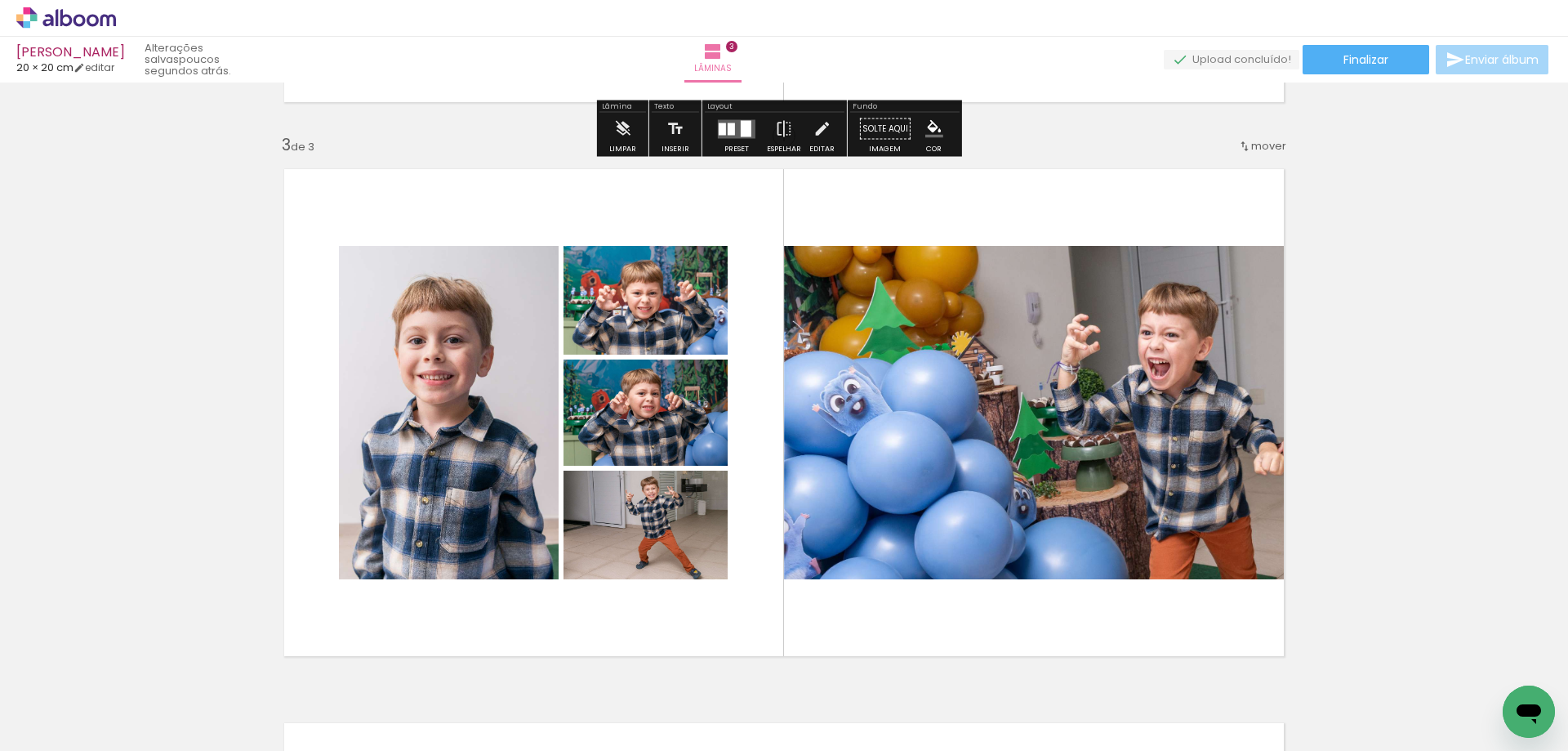
scroll to position [1144, 0]
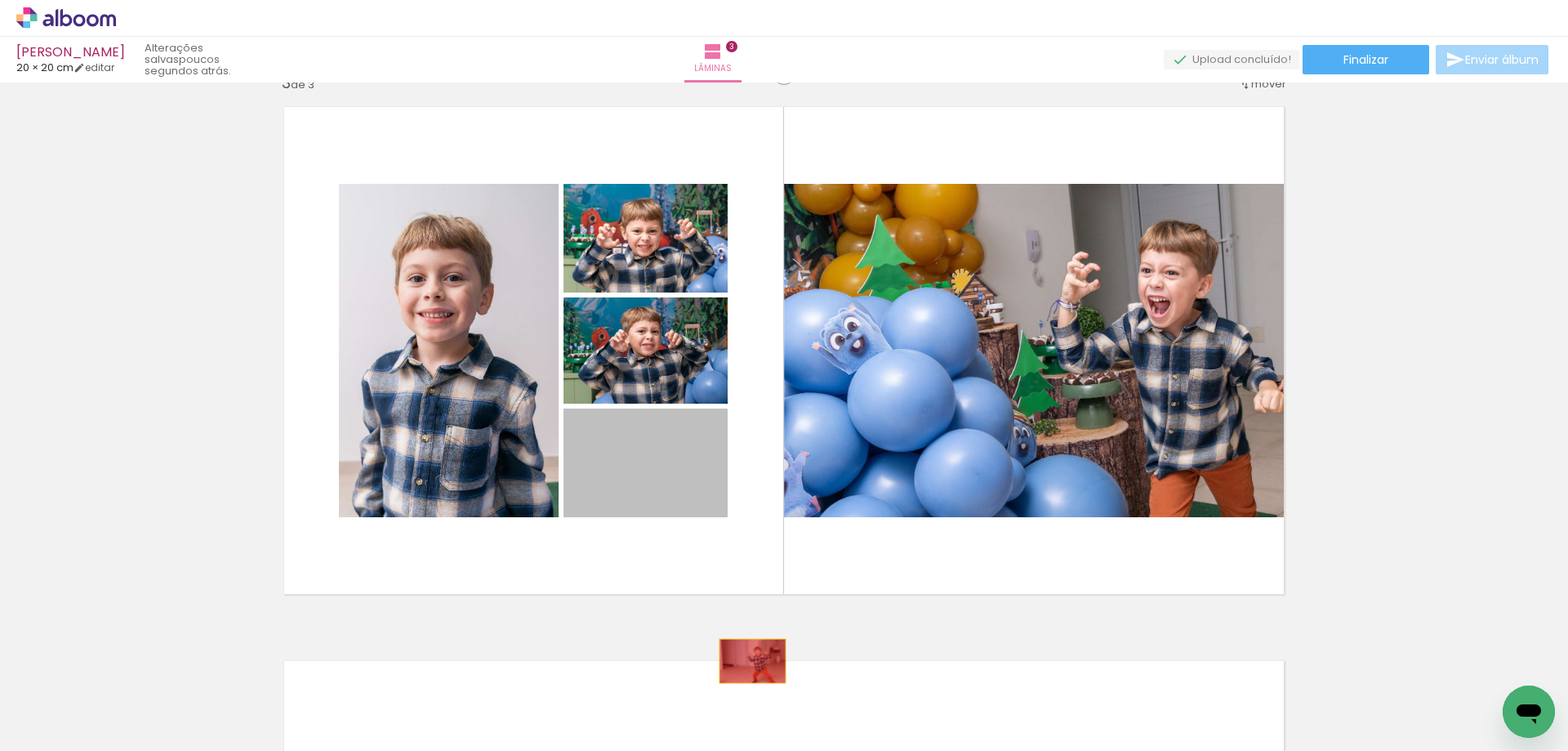
drag, startPoint x: 641, startPoint y: 467, endPoint x: 746, endPoint y: 661, distance: 220.6
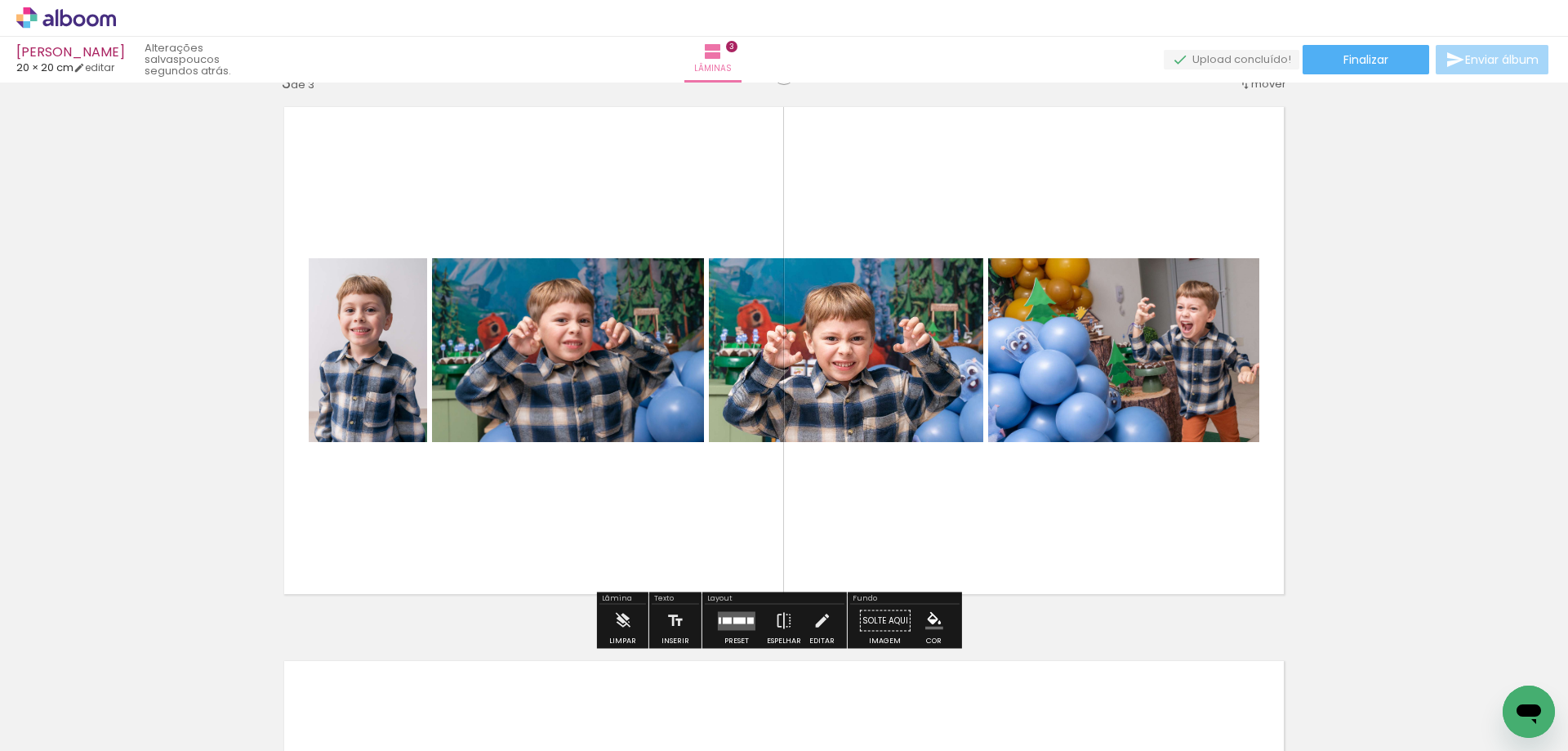
click at [744, 610] on div at bounding box center [737, 621] width 44 height 33
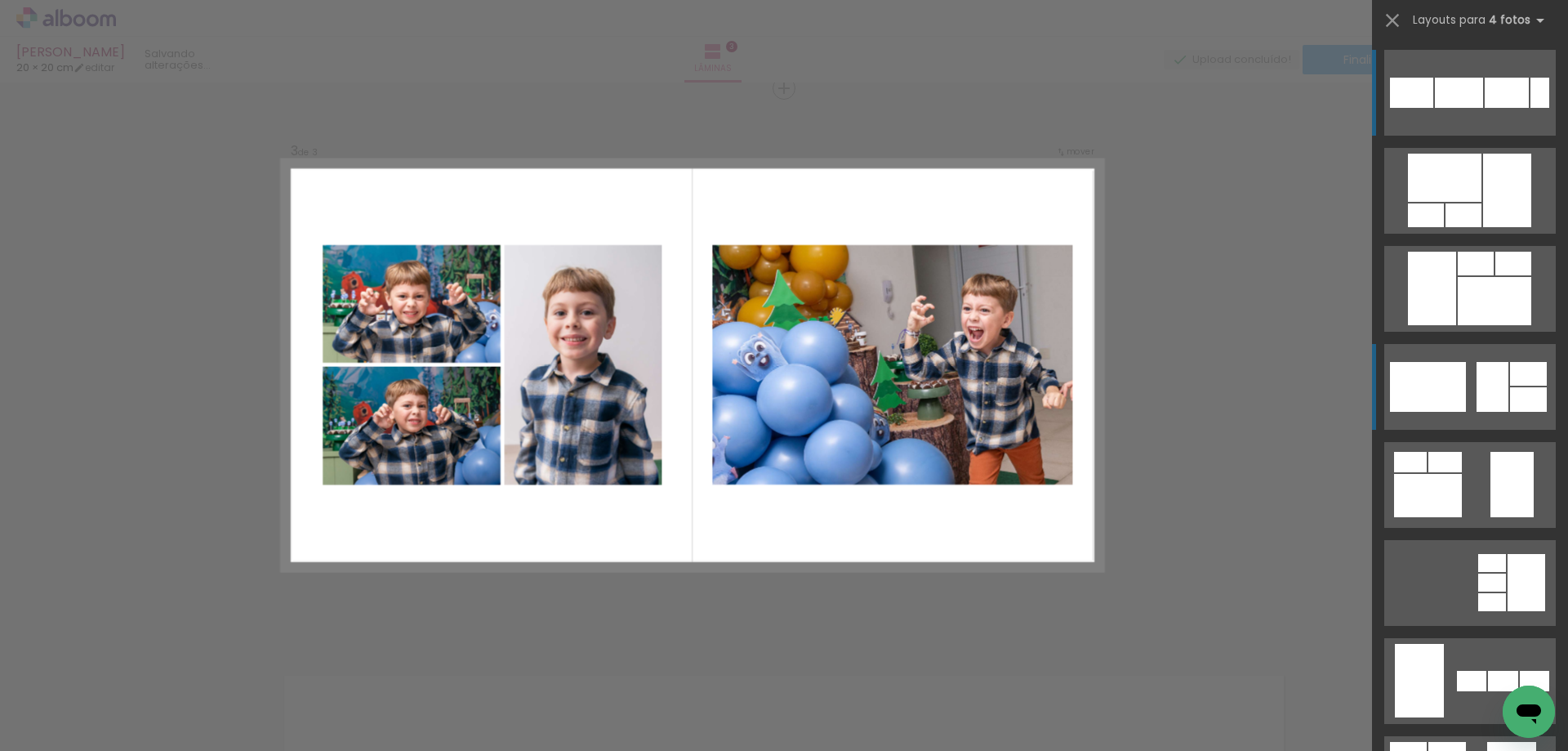
scroll to position [1128, 0]
click at [1435, 202] on div at bounding box center [1445, 178] width 74 height 48
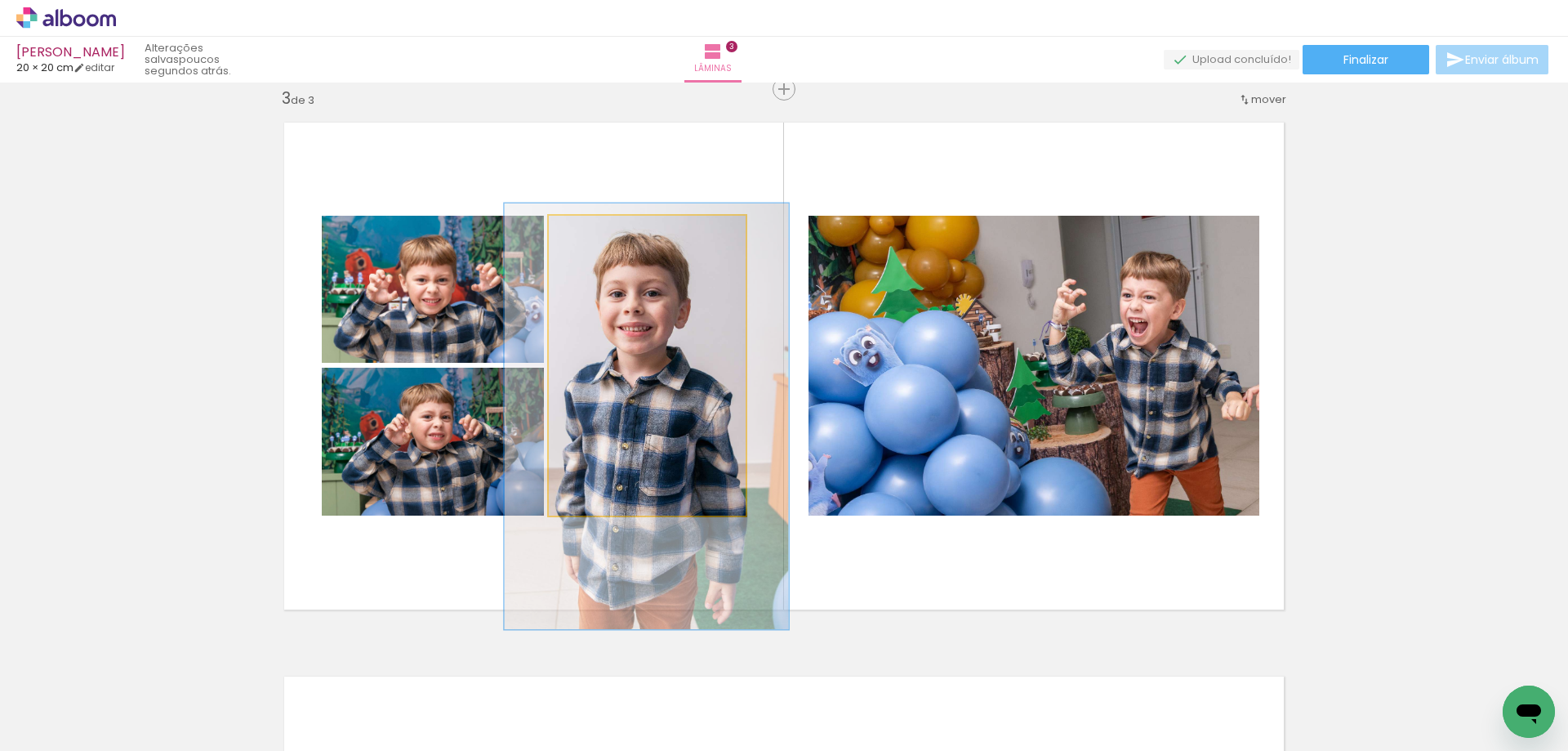
type paper-slider "142"
click at [609, 234] on div at bounding box center [614, 233] width 15 height 15
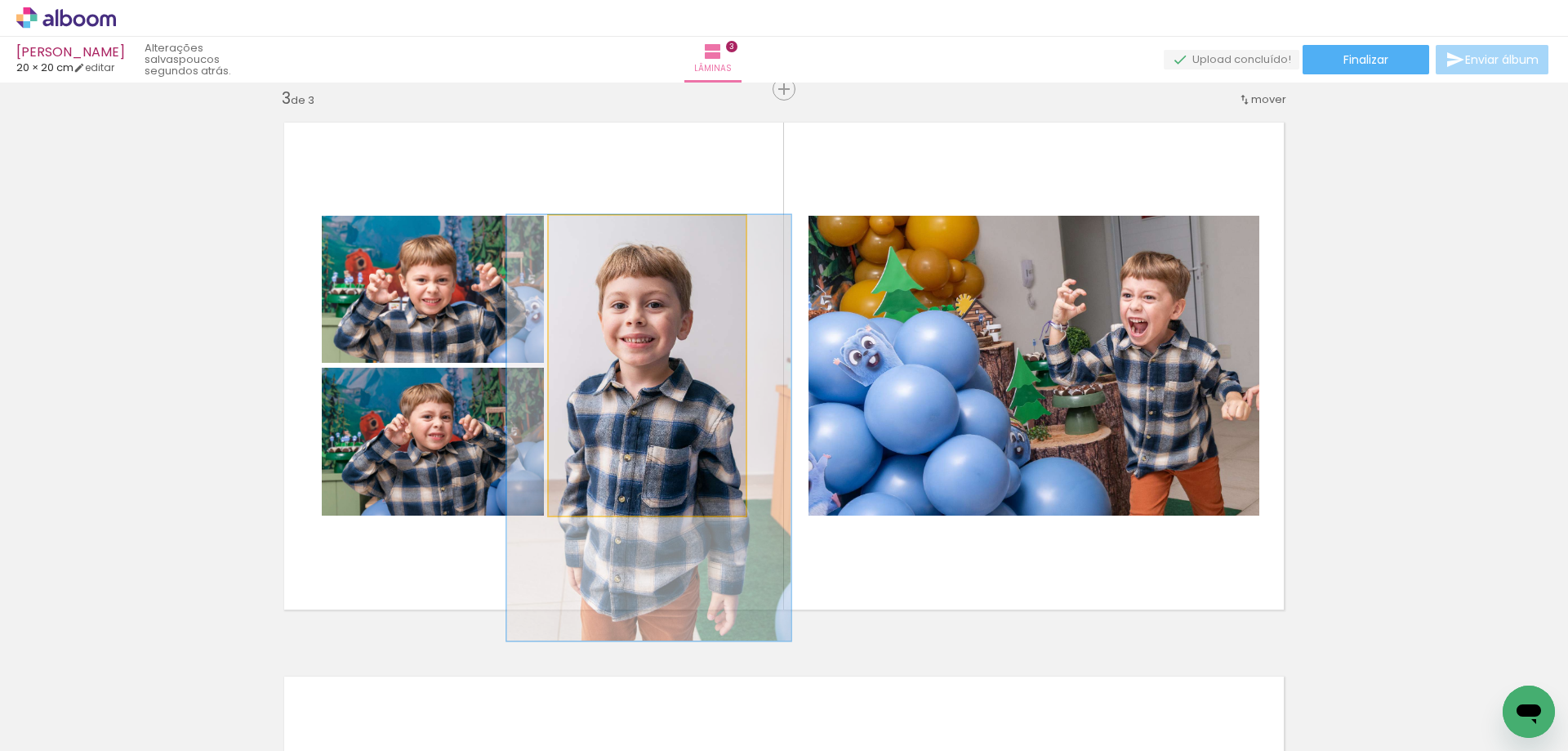
drag, startPoint x: 660, startPoint y: 381, endPoint x: 663, endPoint y: 393, distance: 12.4
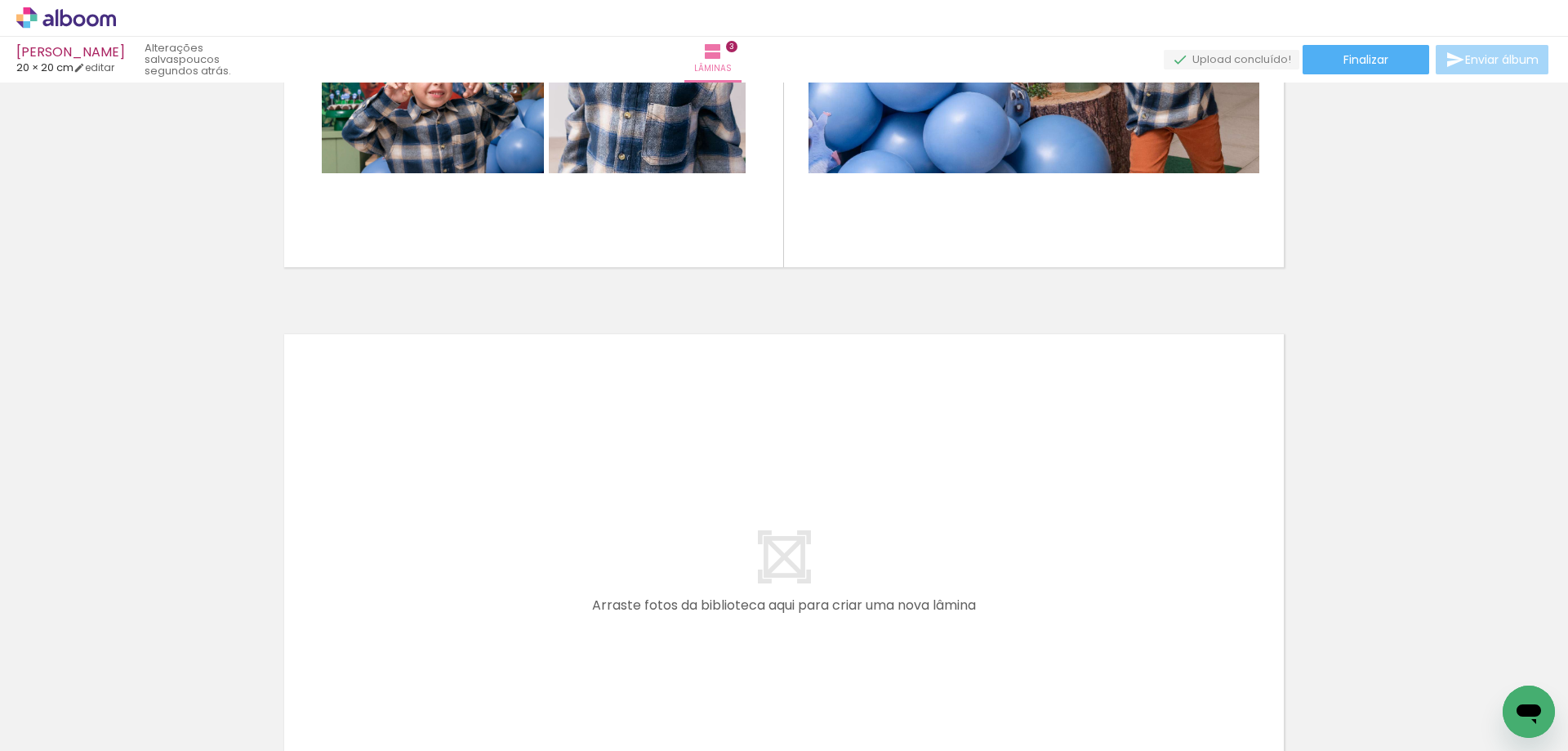
scroll to position [0, 2281]
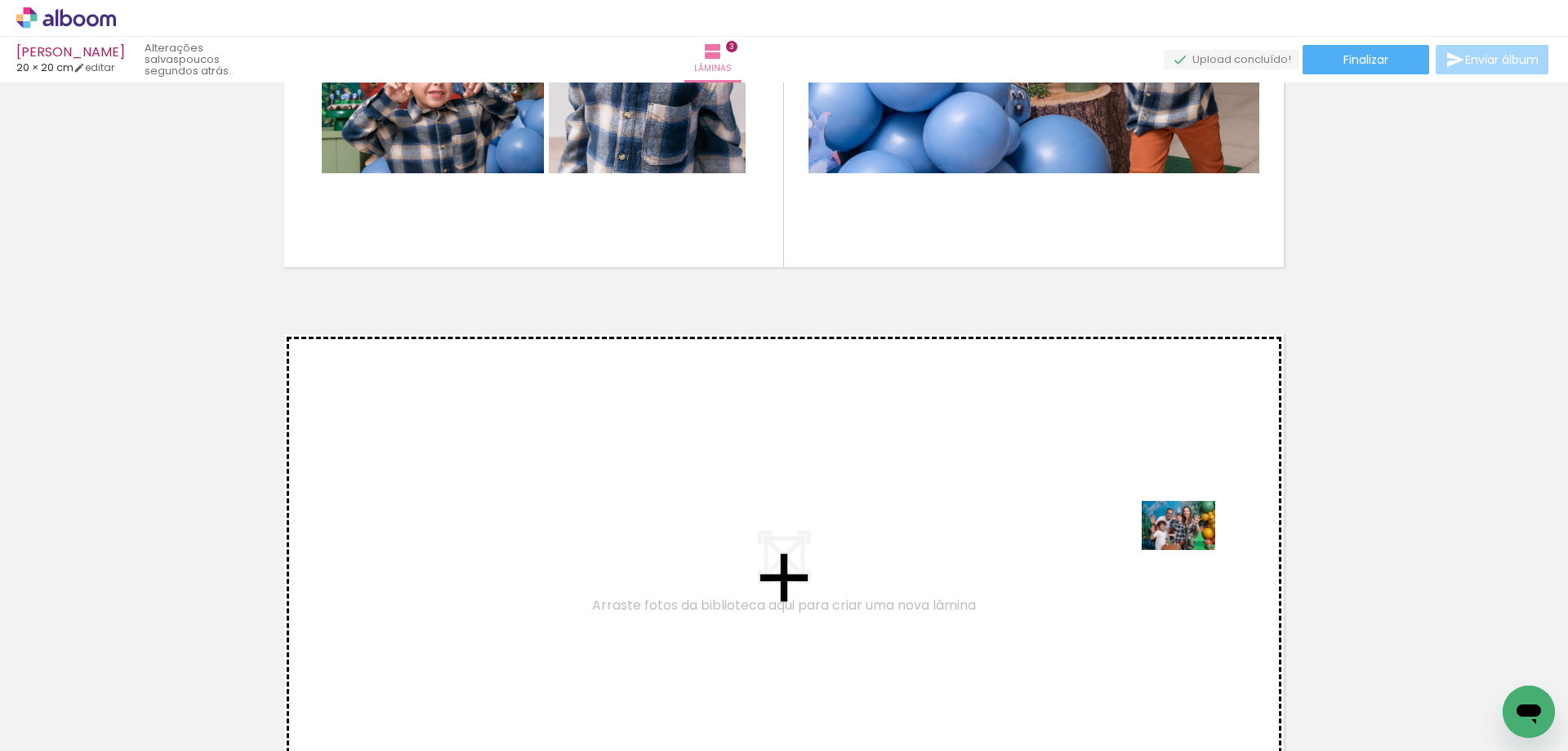
drag, startPoint x: 1191, startPoint y: 701, endPoint x: 1127, endPoint y: 698, distance: 64.1
click at [1190, 544] on quentale-workspace at bounding box center [784, 376] width 1568 height 751
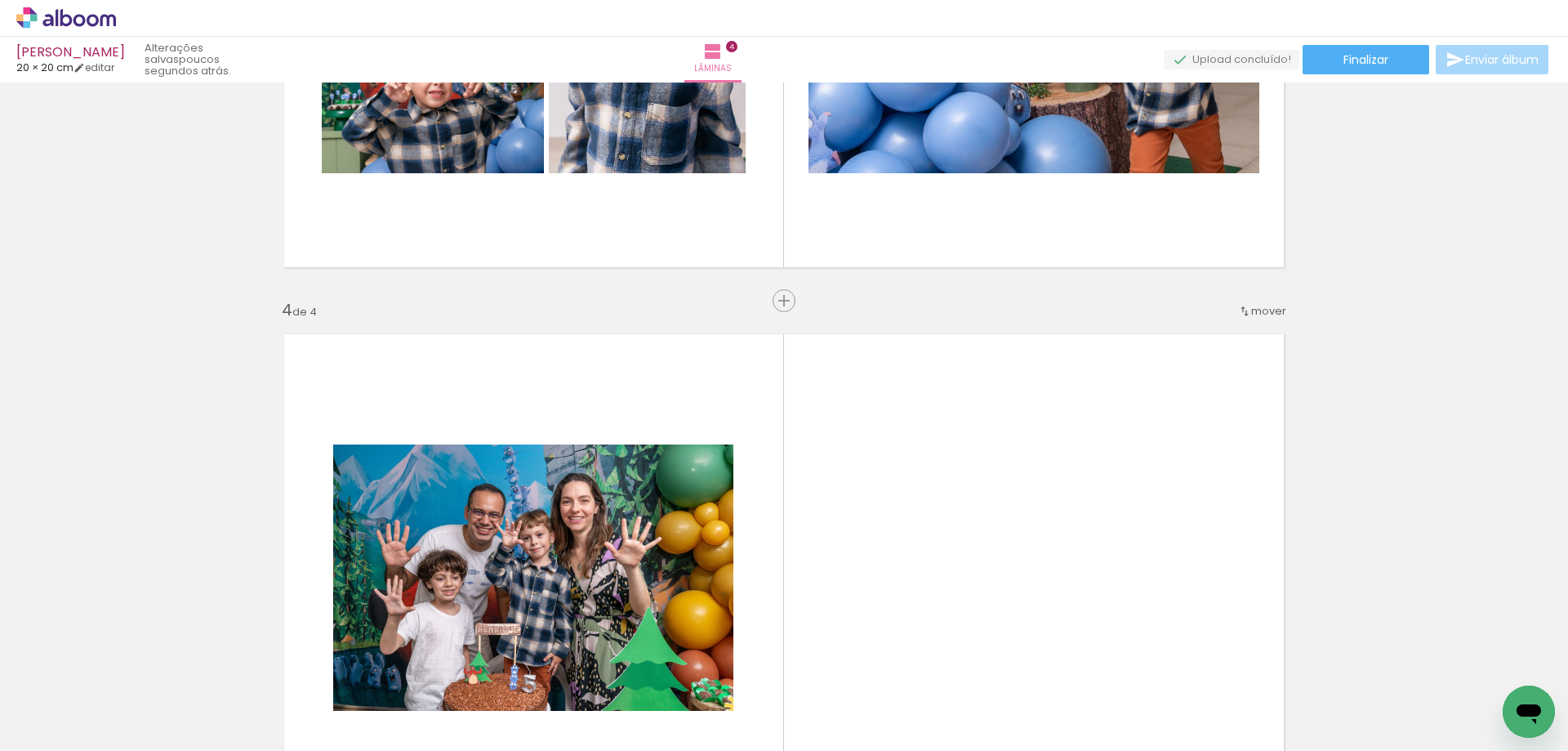
scroll to position [1682, 0]
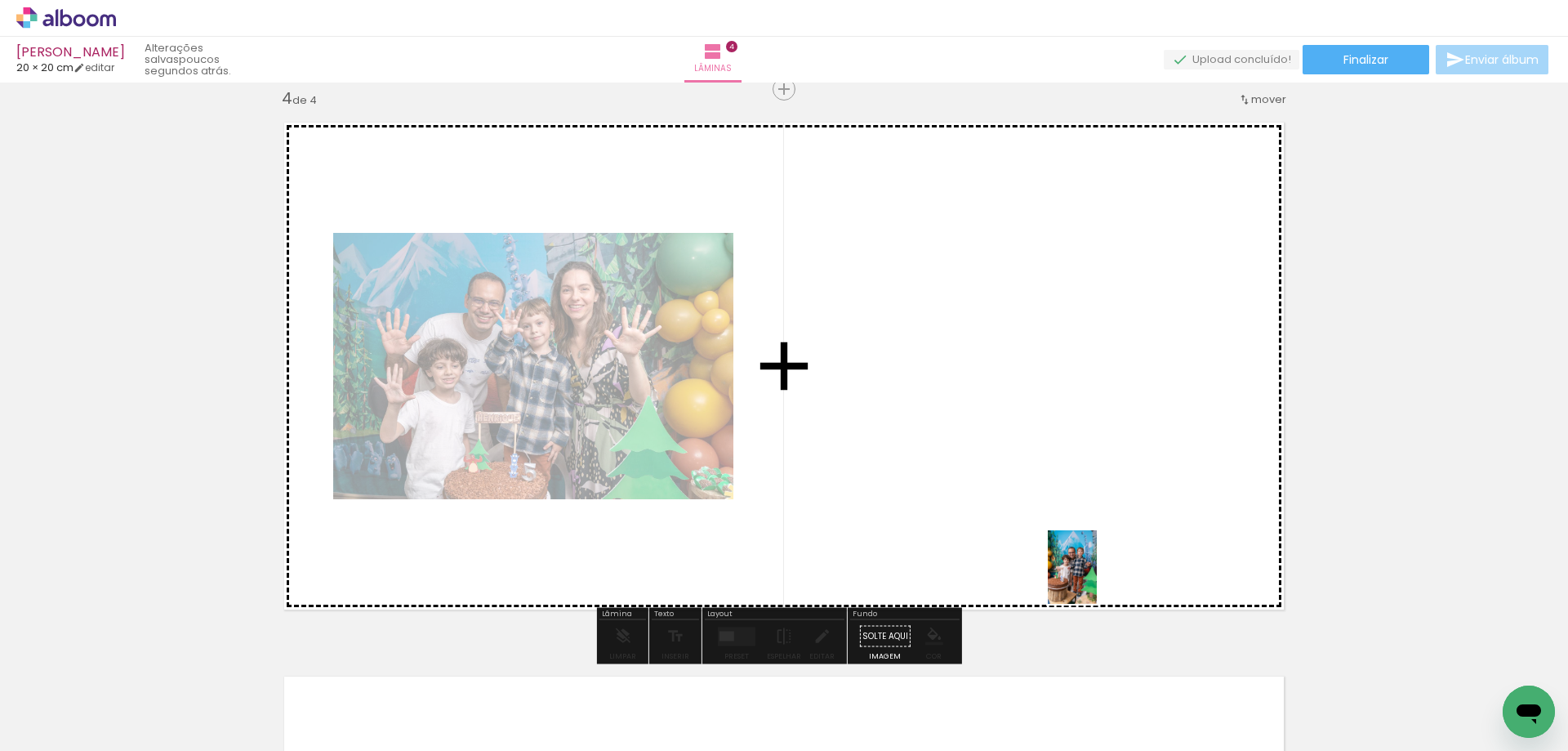
drag, startPoint x: 1082, startPoint y: 707, endPoint x: 1046, endPoint y: 665, distance: 55.3
click at [1097, 557] on quentale-workspace at bounding box center [784, 376] width 1568 height 751
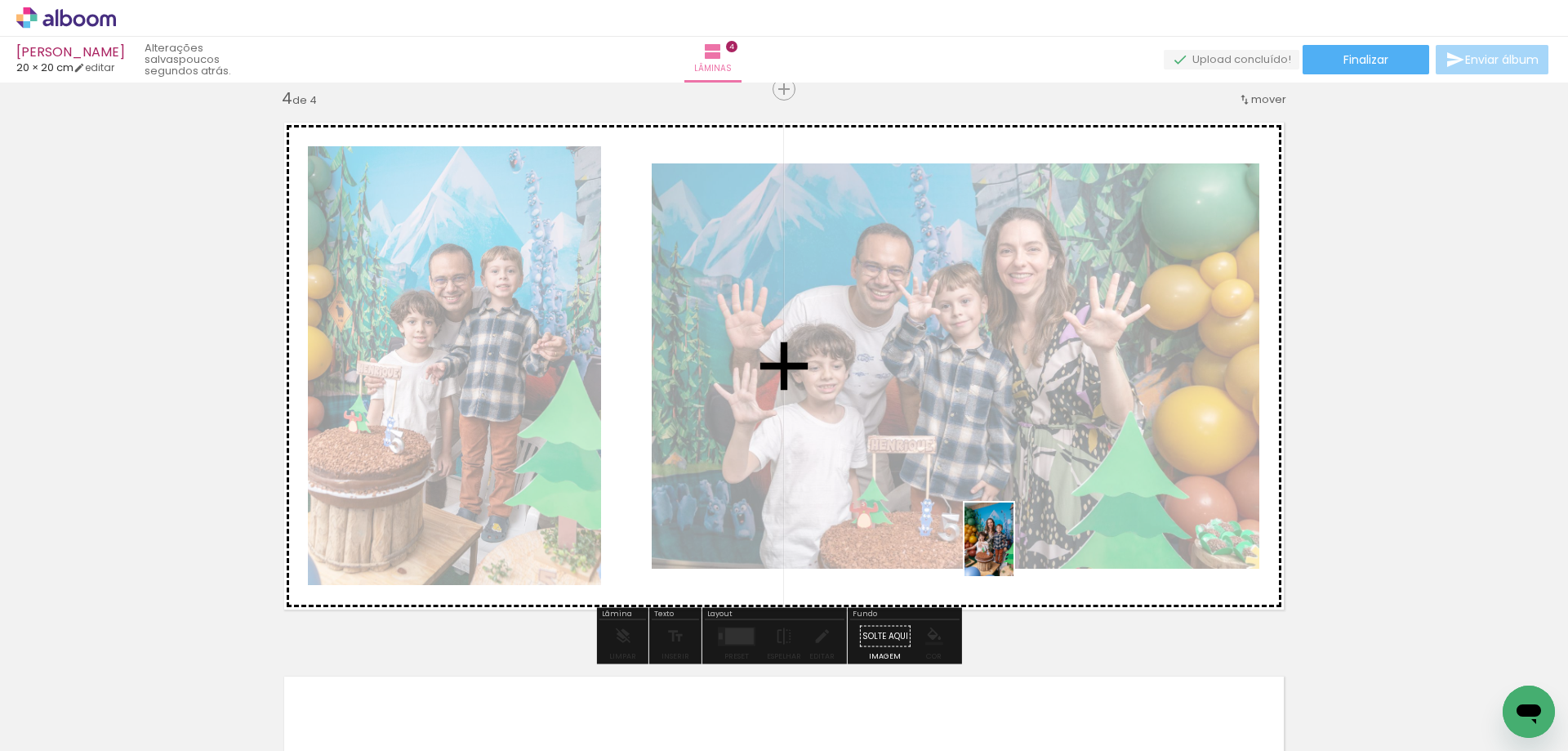
drag, startPoint x: 1000, startPoint y: 699, endPoint x: 1013, endPoint y: 552, distance: 147.6
click at [1013, 552] on quentale-workspace at bounding box center [784, 376] width 1568 height 751
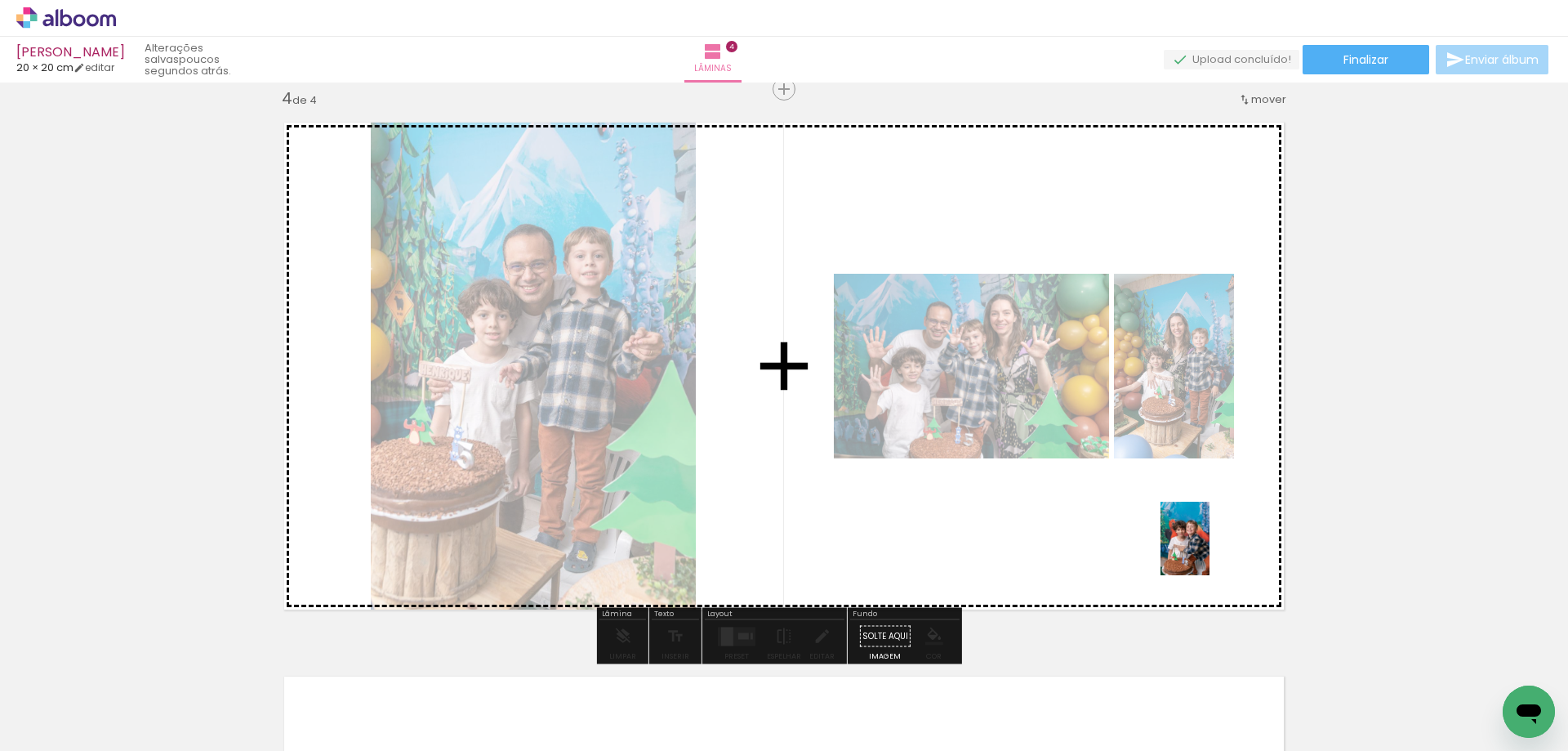
drag, startPoint x: 1284, startPoint y: 702, endPoint x: 1205, endPoint y: 547, distance: 174.0
click at [1205, 547] on quentale-workspace at bounding box center [784, 376] width 1568 height 751
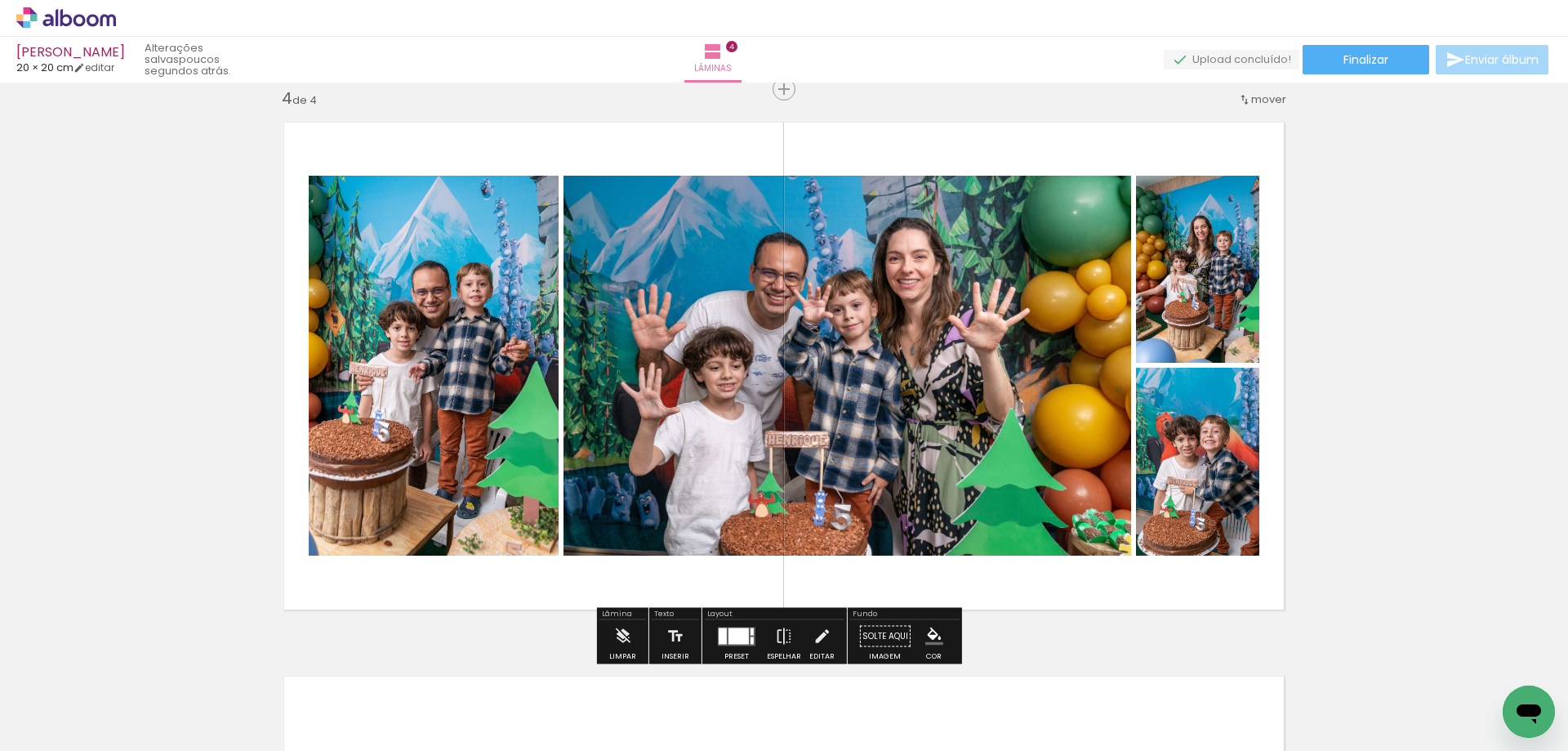
click at [732, 629] on div at bounding box center [739, 635] width 21 height 16
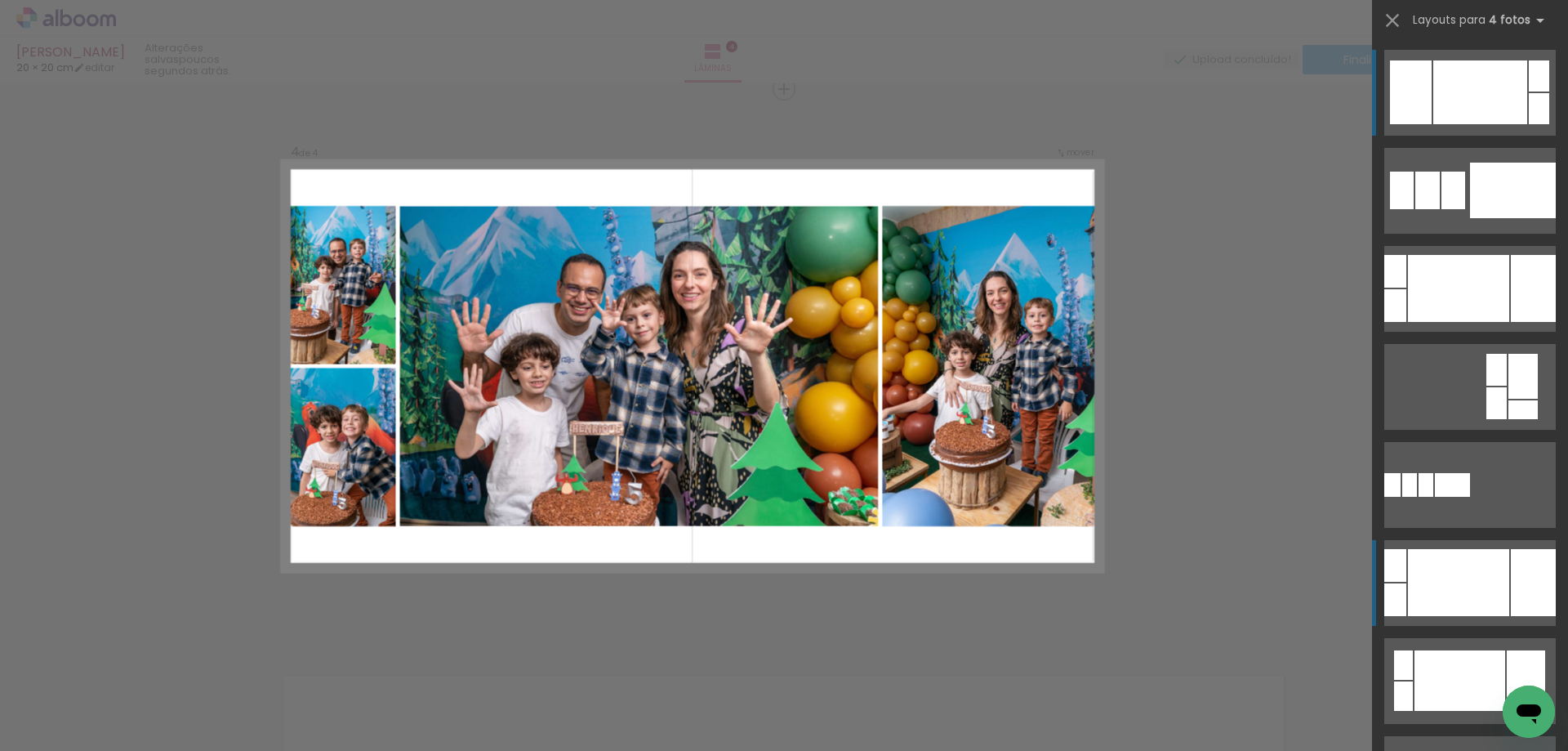
click at [1485, 573] on div at bounding box center [1459, 582] width 101 height 67
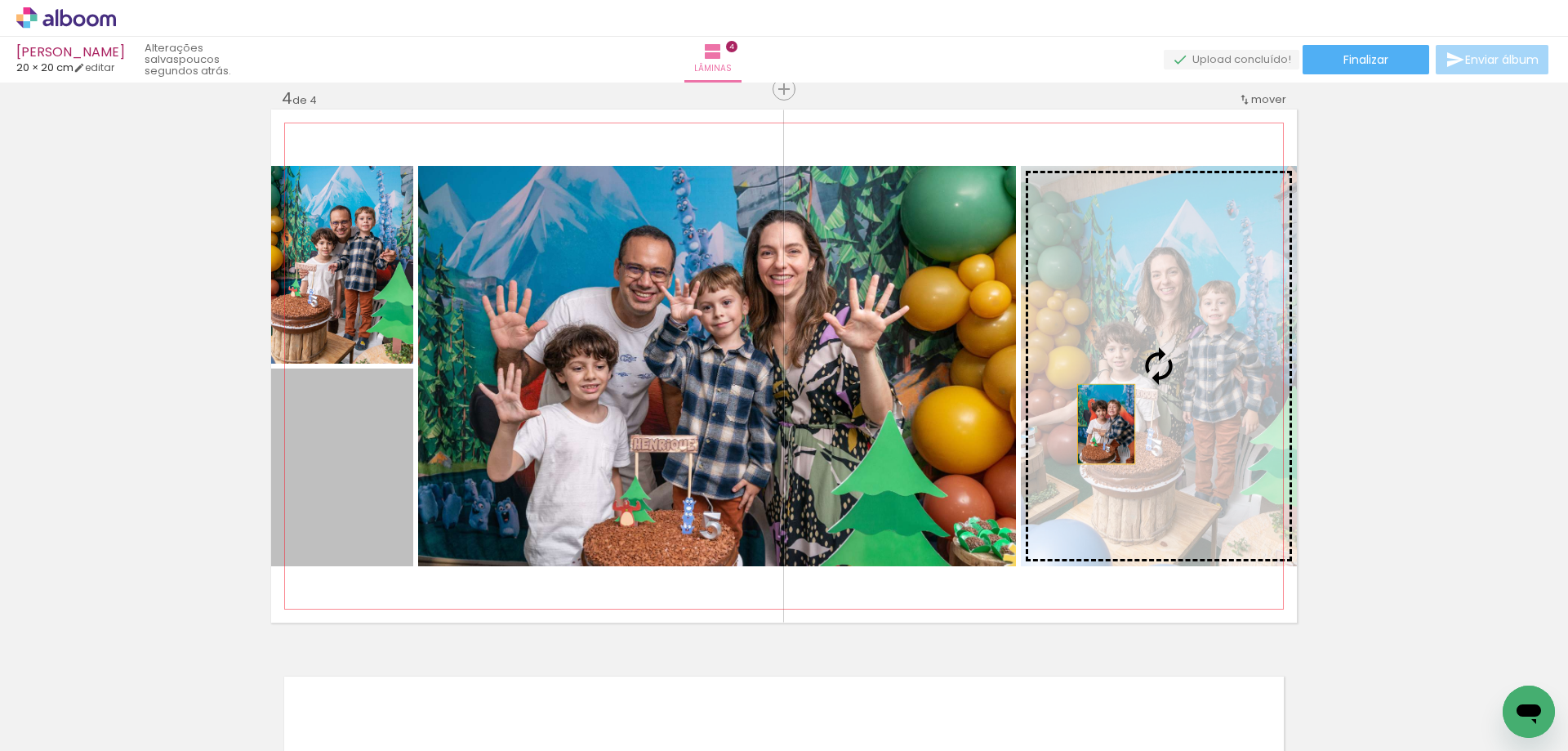
drag, startPoint x: 324, startPoint y: 478, endPoint x: 1099, endPoint y: 424, distance: 776.9
click at [0, 0] on slot at bounding box center [0, 0] width 0 height 0
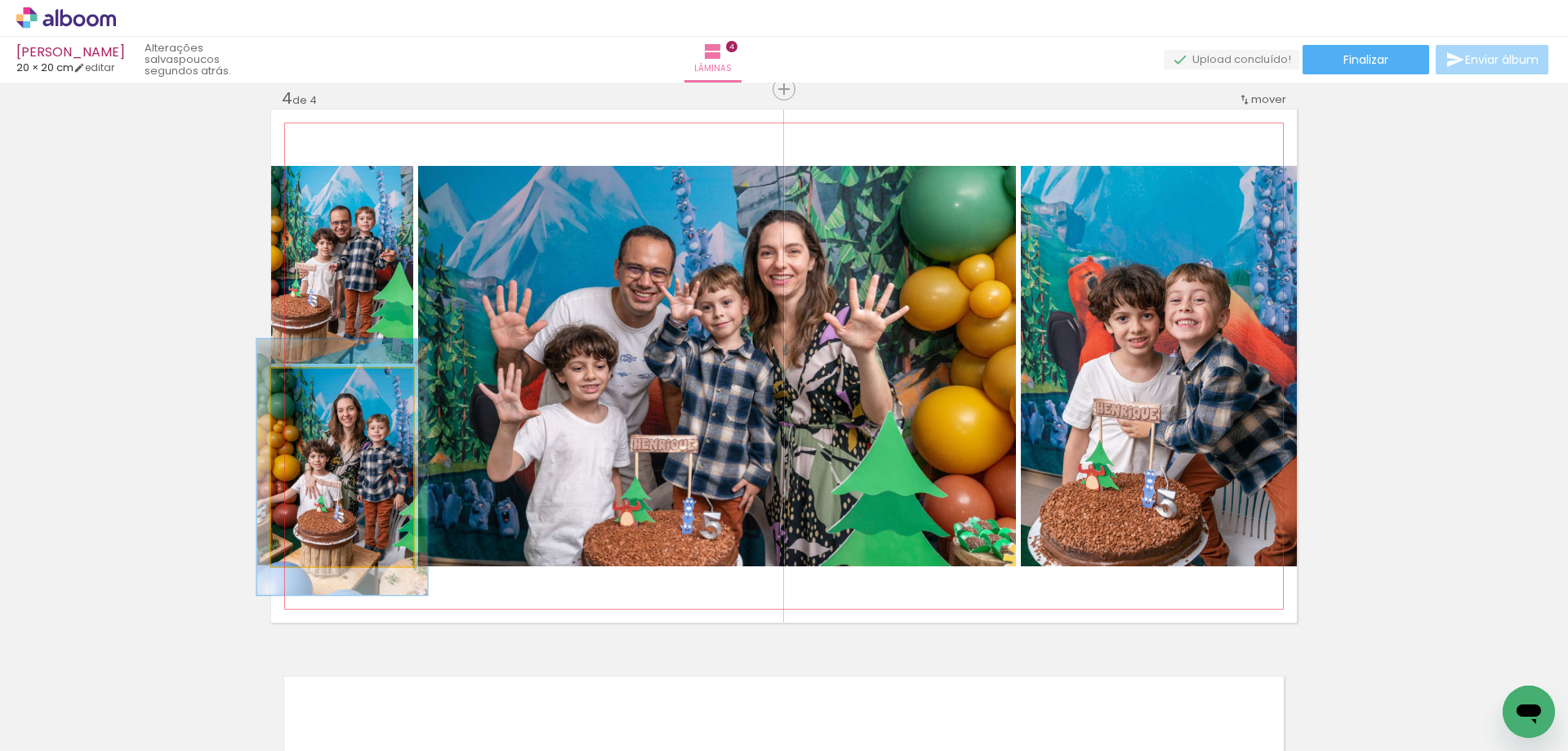
drag, startPoint x: 304, startPoint y: 388, endPoint x: 316, endPoint y: 387, distance: 12.0
type paper-slider "120"
click at [316, 387] on div at bounding box center [321, 385] width 15 height 15
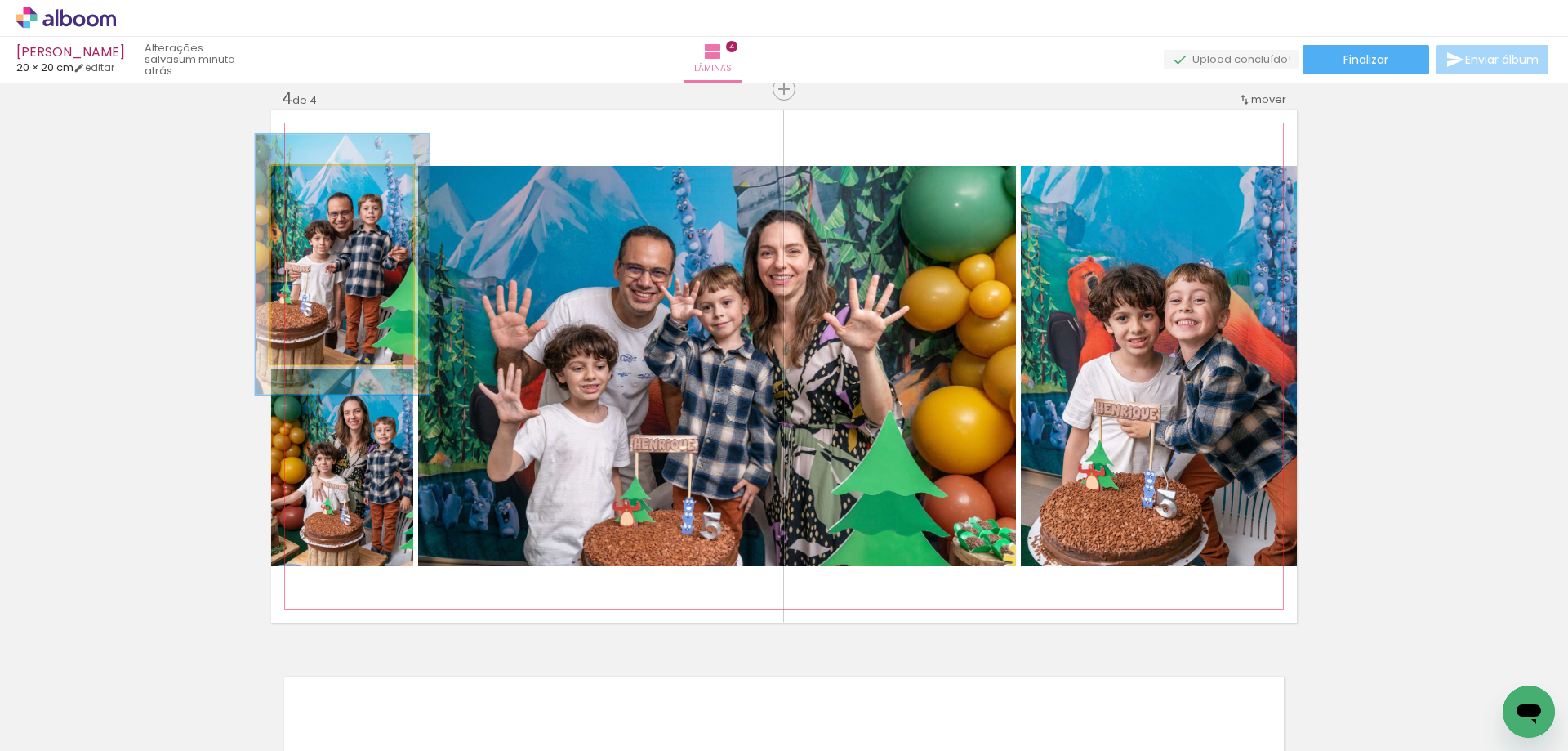
drag, startPoint x: 305, startPoint y: 181, endPoint x: 318, endPoint y: 181, distance: 13.0
type paper-slider "122"
click at [318, 181] on div at bounding box center [321, 182] width 15 height 15
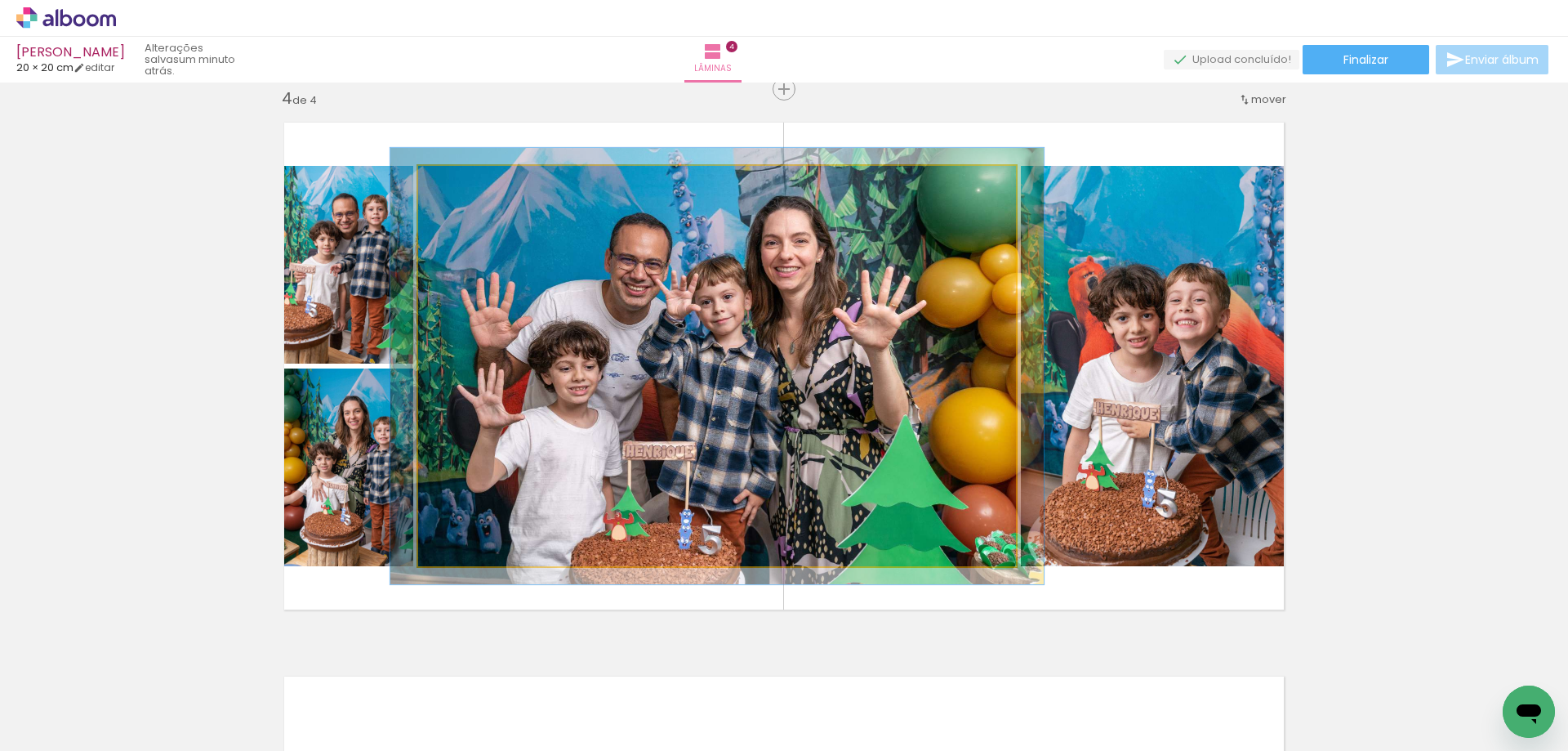
type paper-slider "109"
click at [455, 184] on div at bounding box center [461, 182] width 15 height 15
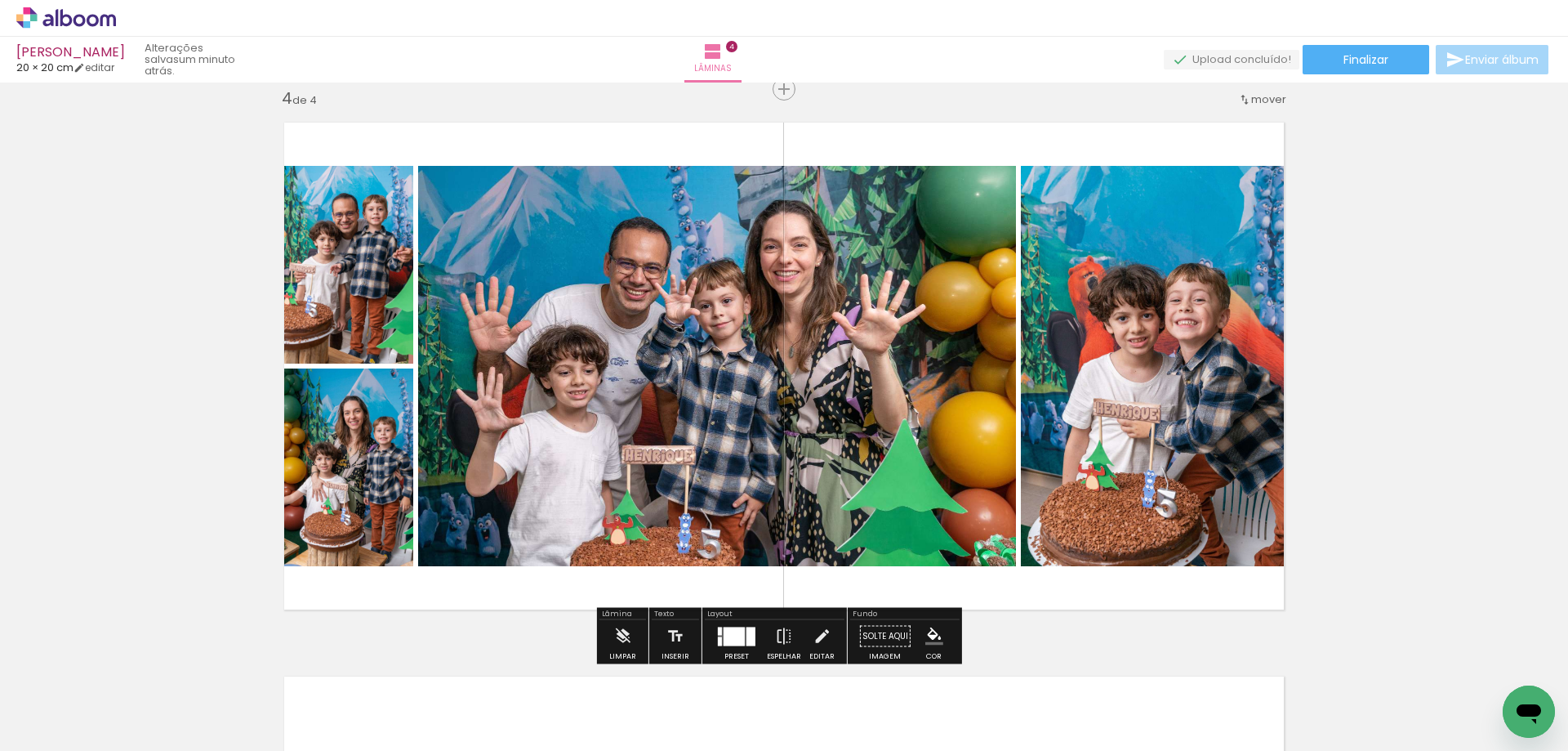
click at [729, 633] on div at bounding box center [734, 636] width 21 height 19
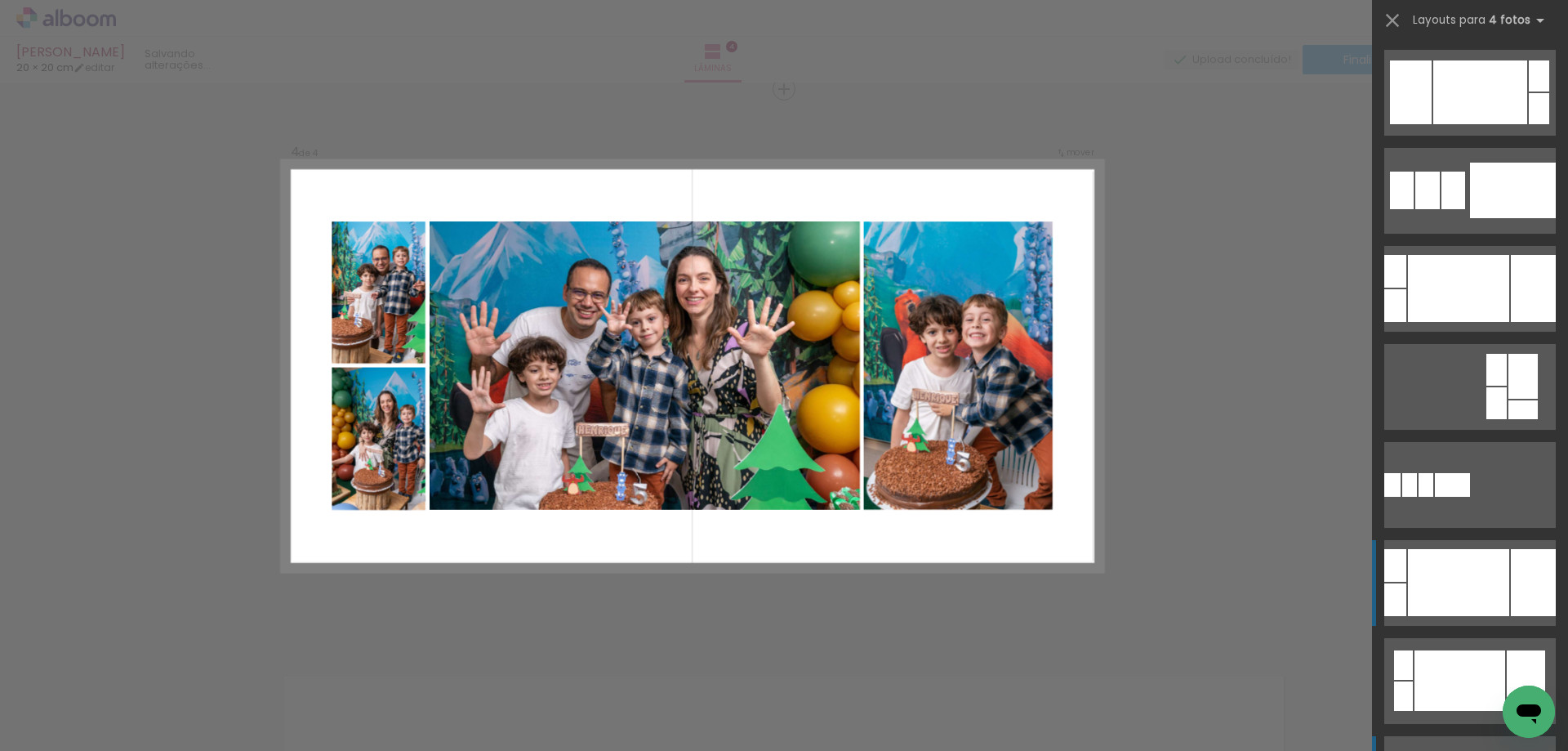
scroll to position [490, 0]
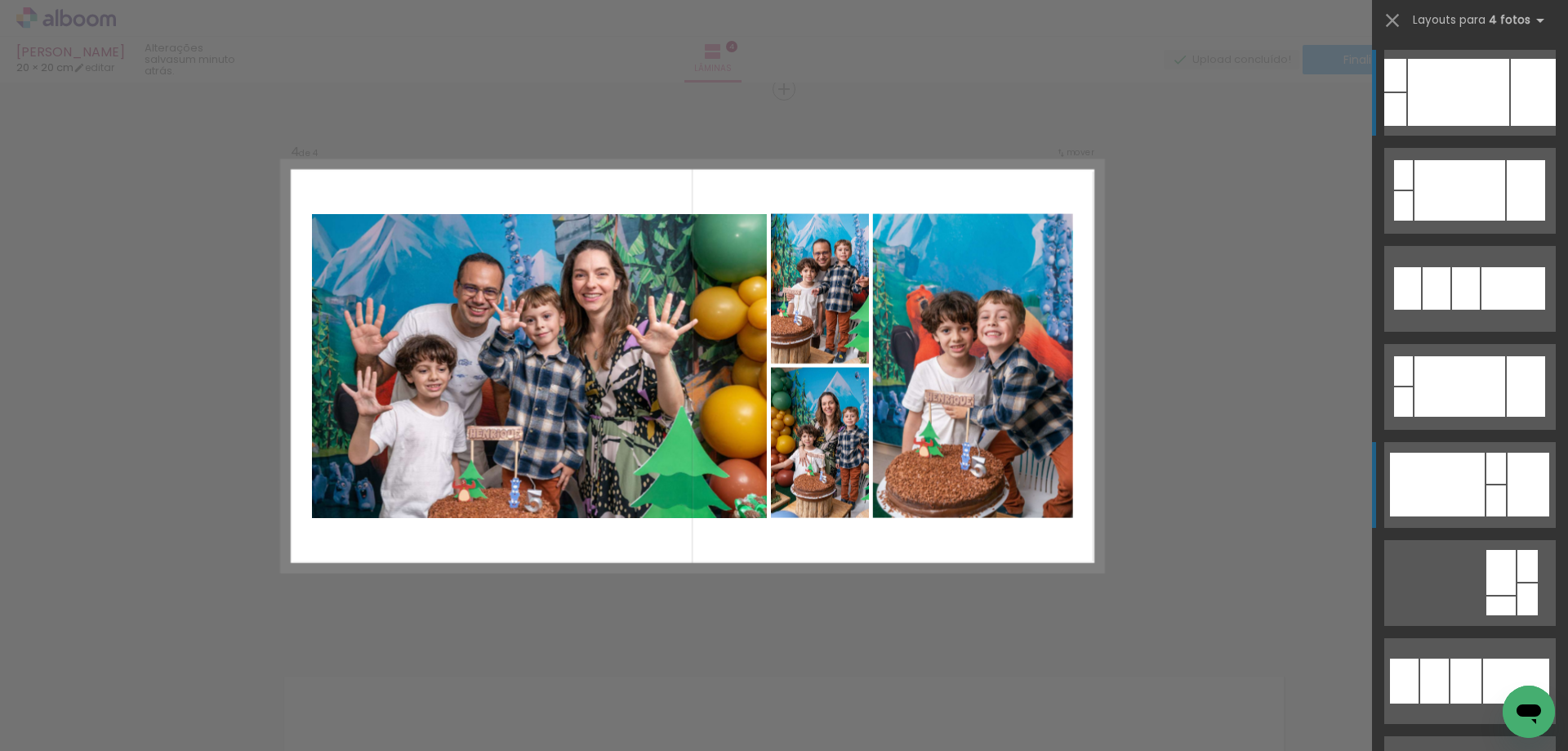
click at [1427, 476] on div at bounding box center [1437, 484] width 95 height 63
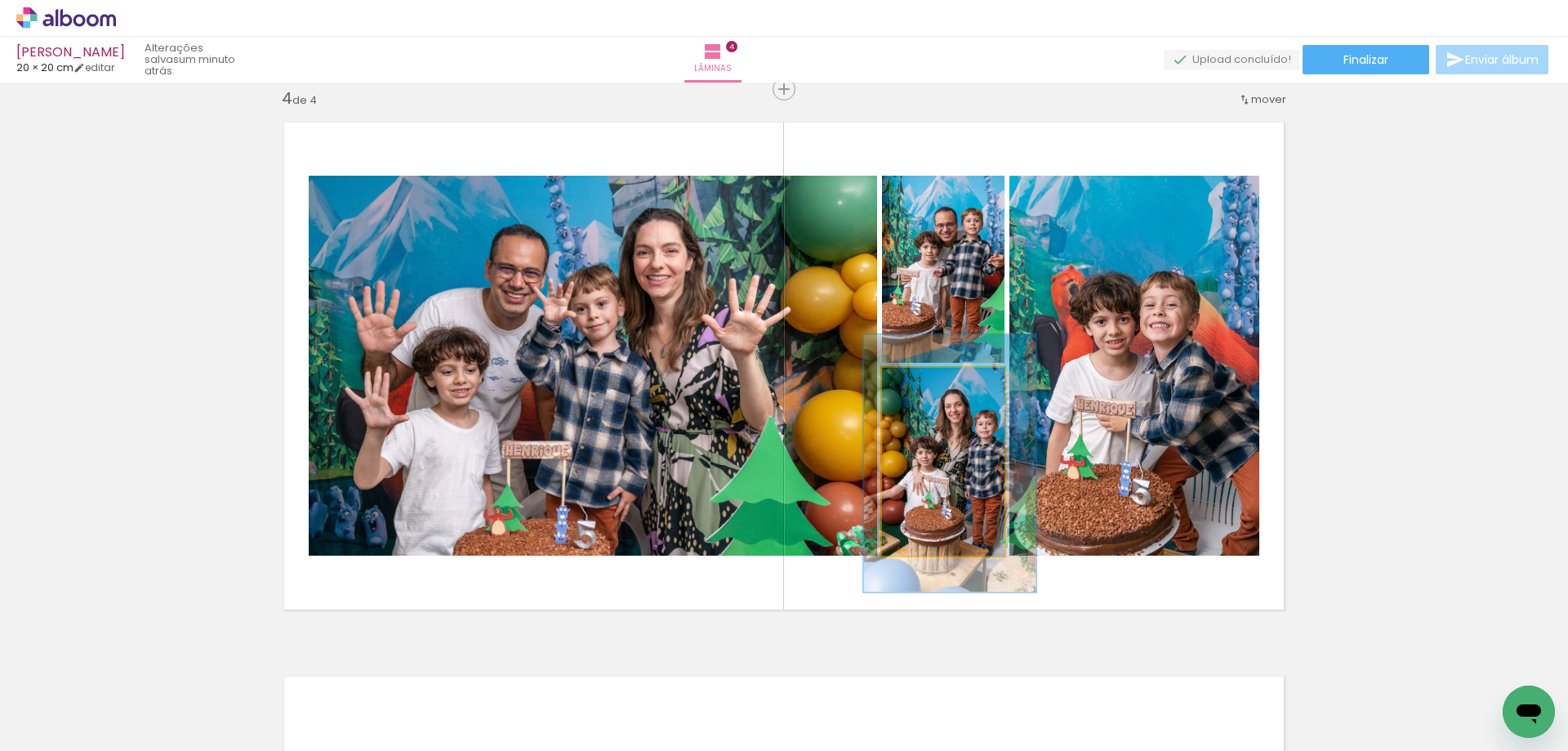
drag, startPoint x: 927, startPoint y: 386, endPoint x: 936, endPoint y: 386, distance: 9.0
type paper-slider "137"
click at [936, 386] on div at bounding box center [943, 384] width 15 height 15
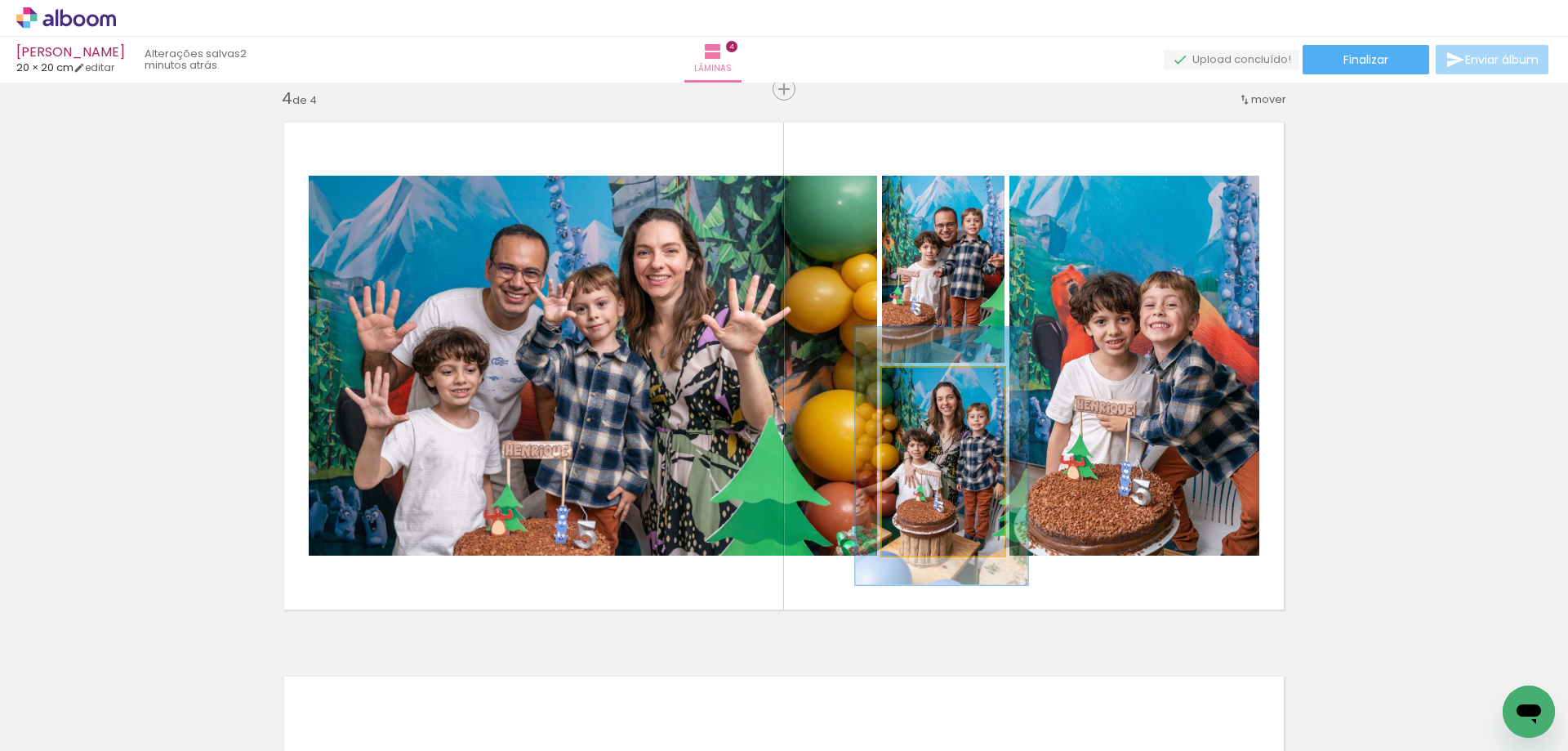
drag, startPoint x: 974, startPoint y: 500, endPoint x: 966, endPoint y: 493, distance: 10.6
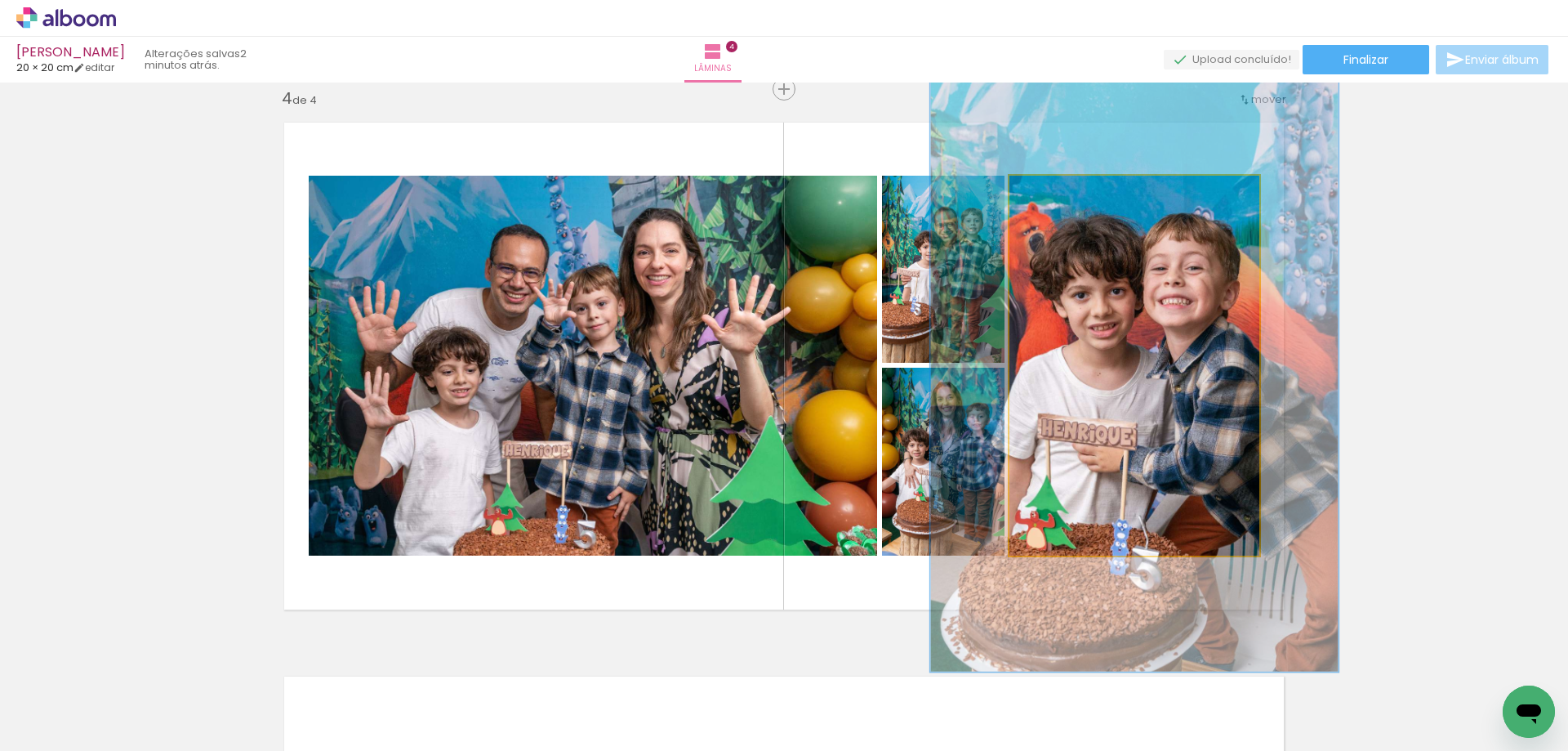
drag, startPoint x: 1045, startPoint y: 194, endPoint x: 1079, endPoint y: 197, distance: 34.1
click at [1079, 197] on div at bounding box center [1082, 192] width 15 height 15
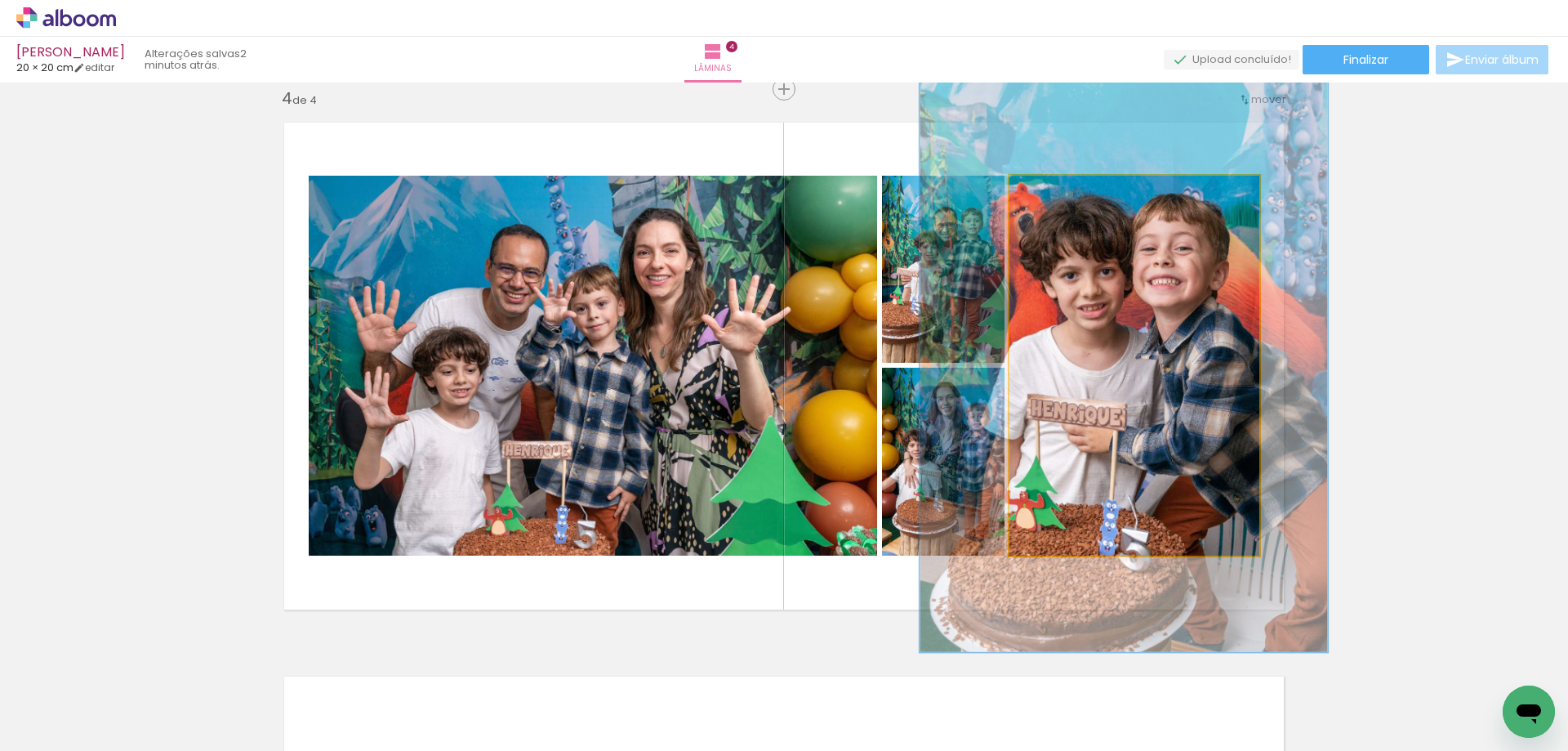
drag, startPoint x: 1189, startPoint y: 399, endPoint x: 1178, endPoint y: 379, distance: 22.8
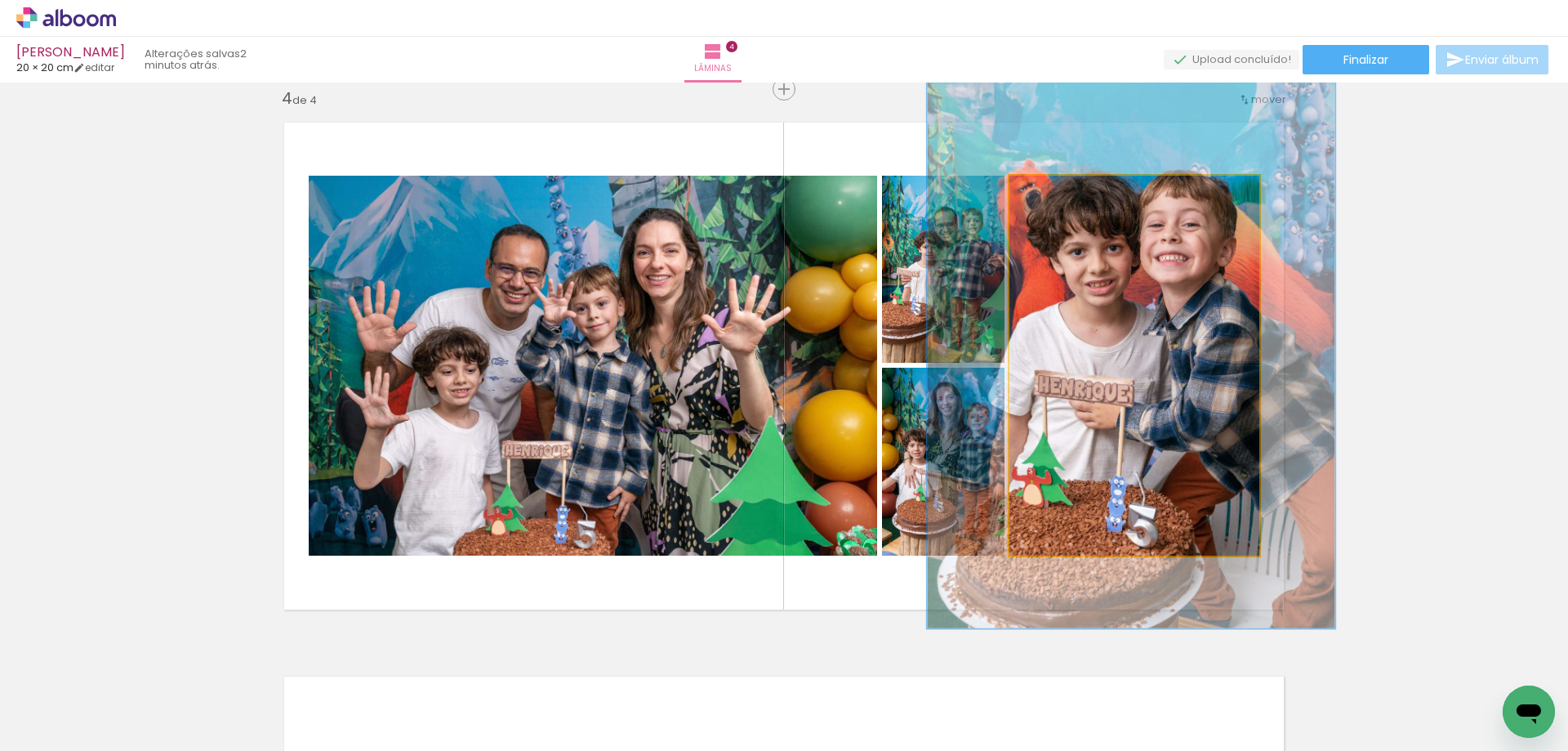
drag, startPoint x: 1163, startPoint y: 484, endPoint x: 1171, endPoint y: 463, distance: 22.5
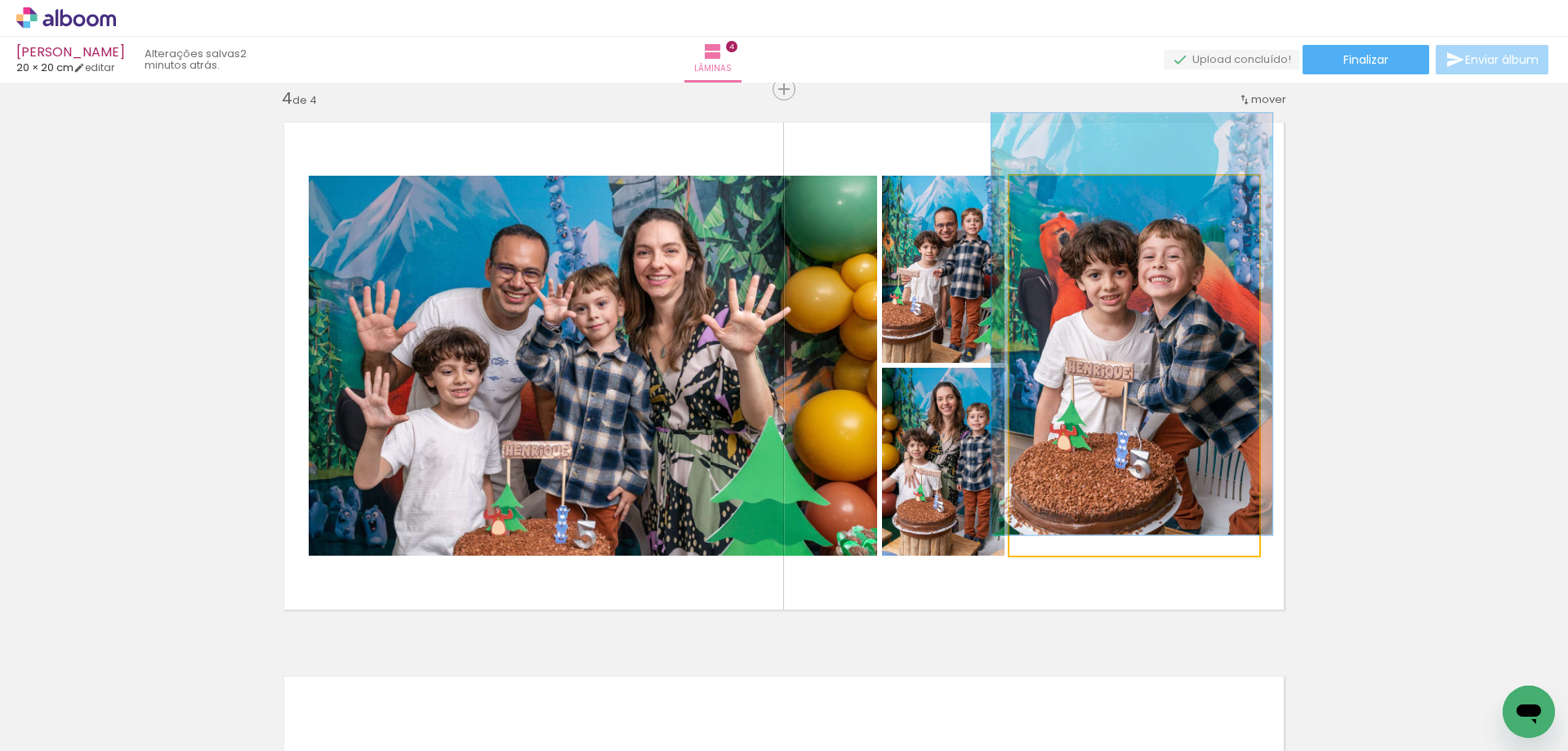
drag, startPoint x: 1081, startPoint y: 193, endPoint x: 1048, endPoint y: 197, distance: 33.2
type paper-slider "111"
click at [1048, 197] on div at bounding box center [1054, 192] width 15 height 15
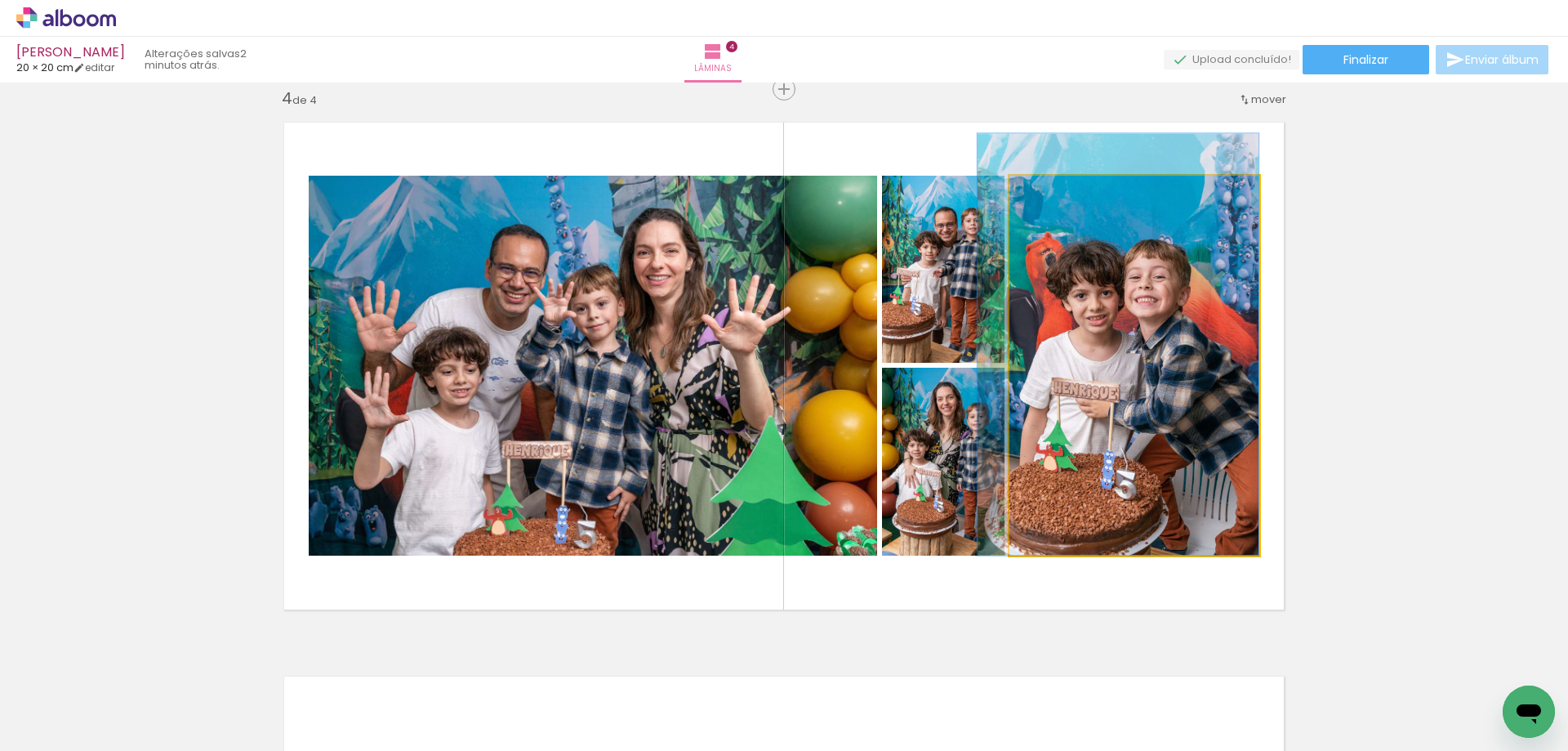
drag, startPoint x: 1144, startPoint y: 389, endPoint x: 1128, endPoint y: 340, distance: 51.5
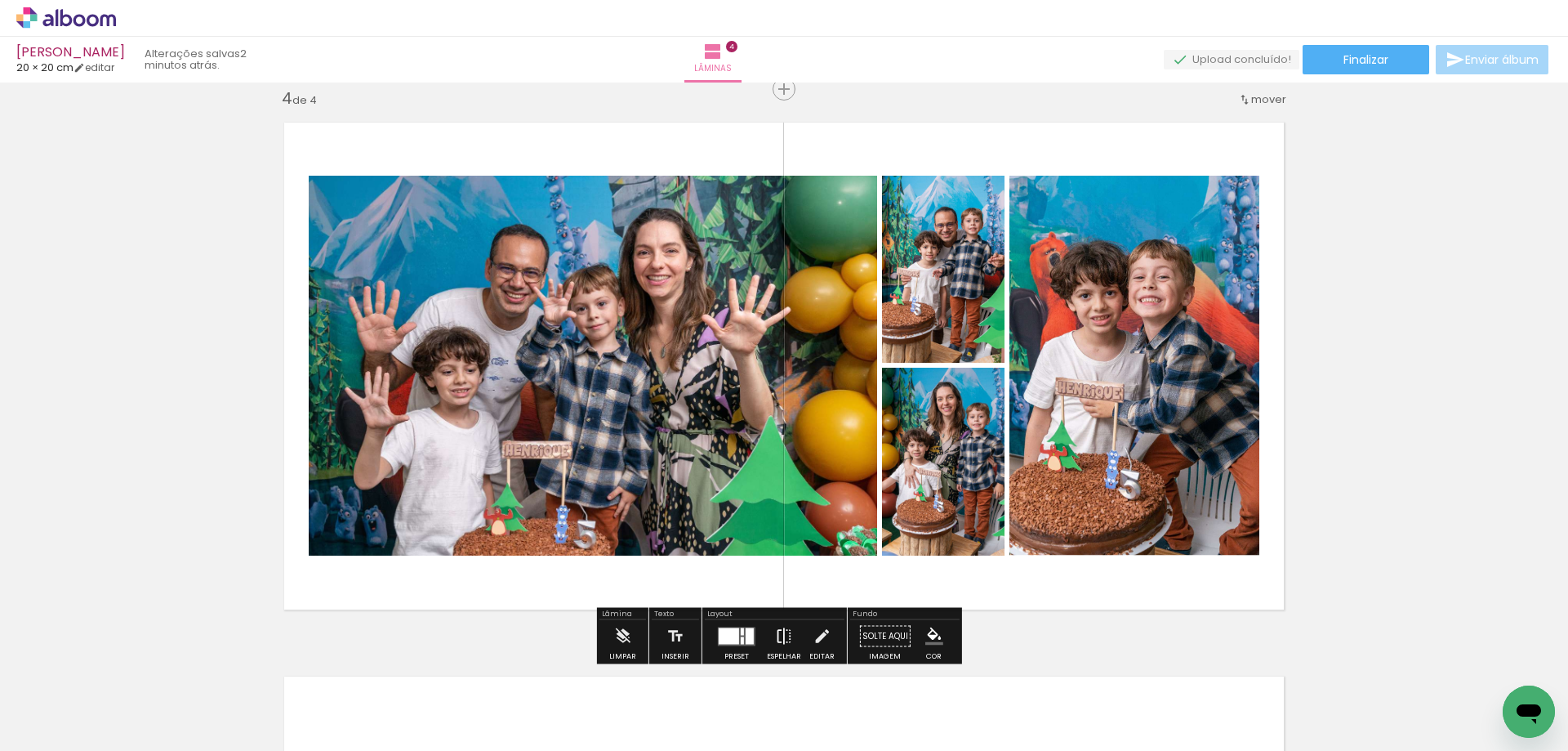
click at [775, 635] on iron-icon at bounding box center [783, 636] width 18 height 33
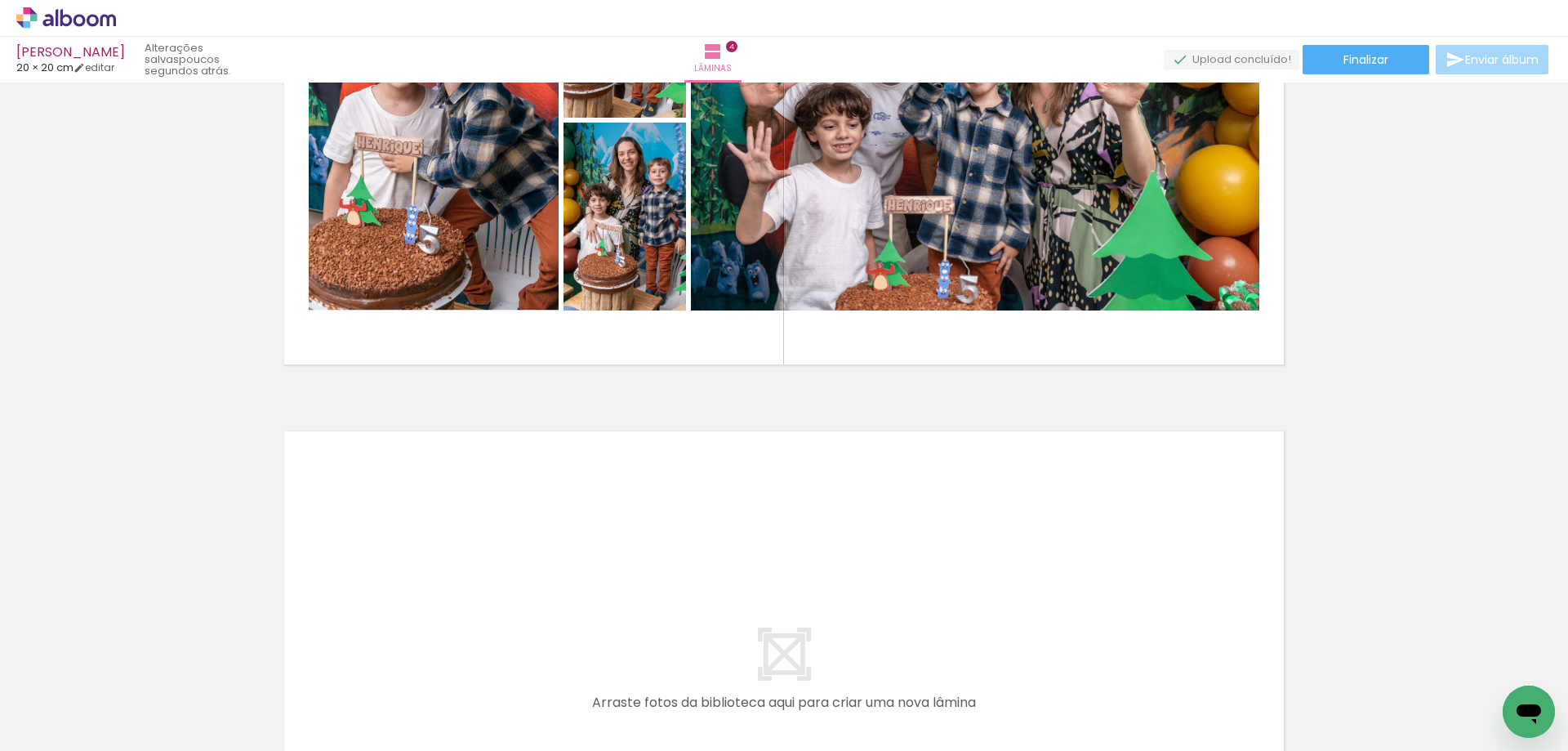
scroll to position [0, 0]
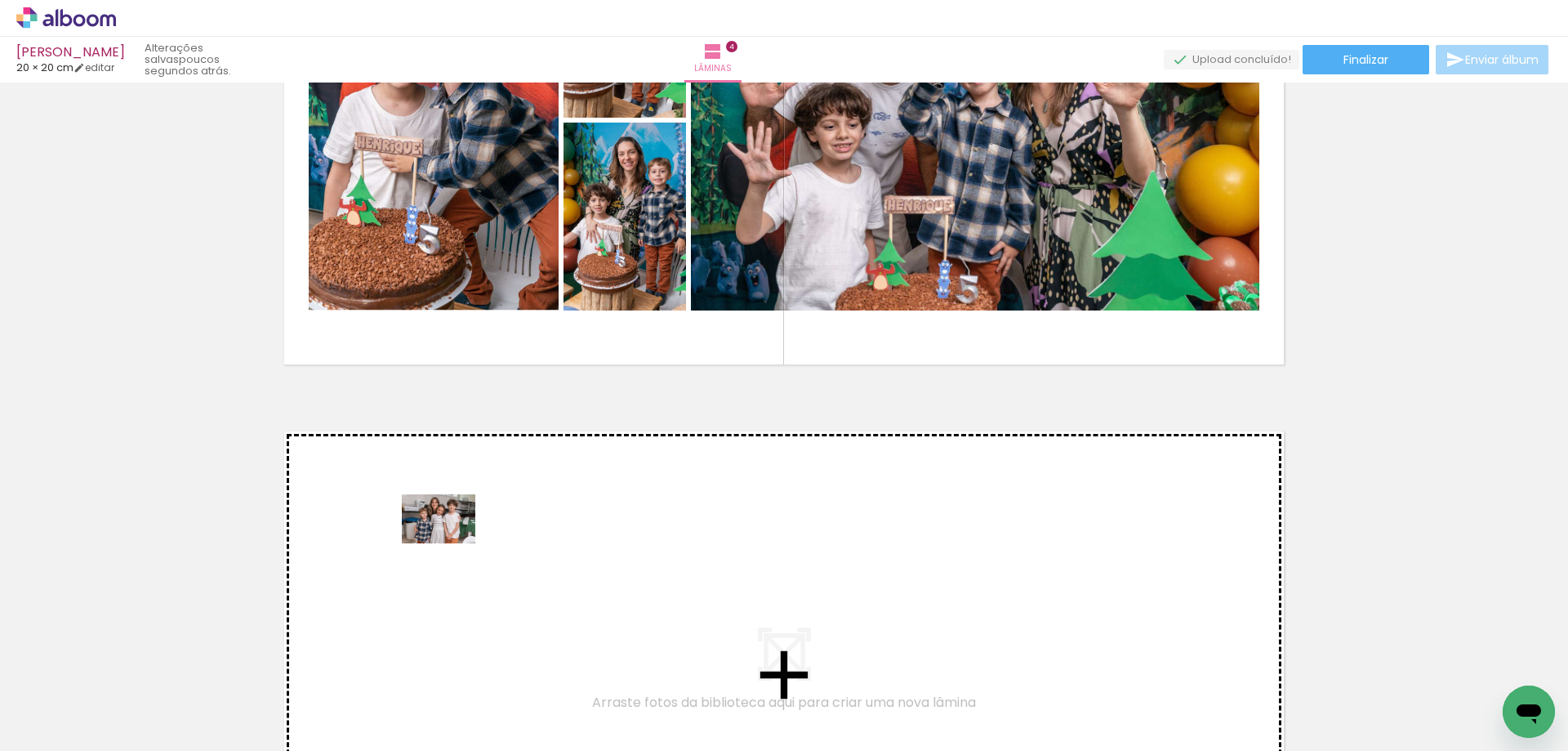
drag, startPoint x: 448, startPoint y: 702, endPoint x: 451, endPoint y: 543, distance: 159.0
click at [451, 543] on quentale-workspace at bounding box center [784, 376] width 1568 height 751
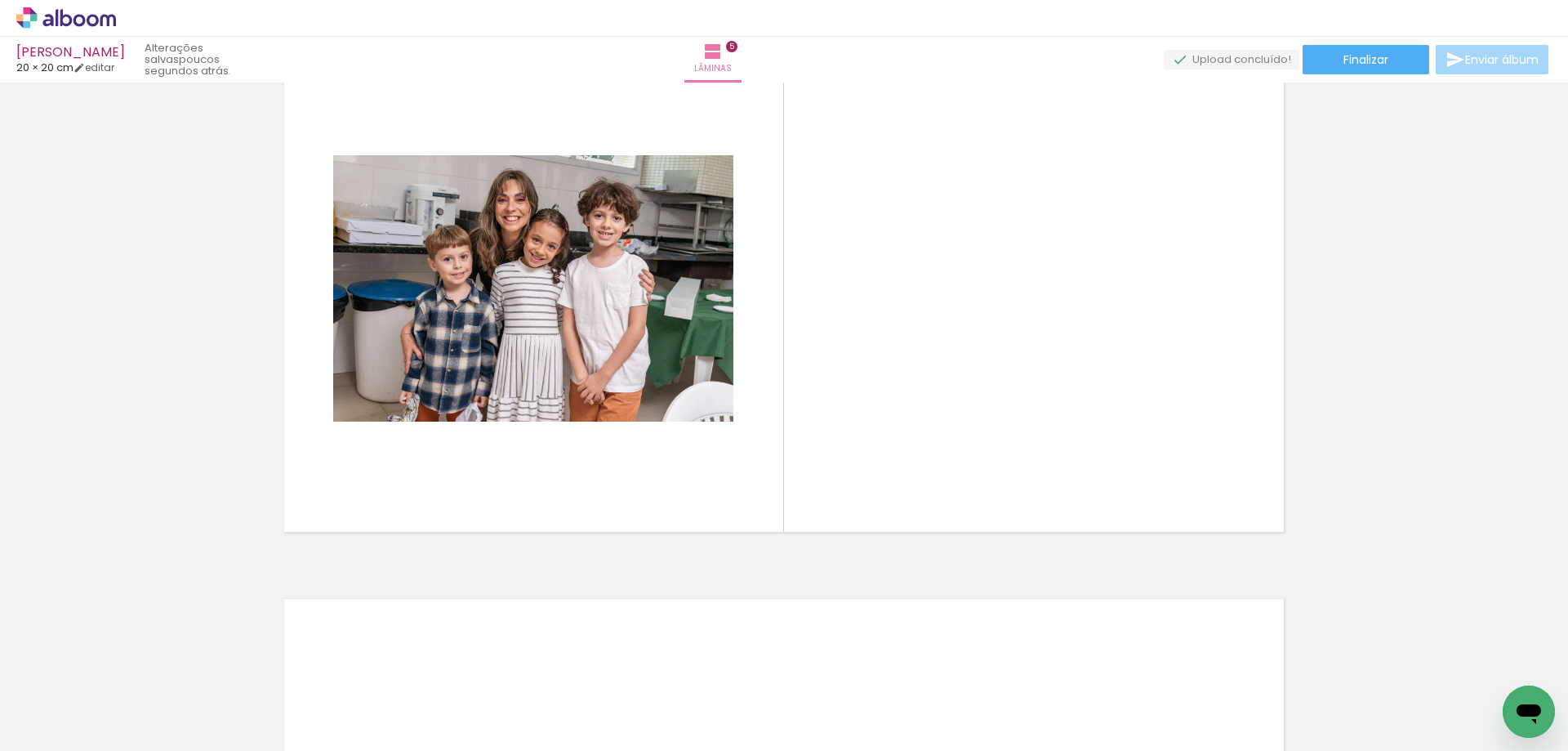
scroll to position [0, 606]
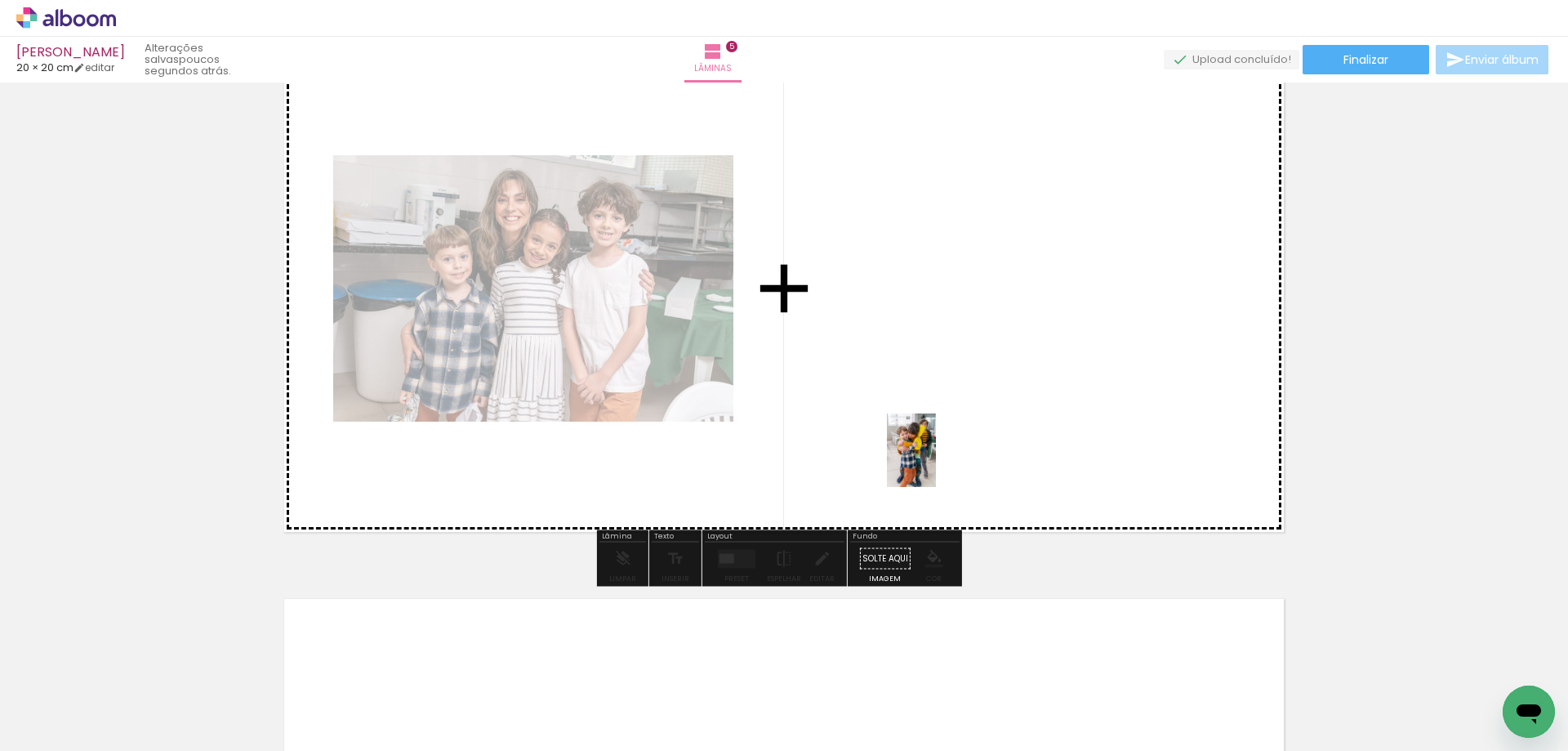
drag, startPoint x: 933, startPoint y: 705, endPoint x: 936, endPoint y: 453, distance: 252.0
click at [936, 453] on quentale-workspace at bounding box center [784, 376] width 1568 height 751
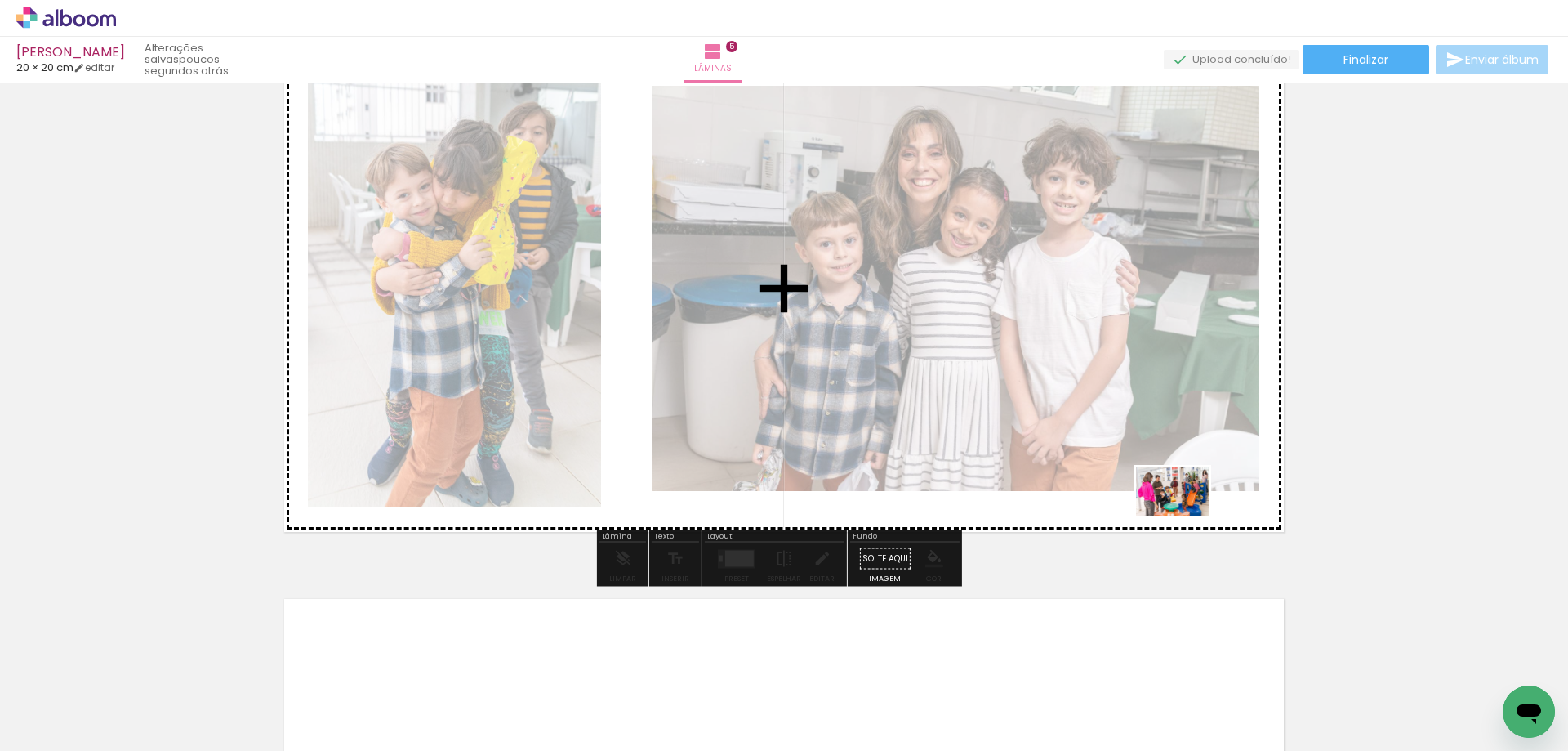
drag, startPoint x: 1374, startPoint y: 701, endPoint x: 1185, endPoint y: 516, distance: 264.5
click at [1185, 516] on quentale-workspace at bounding box center [784, 376] width 1568 height 751
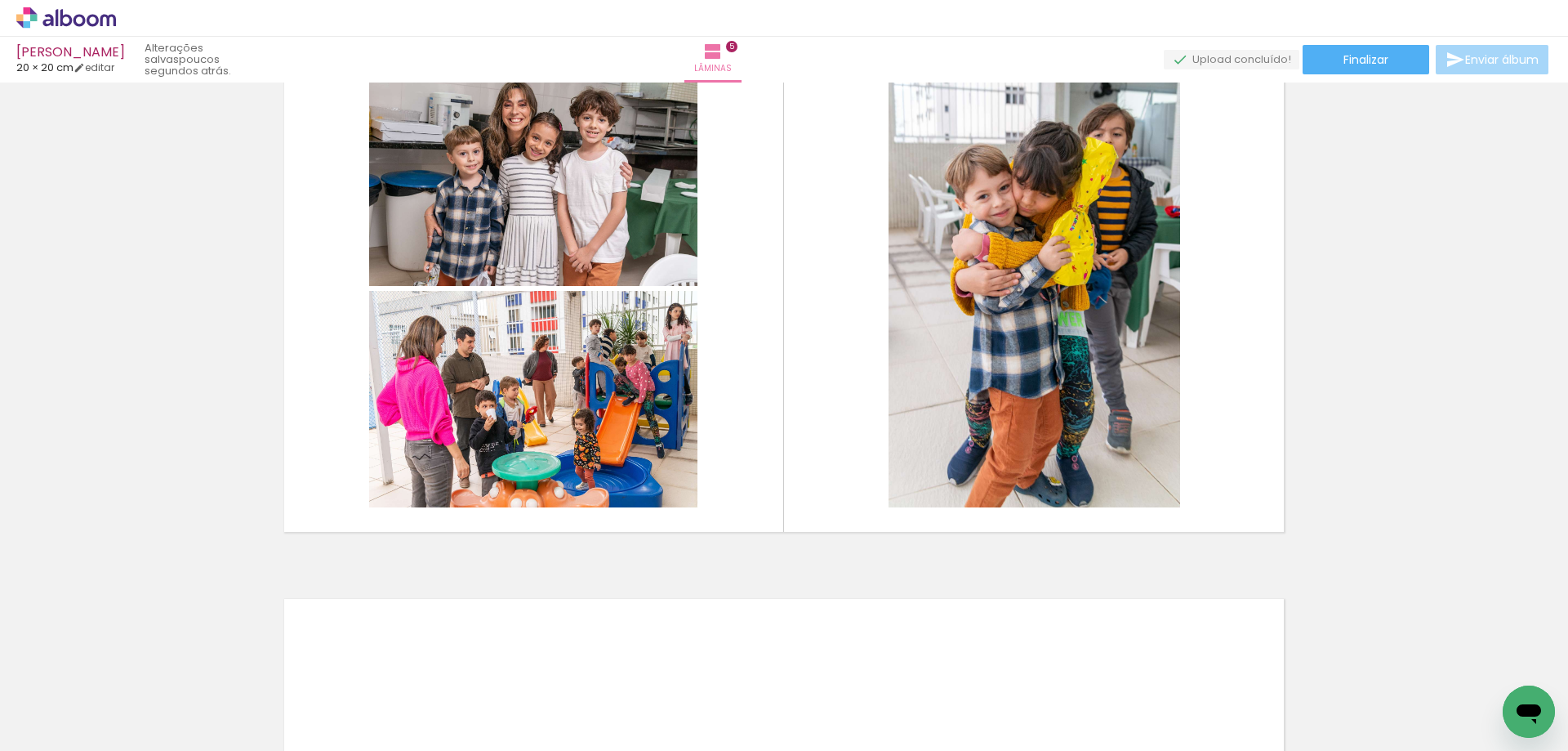
scroll to position [0, 3784]
